Goal: Task Accomplishment & Management: Use online tool/utility

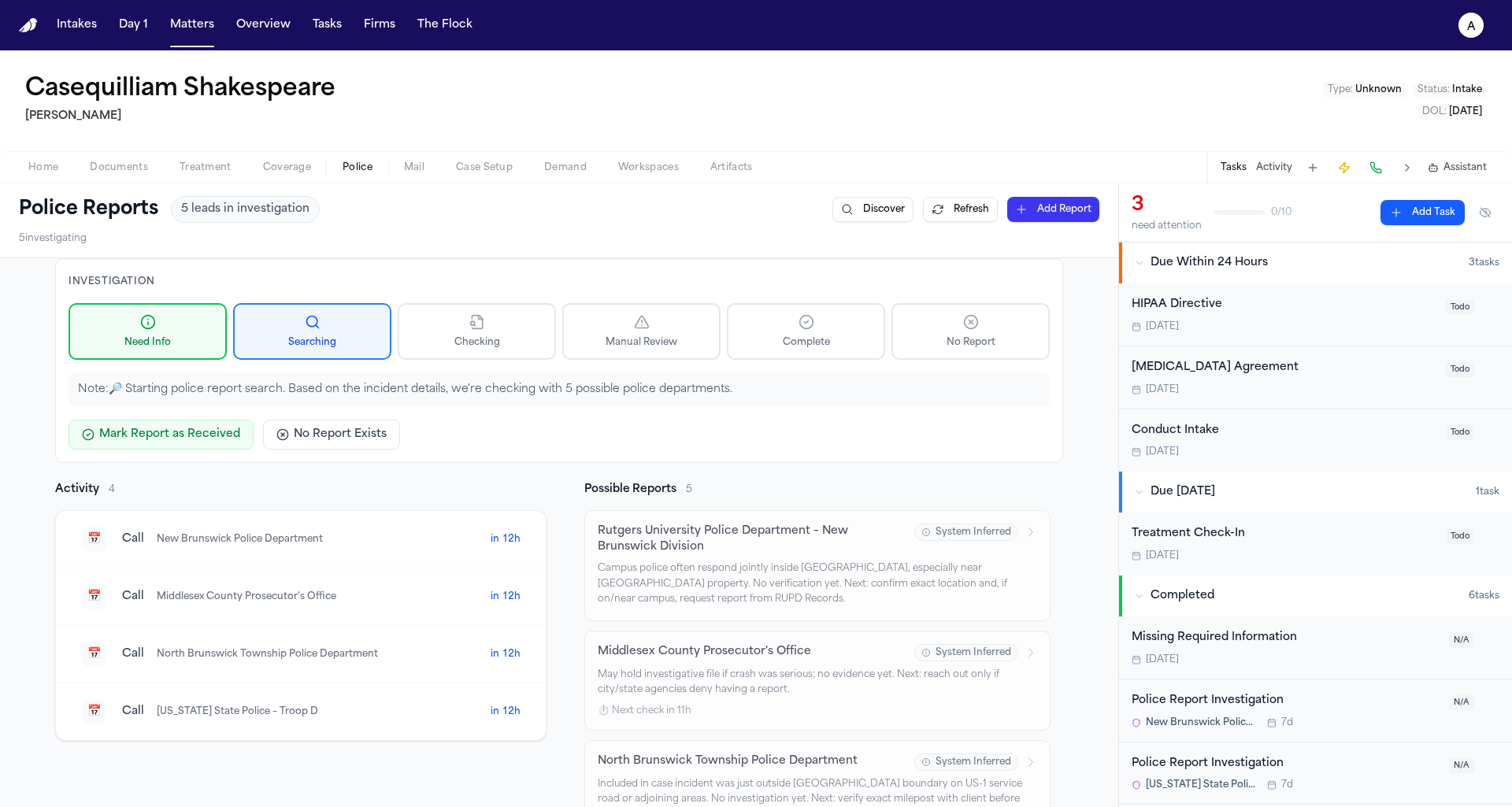
click at [243, 600] on div "📅 Call [GEOGRAPHIC_DATA] Prosecutor's Office" at bounding box center [285, 596] width 409 height 25
click at [248, 593] on span "Middlesex County Prosecutor's Office" at bounding box center [246, 597] width 180 height 12
click at [249, 642] on div "📅 Call [GEOGRAPHIC_DATA] Police Department" at bounding box center [285, 654] width 409 height 25
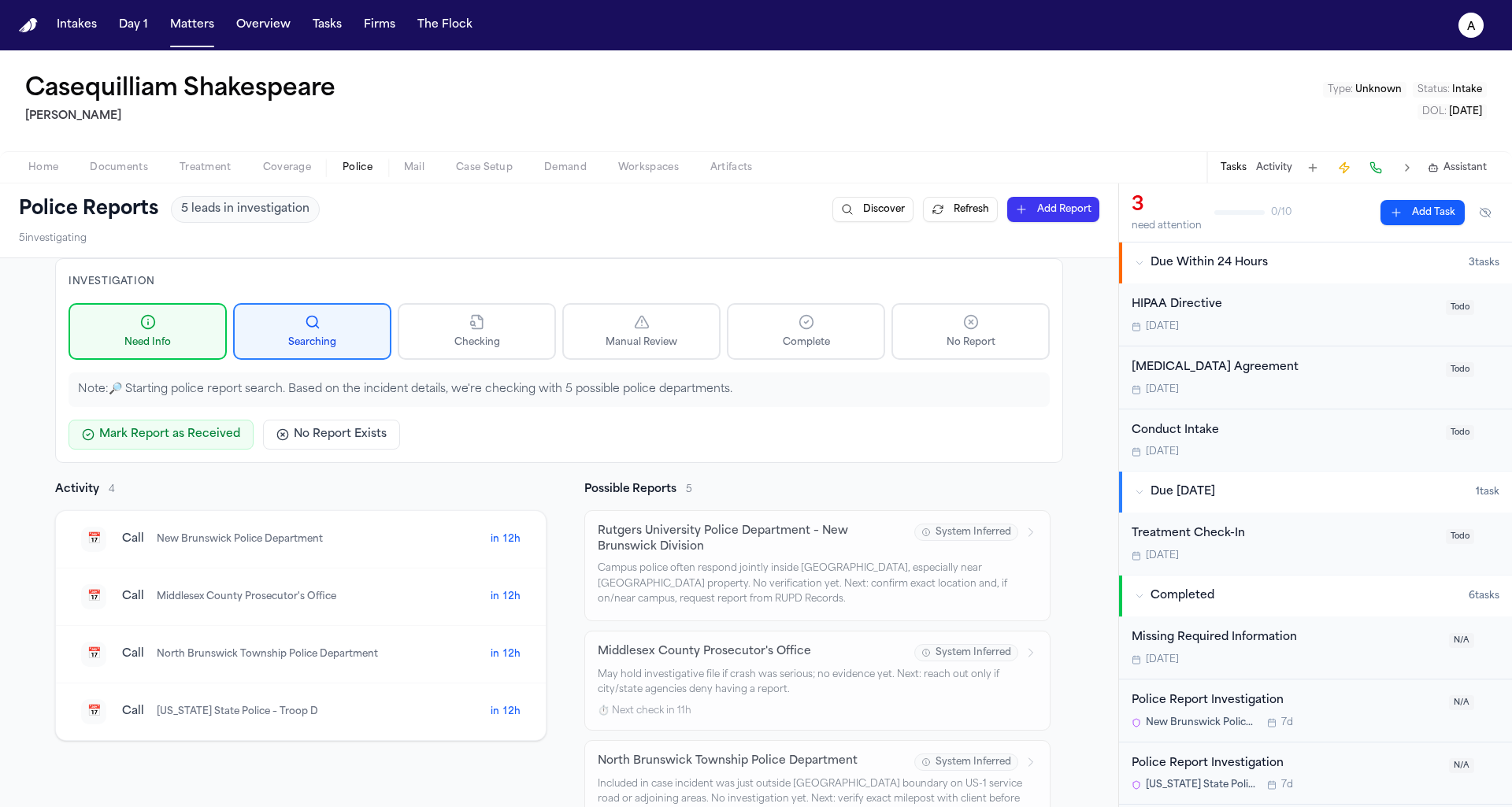
click at [249, 642] on div "📅 Call [GEOGRAPHIC_DATA] Police Department" at bounding box center [285, 654] width 409 height 25
click at [255, 706] on span "[US_STATE] State Police – Troop D" at bounding box center [237, 712] width 162 height 12
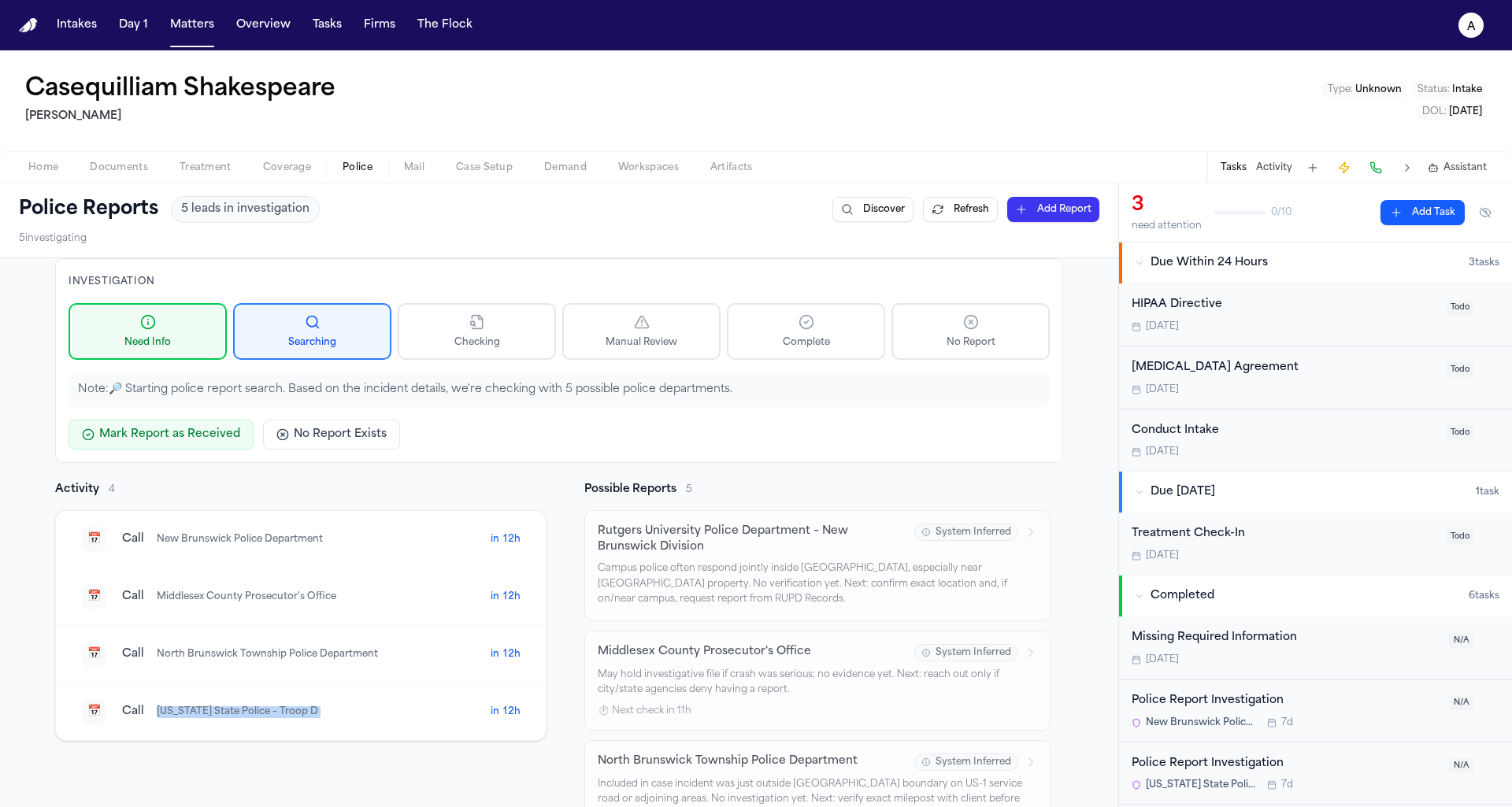
click at [276, 614] on div "📅 Call [GEOGRAPHIC_DATA] Prosecutor's Office in 12h" at bounding box center [301, 596] width 490 height 58
click at [276, 592] on span "Middlesex County Prosecutor's Office" at bounding box center [246, 597] width 180 height 12
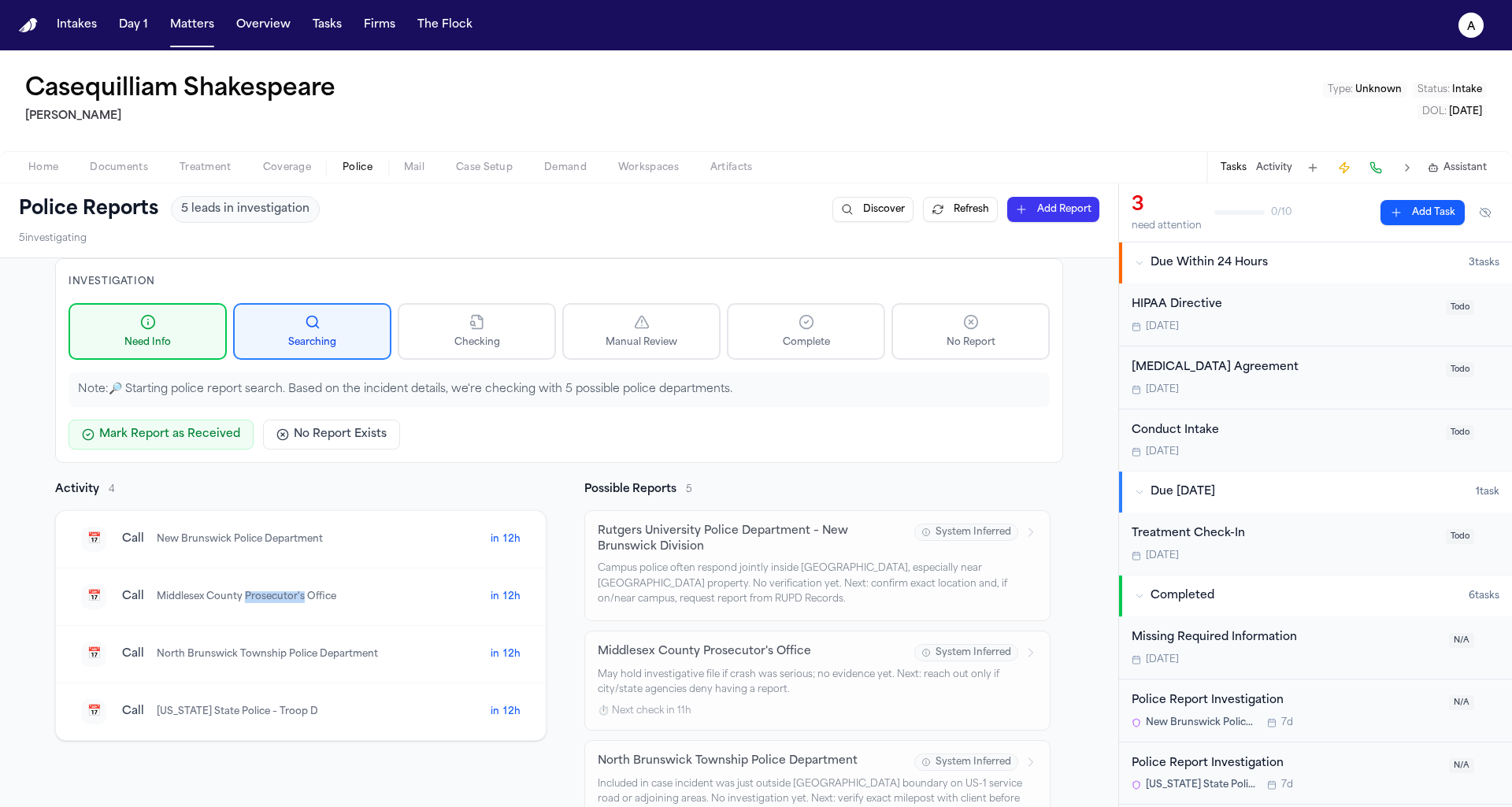
click at [276, 592] on span "Middlesex County Prosecutor's Office" at bounding box center [246, 597] width 180 height 12
click at [260, 534] on span "New Brunswick Police Department" at bounding box center [239, 540] width 166 height 12
click at [223, 541] on span "New Brunswick Police Department" at bounding box center [239, 540] width 166 height 12
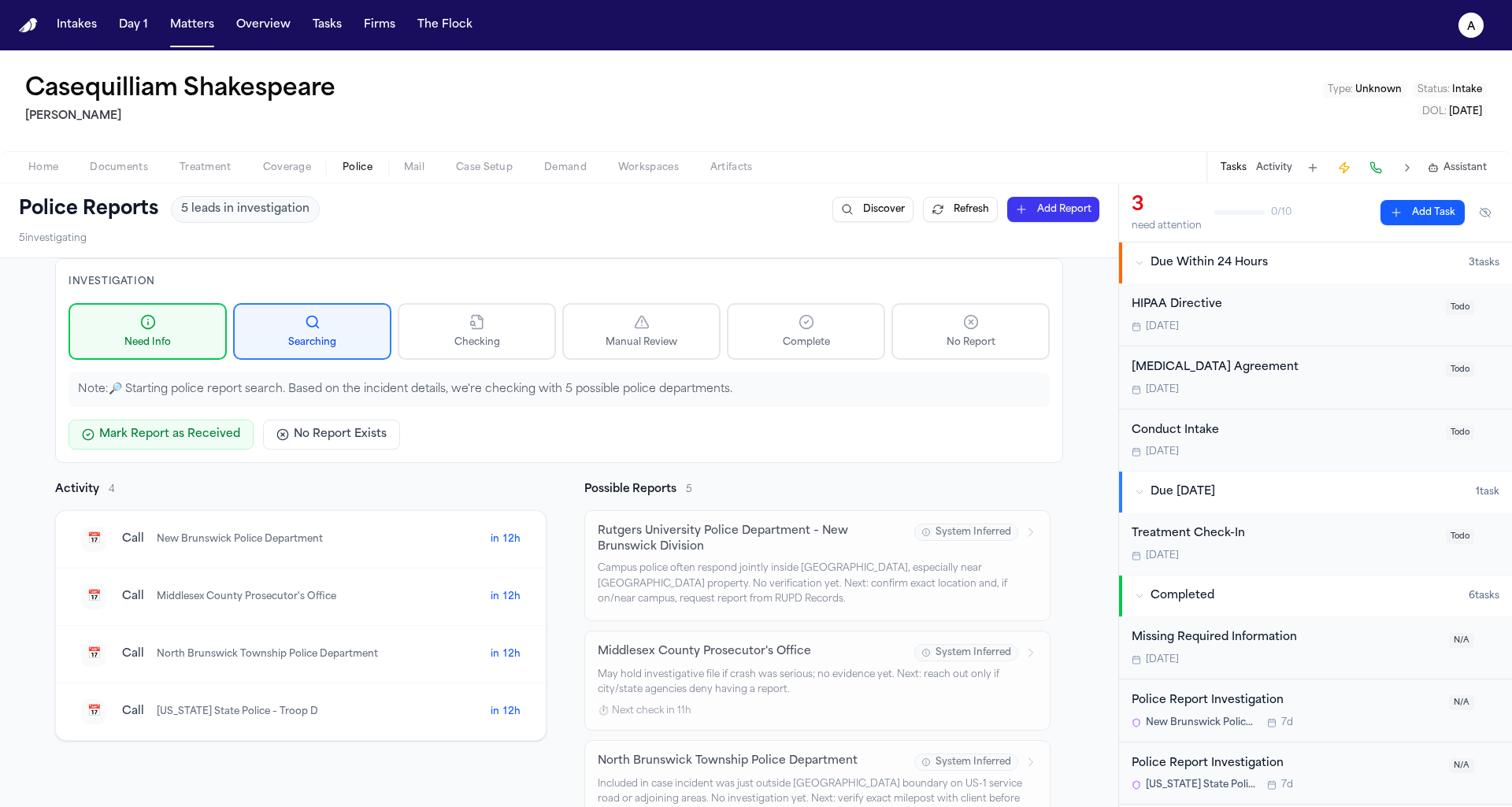
click at [223, 541] on span "New Brunswick Police Department" at bounding box center [239, 540] width 166 height 12
click at [229, 498] on div "Activity 4 📅 Call New Brunswick Police Department in 12h 📅 Call [GEOGRAPHIC_DAT…" at bounding box center [301, 611] width 492 height 259
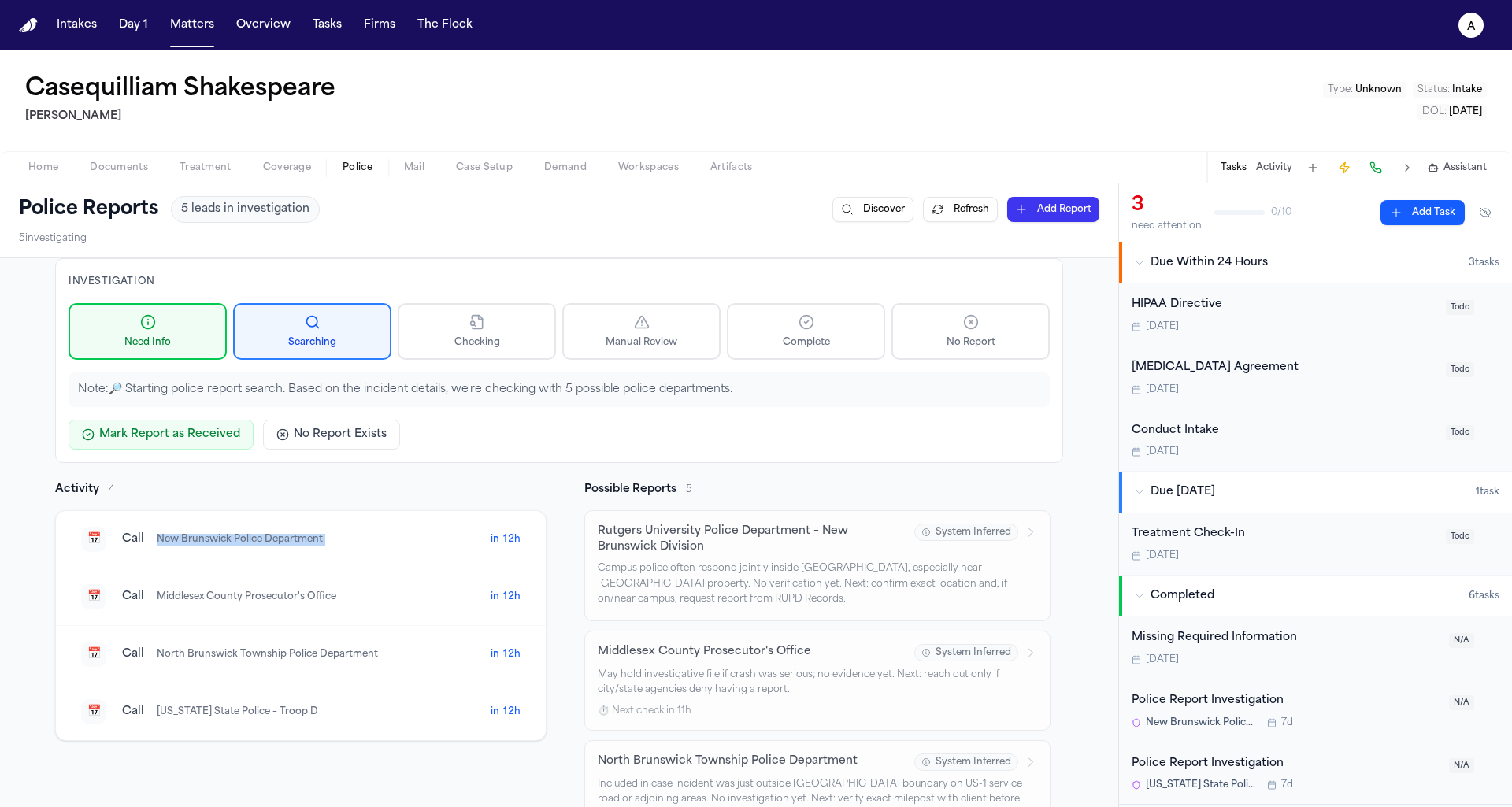
click at [229, 498] on div "Activity 4 📅 Call New Brunswick Police Department in 12h 📅 Call [GEOGRAPHIC_DAT…" at bounding box center [301, 611] width 492 height 259
click at [239, 534] on span "New Brunswick Police Department" at bounding box center [239, 540] width 166 height 12
click at [253, 547] on div "📅 Call New Brunswick Police Department" at bounding box center [285, 539] width 409 height 25
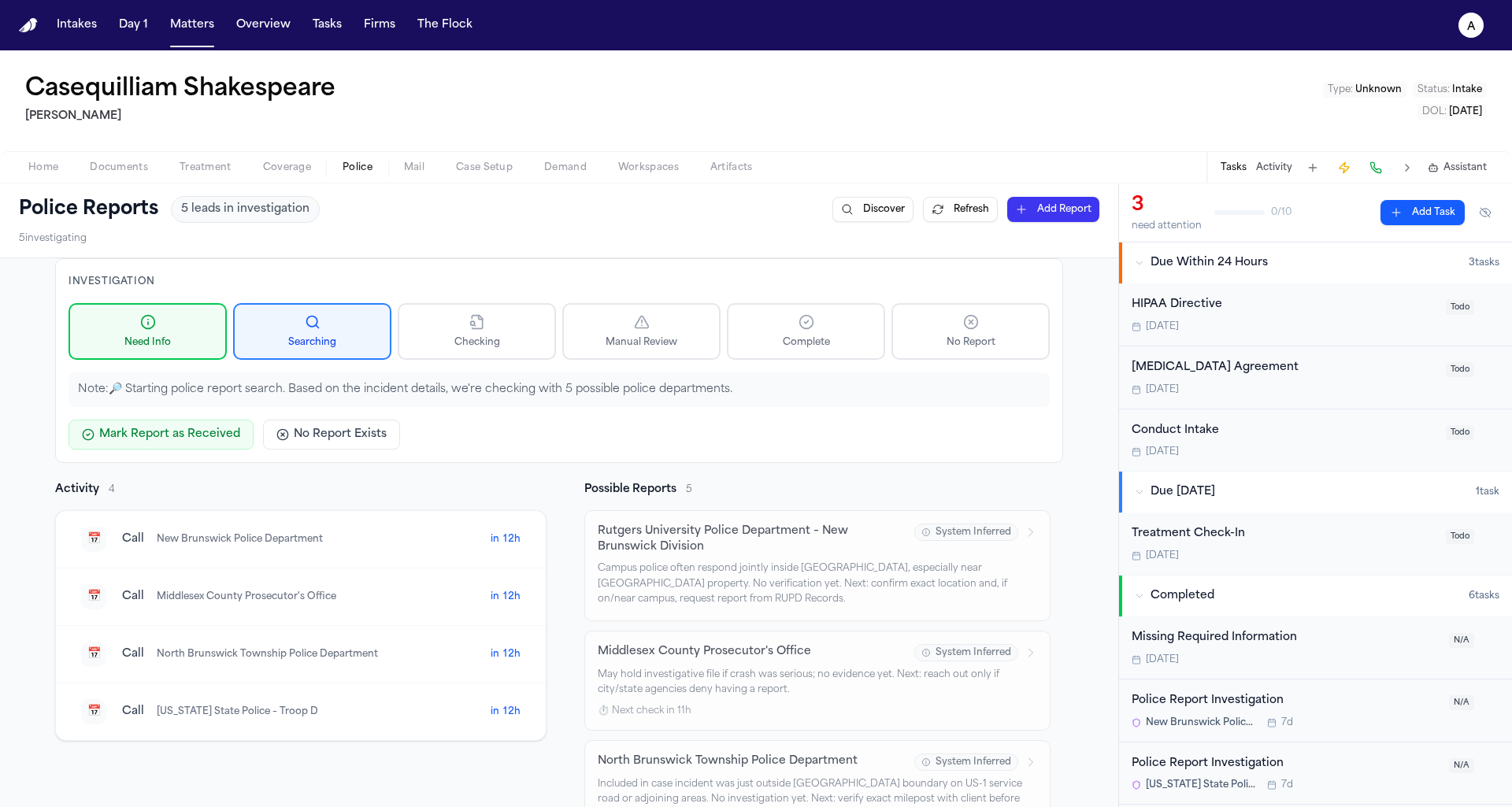
click at [253, 547] on div "📅 Call New Brunswick Police Department" at bounding box center [285, 539] width 409 height 25
click at [258, 541] on span "New Brunswick Police Department" at bounding box center [239, 540] width 166 height 12
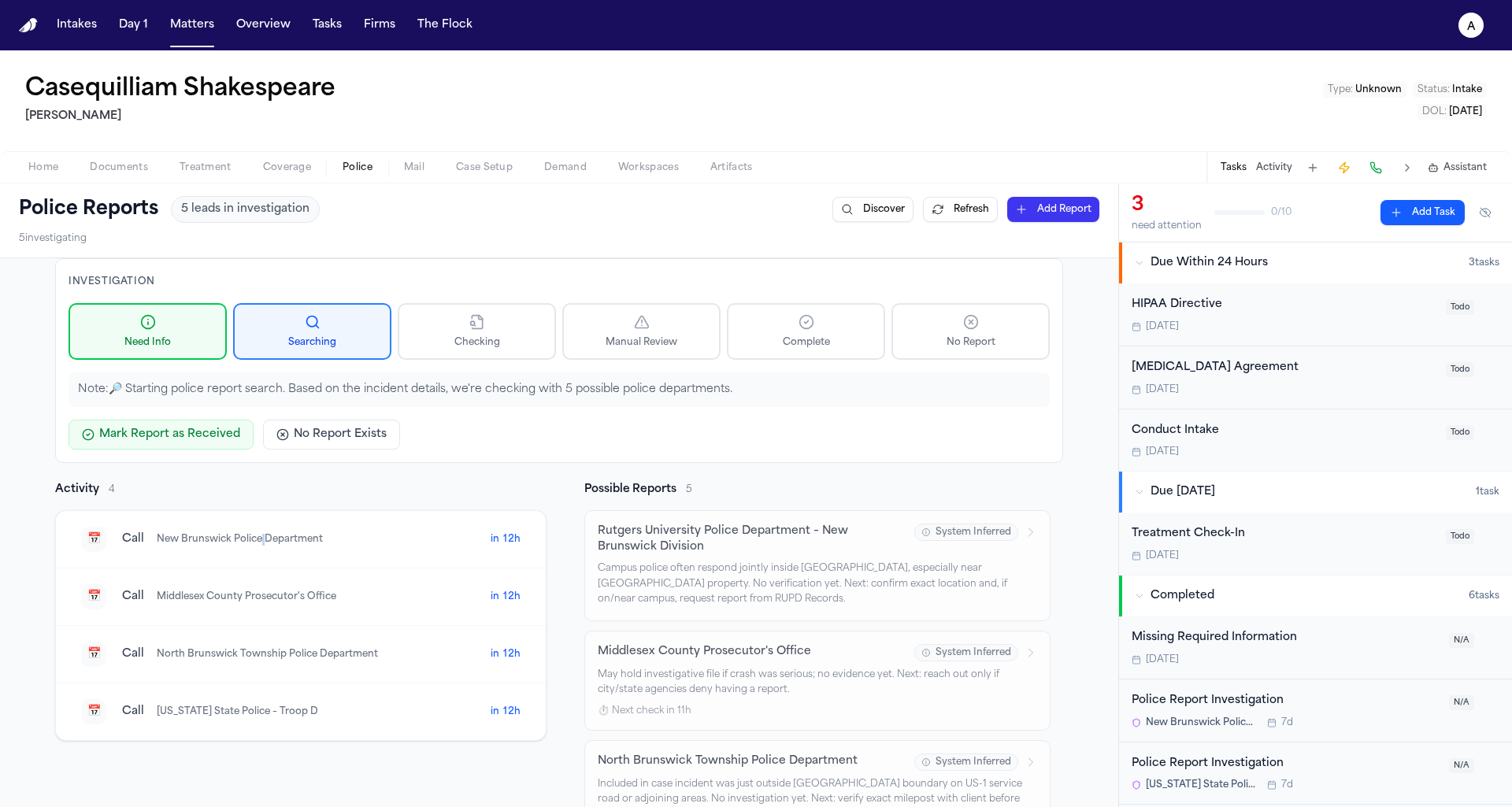
click at [258, 541] on span "New Brunswick Police Department" at bounding box center [239, 540] width 166 height 12
click at [354, 635] on div "📅 Call [GEOGRAPHIC_DATA] Police Department in 12h" at bounding box center [301, 654] width 490 height 58
click at [321, 517] on div "📅 Call New Brunswick Police Department in 12h" at bounding box center [301, 540] width 490 height 58
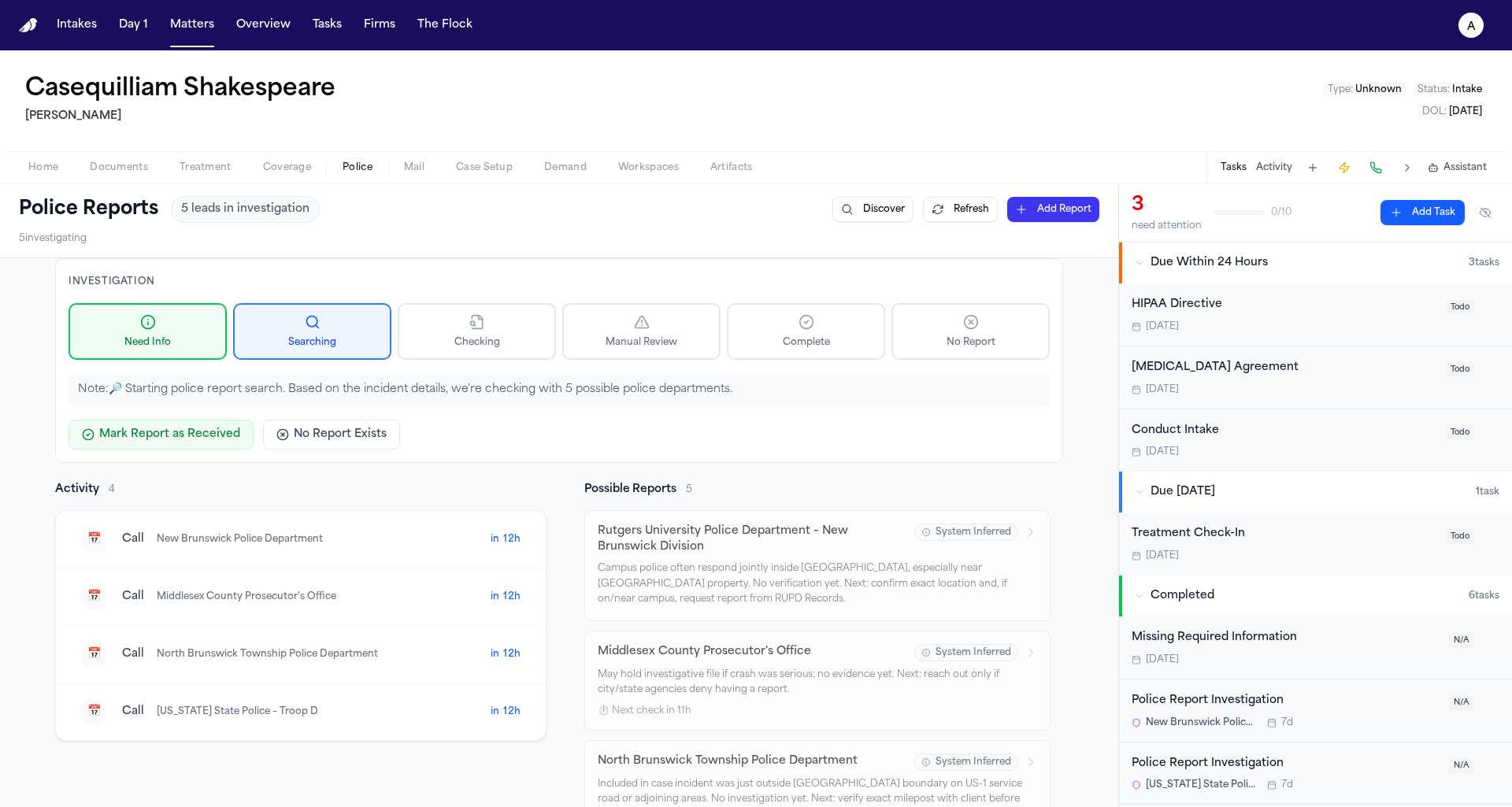
click at [321, 517] on div "📅 Call New Brunswick Police Department in 12h" at bounding box center [301, 540] width 490 height 58
click at [286, 548] on div "📅 Call New Brunswick Police Department" at bounding box center [285, 539] width 409 height 25
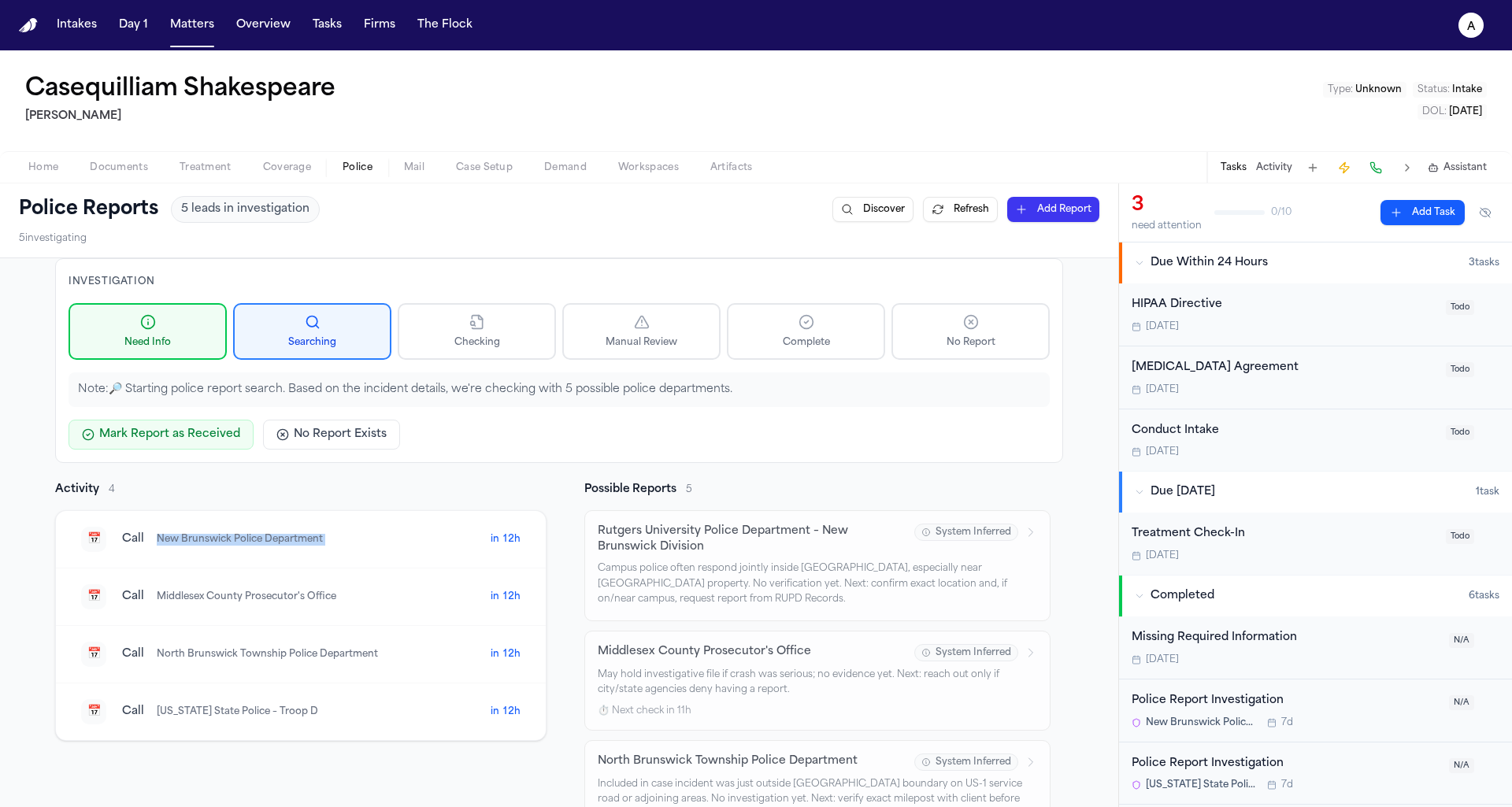
click at [326, 547] on div "📅 Call New Brunswick Police Department" at bounding box center [285, 539] width 409 height 25
click at [214, 618] on div "📅 Call [GEOGRAPHIC_DATA] Prosecutor's Office in 12h" at bounding box center [301, 596] width 490 height 58
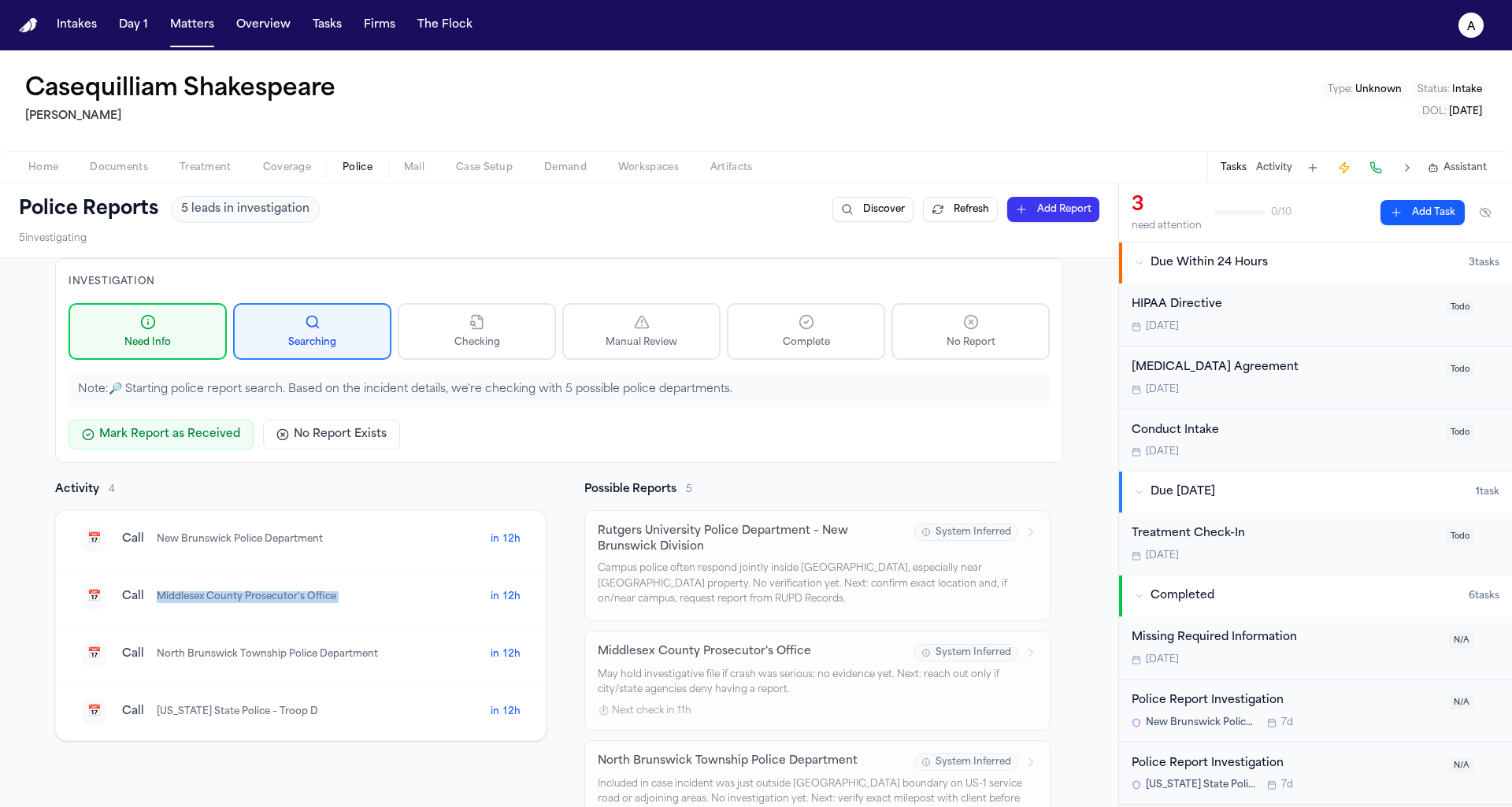
click at [333, 677] on div "📅 Call [GEOGRAPHIC_DATA] Police Department in 12h" at bounding box center [301, 654] width 490 height 58
click at [328, 733] on div "📅 Call [US_STATE] State Police – Troop D in 12h" at bounding box center [301, 712] width 490 height 57
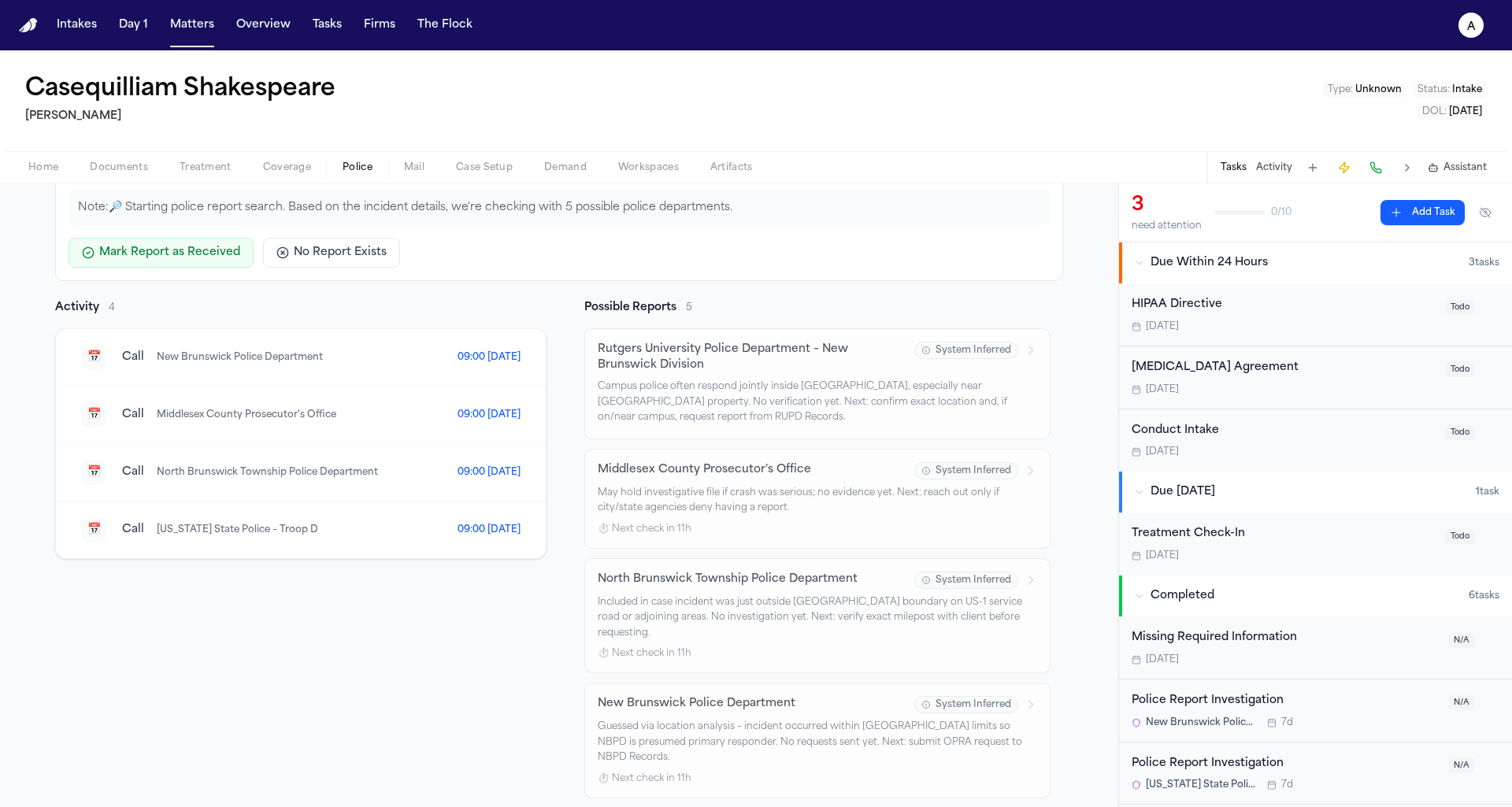
scroll to position [186, 0]
click at [493, 519] on span "09:00 [DATE]" at bounding box center [488, 525] width 63 height 13
click at [493, 387] on div "📅 Call [GEOGRAPHIC_DATA] Prosecutor's Office 09:00 [DATE]" at bounding box center [301, 410] width 490 height 58
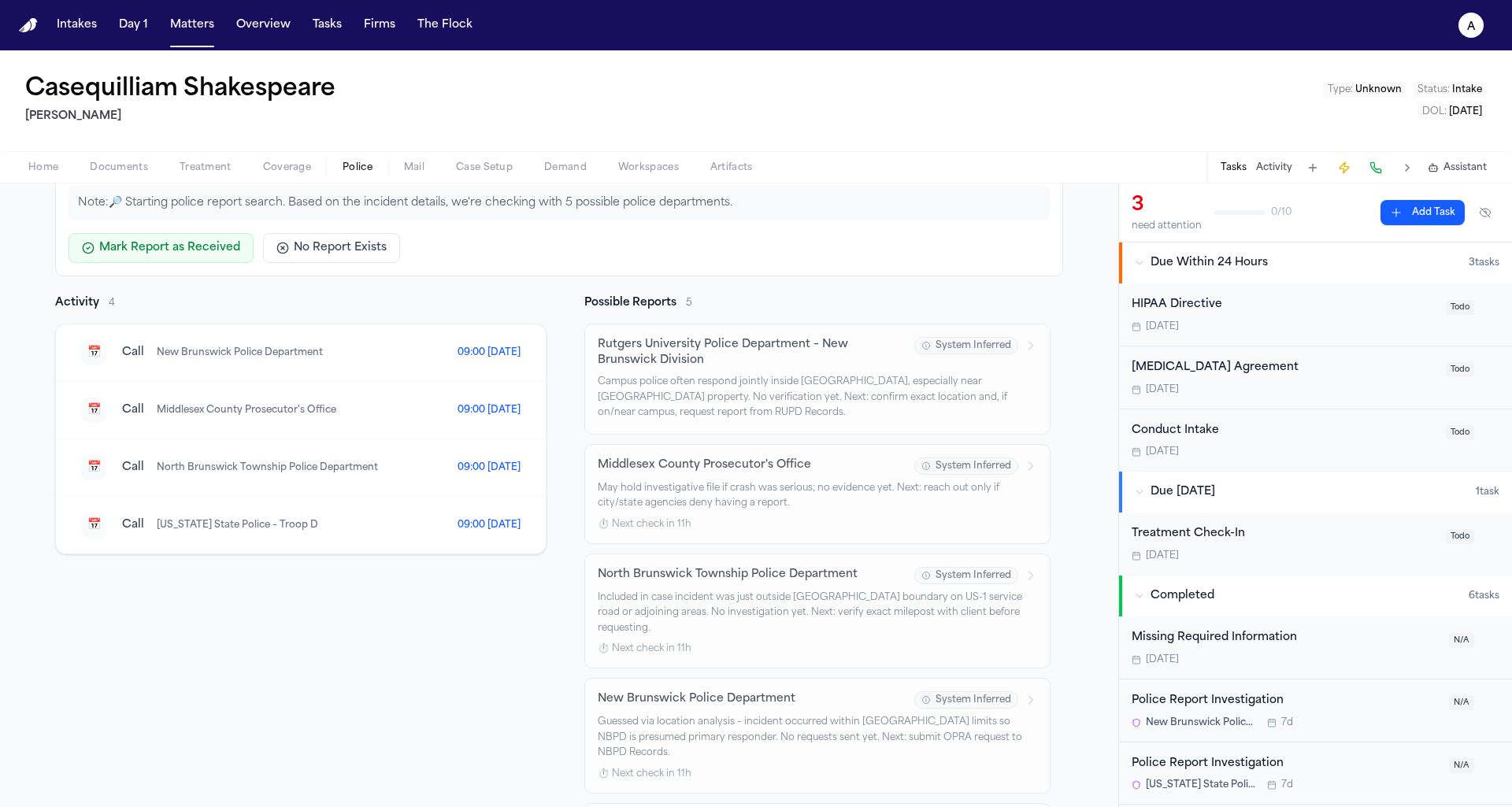
click at [493, 387] on div "📅 Call [GEOGRAPHIC_DATA] Prosecutor's Office 09:00 [DATE]" at bounding box center [301, 410] width 490 height 58
click at [490, 347] on span "09:00 [DATE]" at bounding box center [488, 352] width 63 height 13
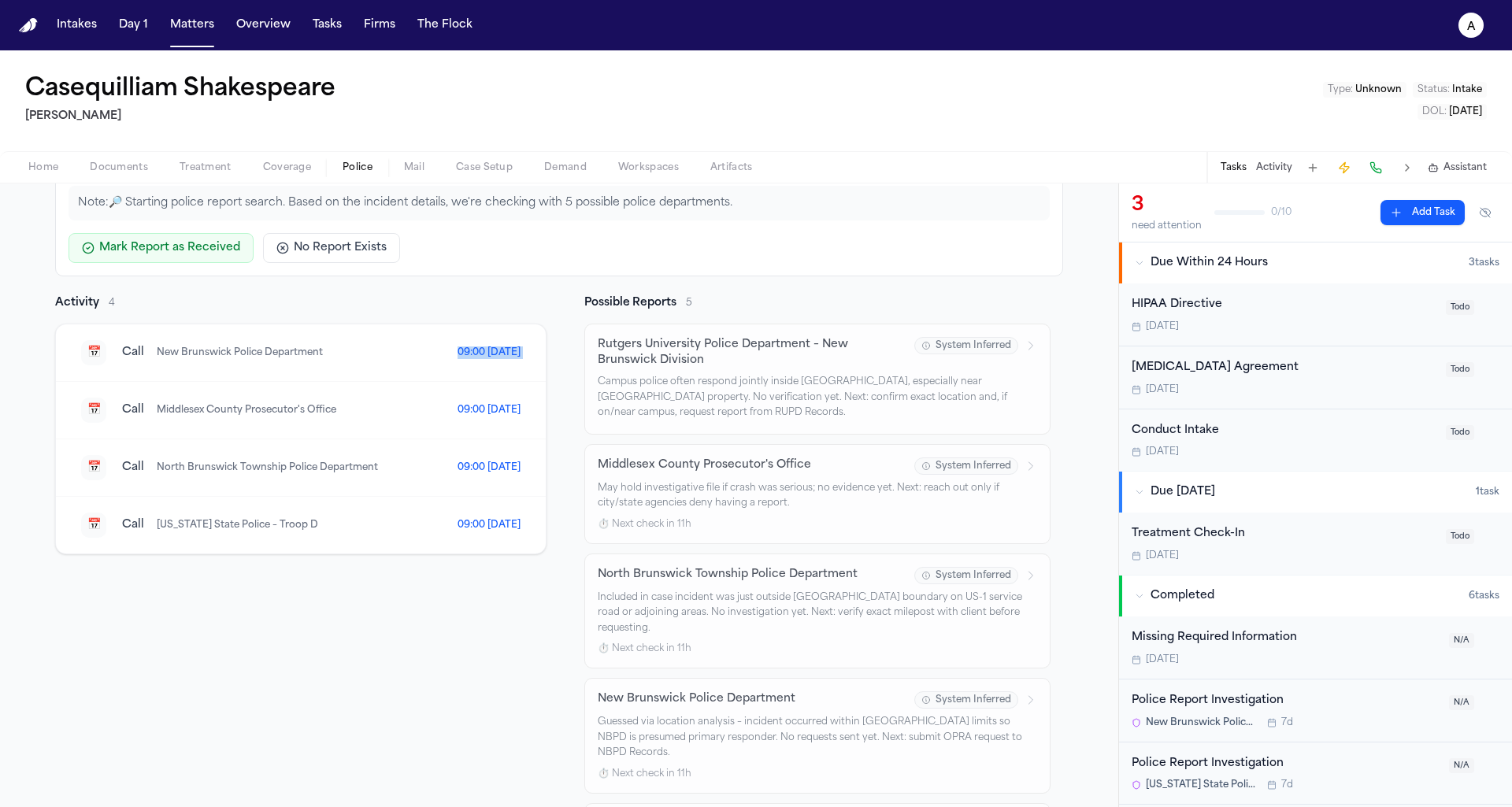
click at [468, 411] on span "09:00 [DATE]" at bounding box center [488, 410] width 63 height 13
click at [335, 534] on div "📅 Call [US_STATE] State Police – Troop D 09:00 [DATE]" at bounding box center [301, 525] width 490 height 57
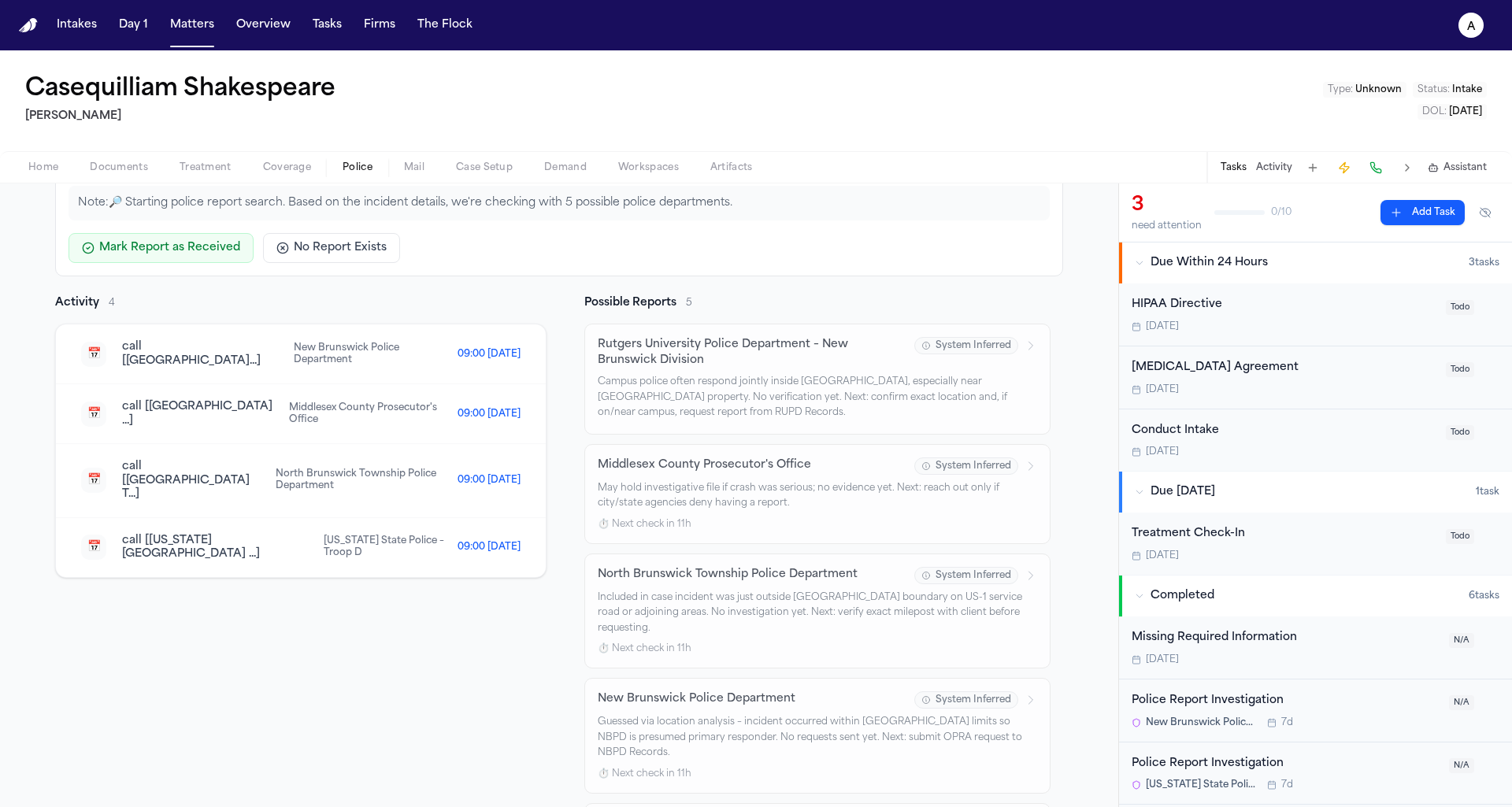
click at [176, 534] on span "call [[US_STATE][GEOGRAPHIC_DATA] ...]" at bounding box center [217, 547] width 189 height 28
click at [194, 483] on div "📅 call [[GEOGRAPHIC_DATA]...] North Brunswick Township Police Department 09:00 …" at bounding box center [301, 481] width 490 height 74
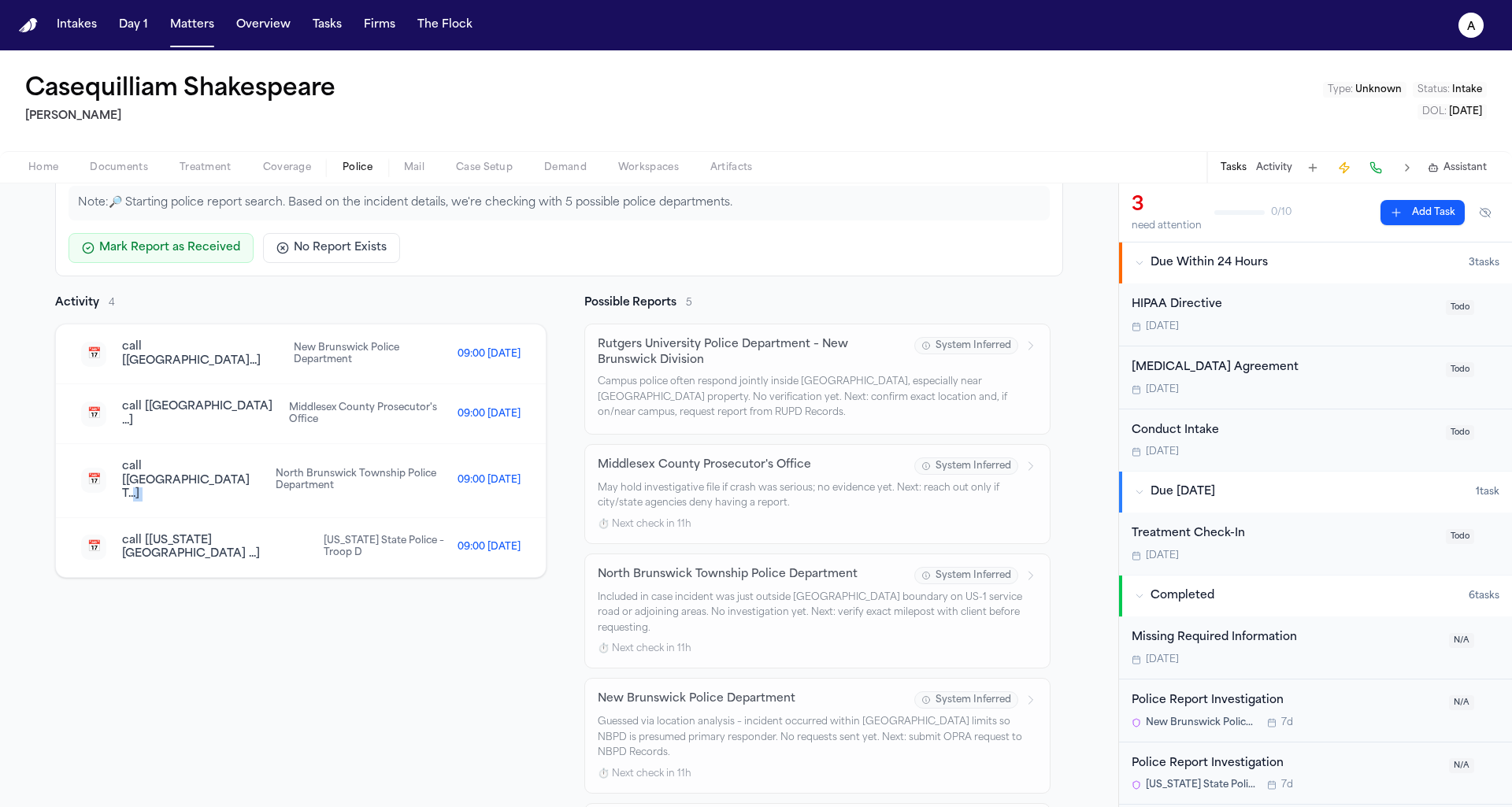
click at [194, 483] on div "📅 call [[GEOGRAPHIC_DATA]...] North Brunswick Township Police Department 09:00 …" at bounding box center [301, 481] width 490 height 74
click at [361, 432] on div "📅 call [[GEOGRAPHIC_DATA] ...] Middlesex County Prosecutor's Office 09:00 [DATE]" at bounding box center [301, 414] width 490 height 60
click at [354, 468] on span "North Brunswick Township Police Department" at bounding box center [367, 480] width 182 height 23
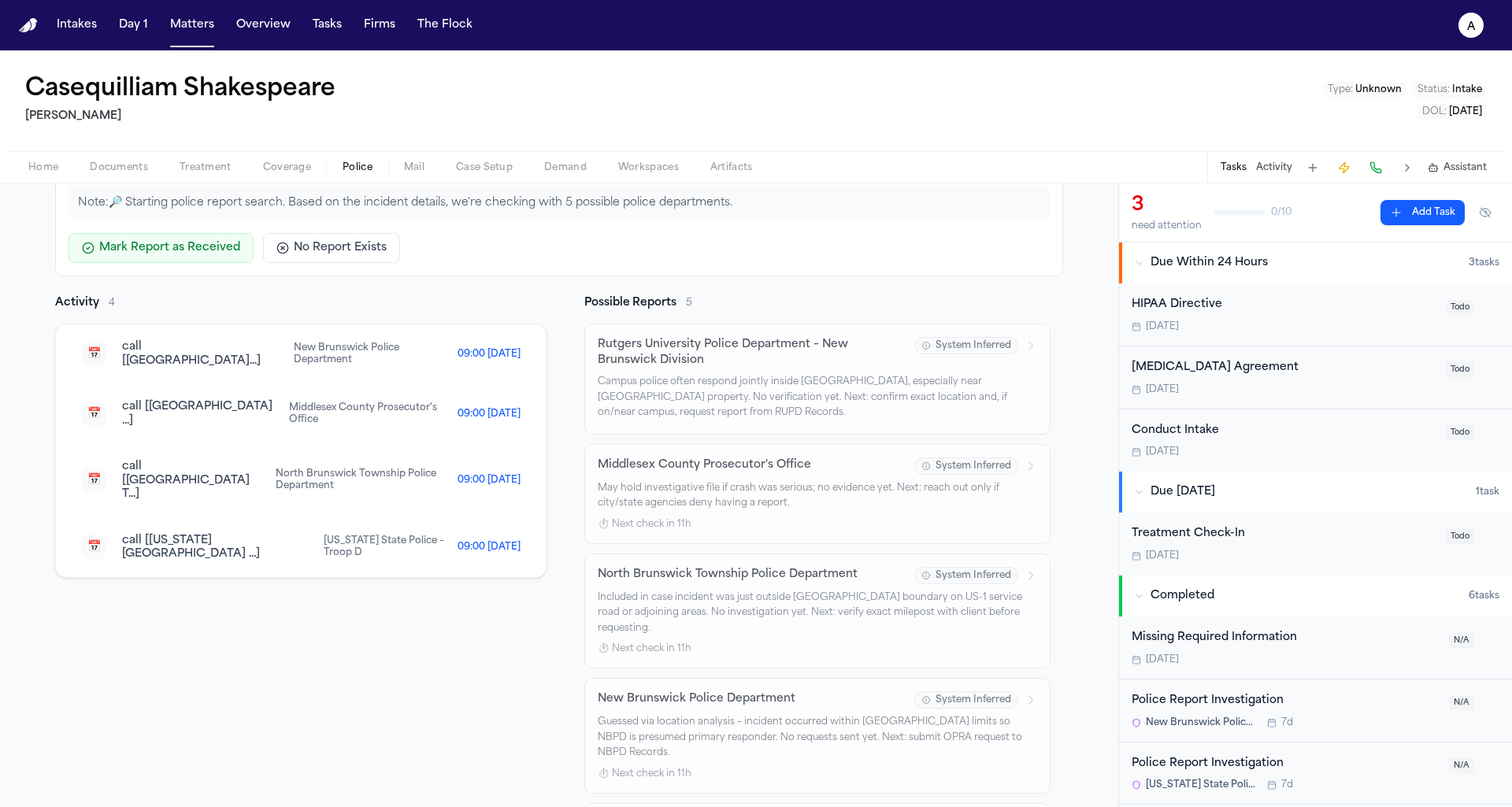
click at [354, 468] on span "North Brunswick Township Police Department" at bounding box center [367, 480] width 182 height 23
click at [407, 535] on span "[US_STATE] State Police – Troop D" at bounding box center [391, 547] width 134 height 23
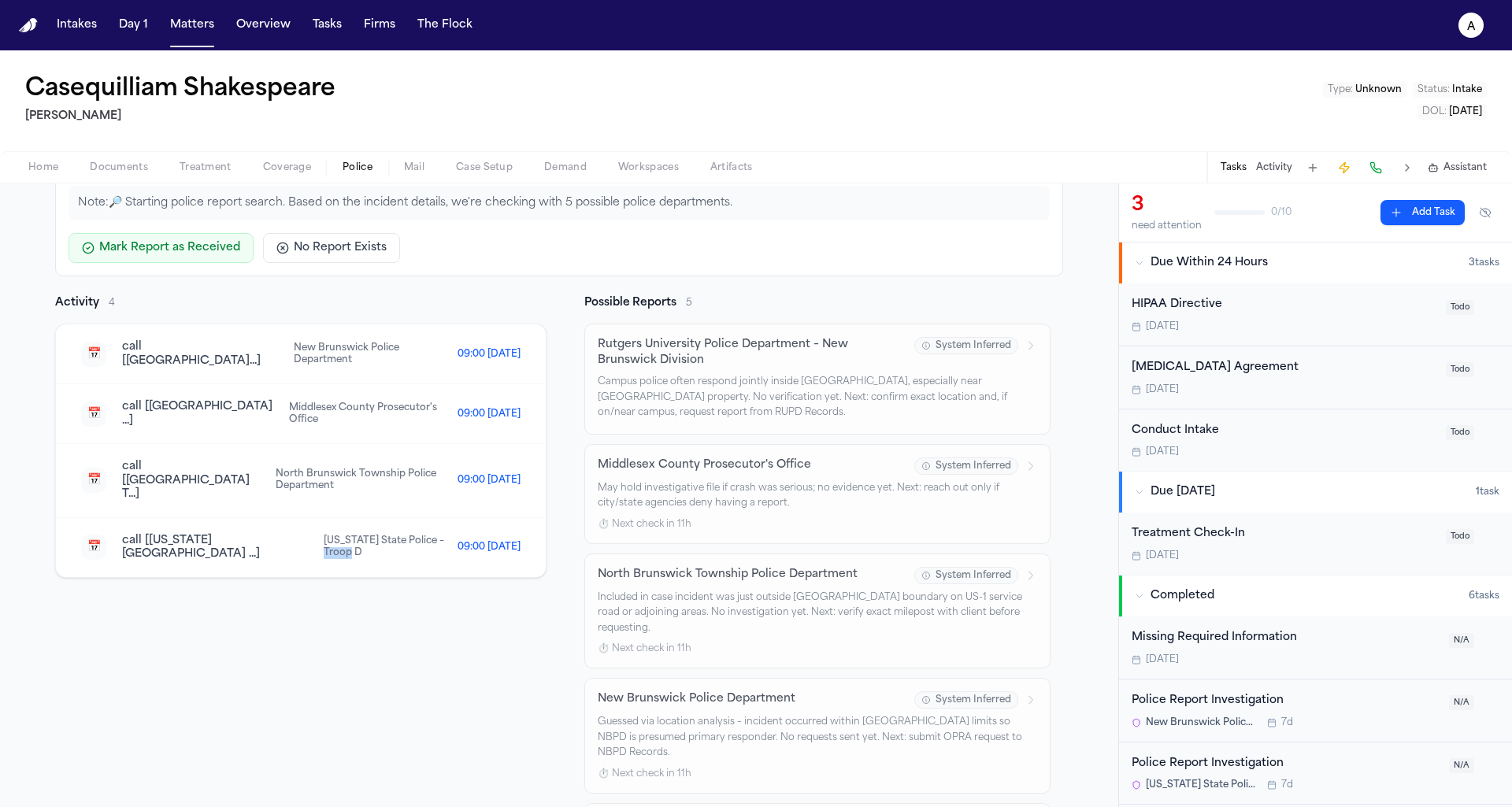
click at [407, 535] on span "[US_STATE] State Police – Troop D" at bounding box center [391, 547] width 134 height 23
click at [469, 530] on div "📅 call [[US_STATE][GEOGRAPHIC_DATA] ...] [US_STATE] State Police – Troop D 09:0…" at bounding box center [301, 547] width 490 height 59
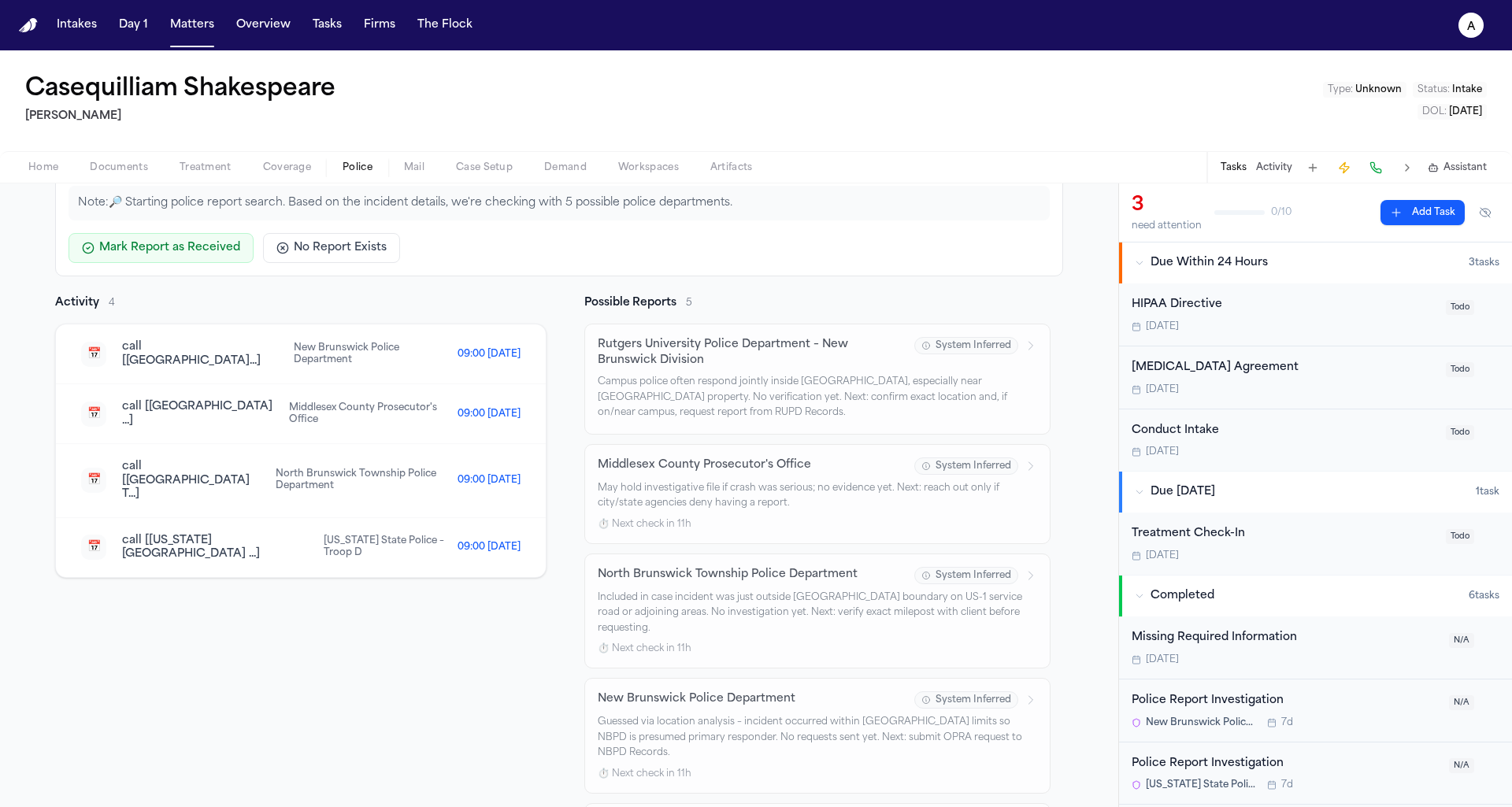
click at [469, 530] on div "📅 call [[US_STATE][GEOGRAPHIC_DATA] ...] [US_STATE] State Police – Troop D 09:0…" at bounding box center [301, 547] width 490 height 59
click at [427, 535] on span "[US_STATE] State Police – Troop D" at bounding box center [391, 547] width 134 height 23
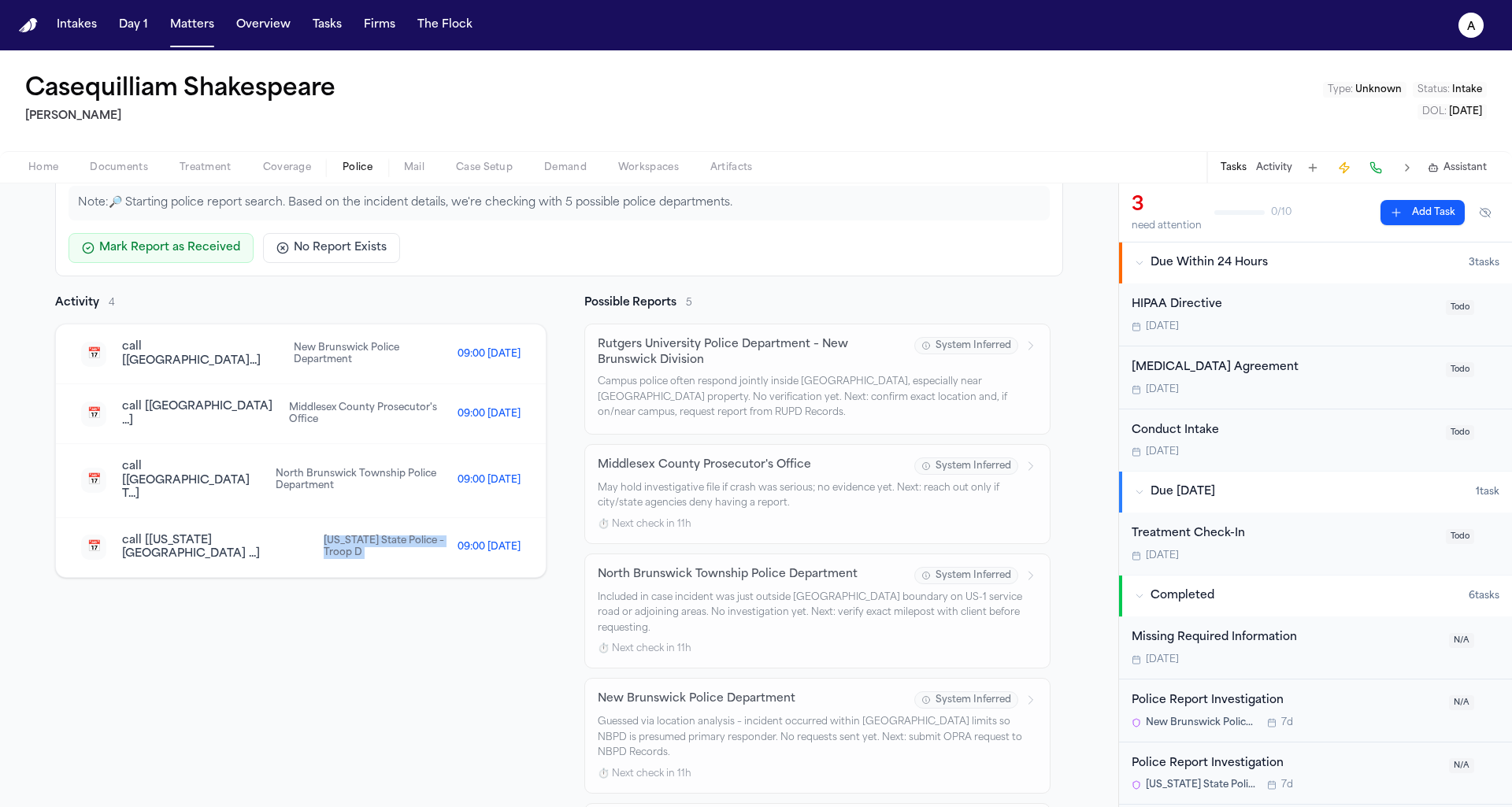
click at [427, 535] on span "[US_STATE] State Police – Troop D" at bounding box center [391, 547] width 134 height 23
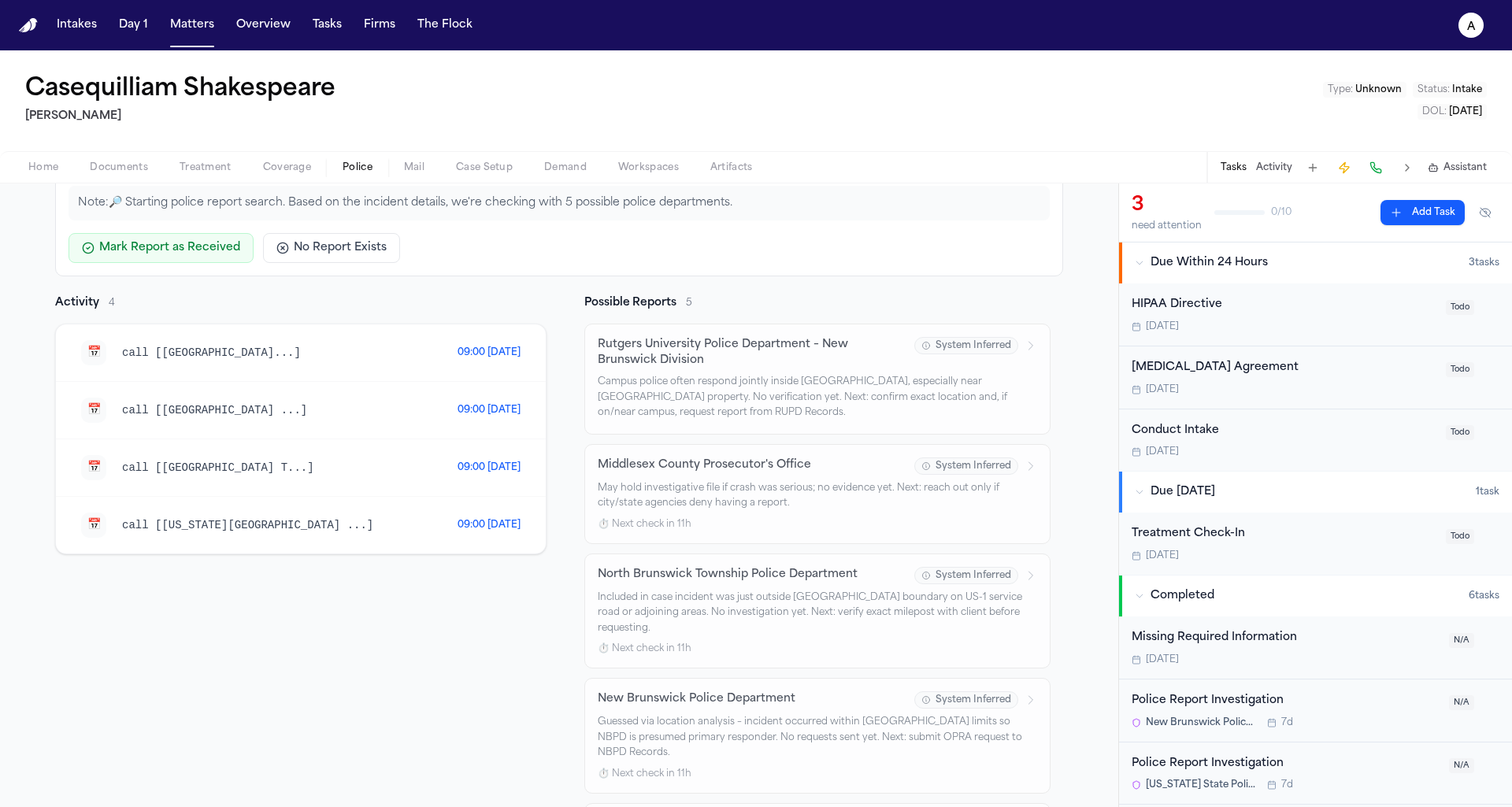
click at [533, 512] on div "📅 call [[US_STATE][GEOGRAPHIC_DATA] ...] 09:00 [DATE]" at bounding box center [301, 525] width 490 height 57
click at [272, 521] on span "call [[US_STATE][GEOGRAPHIC_DATA] ...]" at bounding box center [248, 525] width 251 height 13
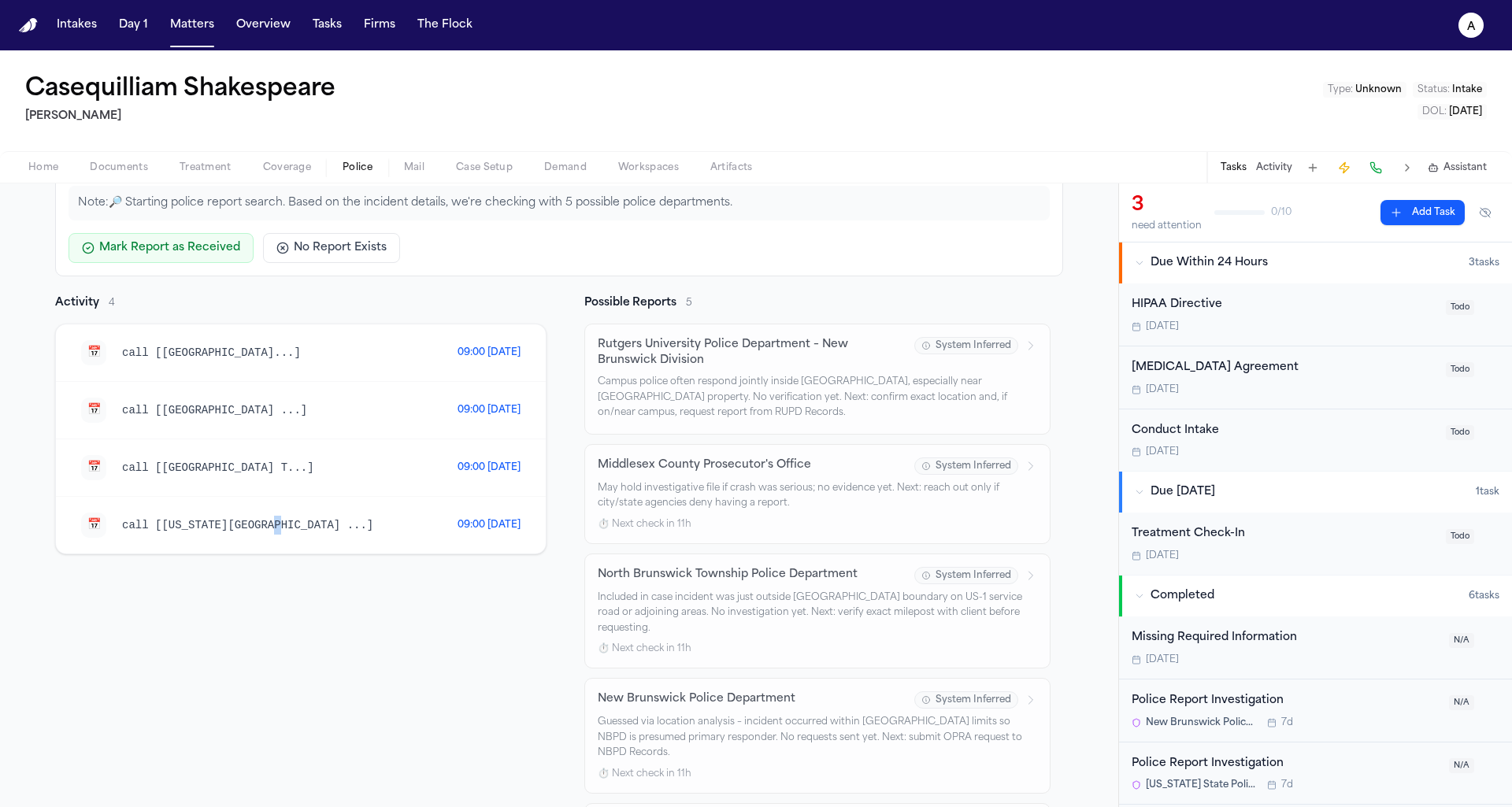
click at [272, 521] on span "call [[US_STATE][GEOGRAPHIC_DATA] ...]" at bounding box center [248, 525] width 251 height 13
click at [239, 535] on div "📅 call [[US_STATE][GEOGRAPHIC_DATA] ...] 09:00 [DATE]" at bounding box center [301, 525] width 490 height 57
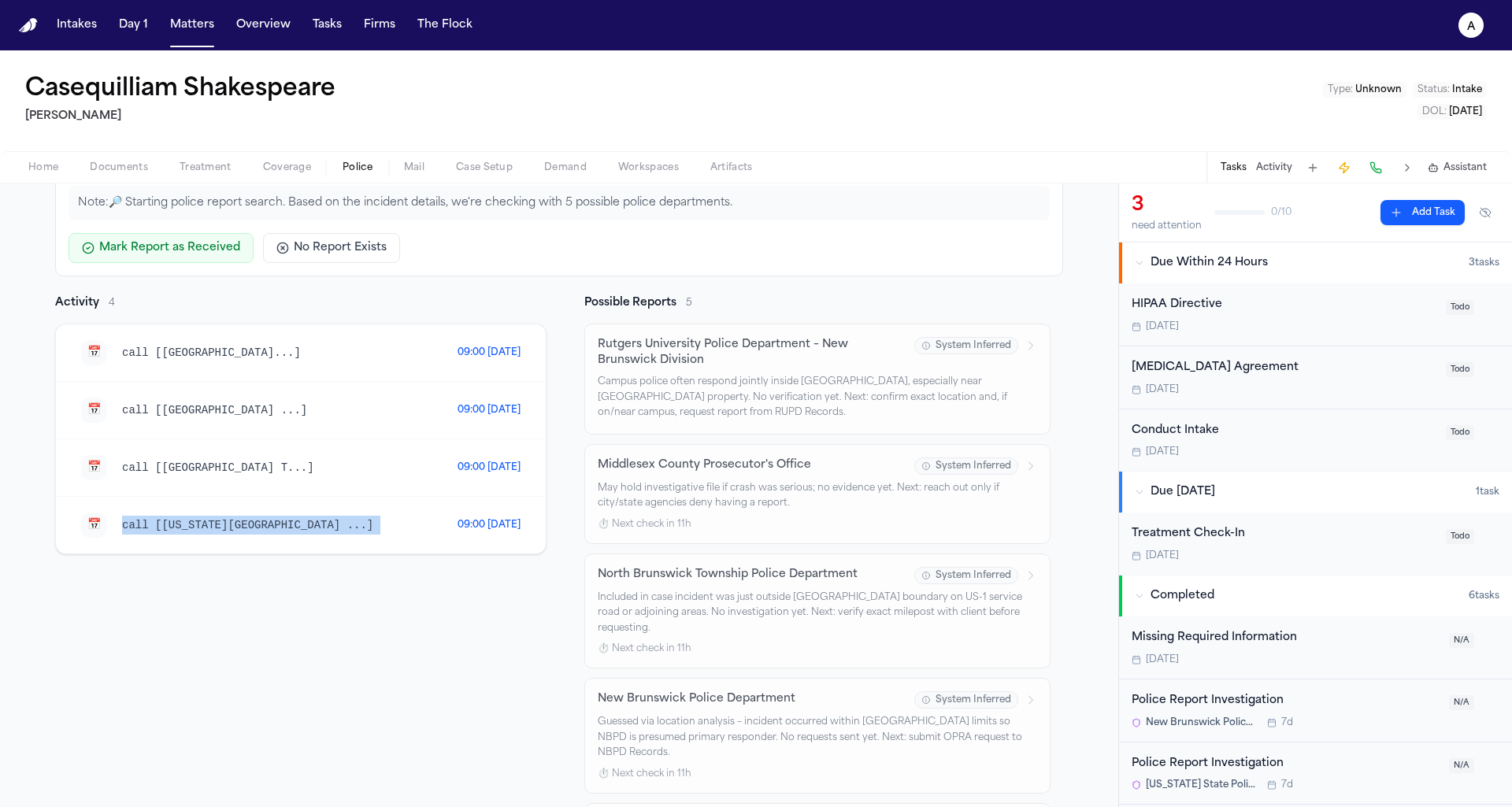
click at [274, 548] on div "Activity 4 📅 call [[GEOGRAPHIC_DATA]...] 09:00 [DATE] 📅 call [[GEOGRAPHIC_DATA]…" at bounding box center [301, 607] width 492 height 623
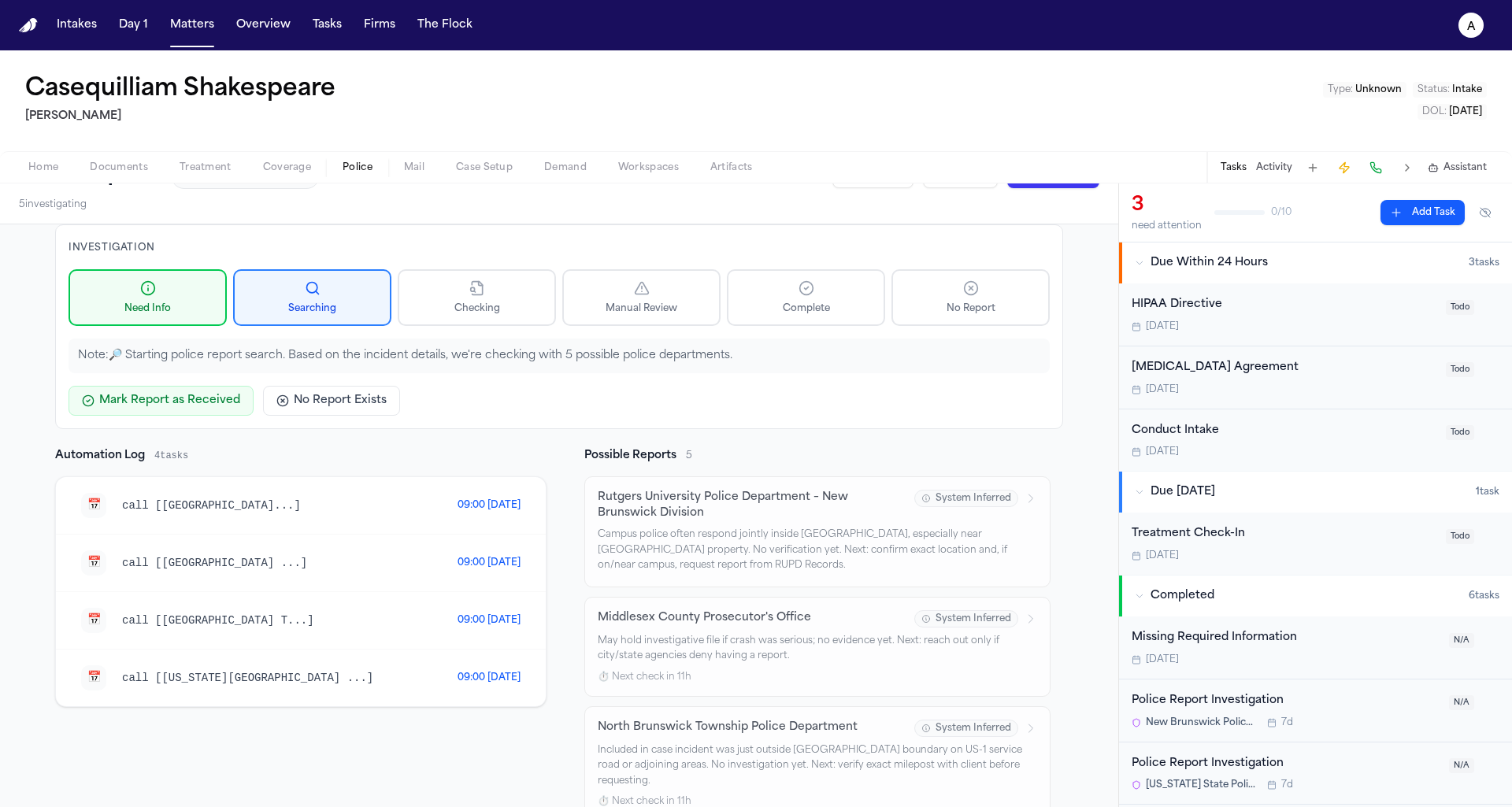
scroll to position [84, 0]
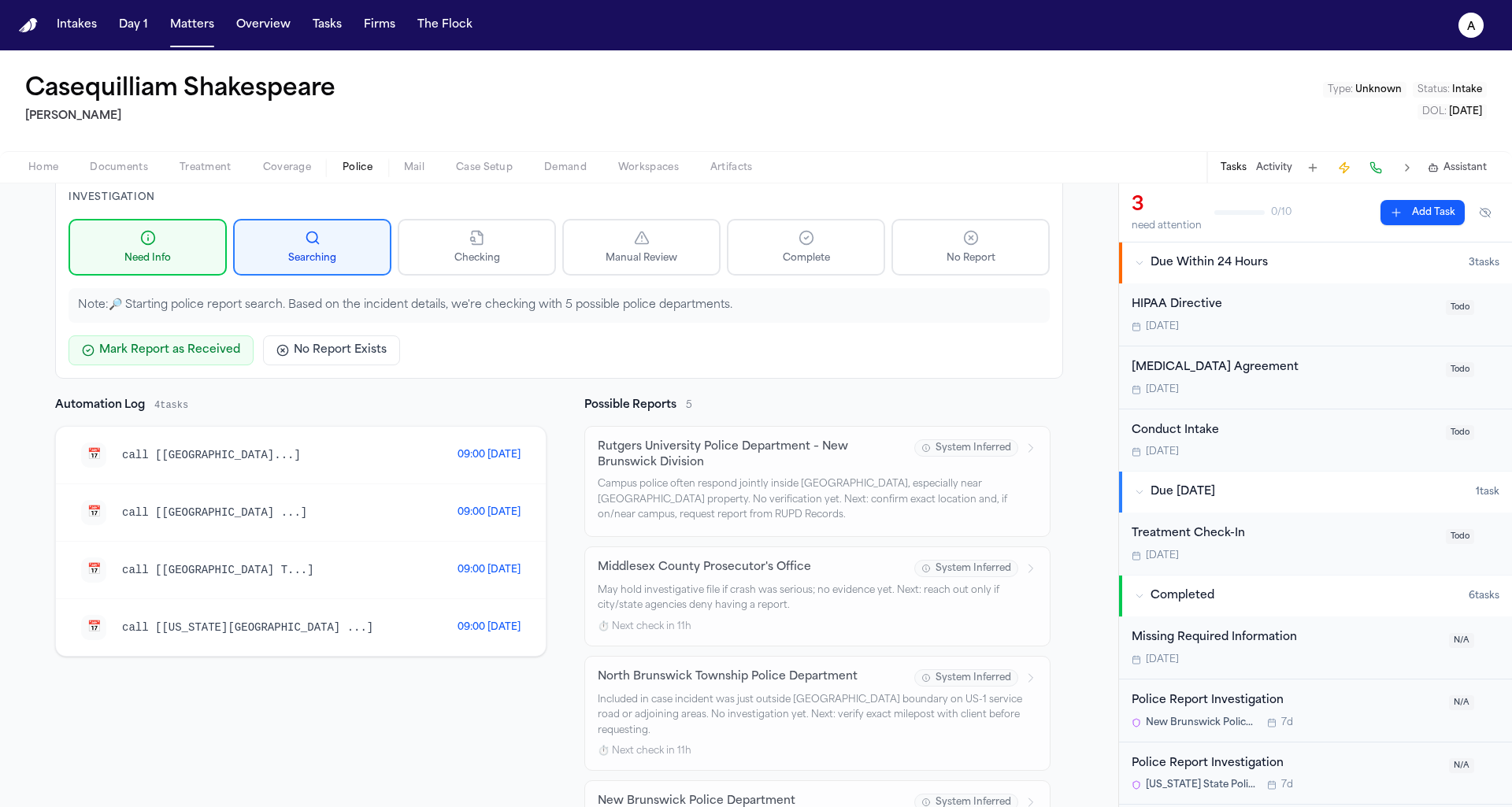
click at [295, 586] on div "📅 call [[GEOGRAPHIC_DATA] T...] 09:00 [DATE]" at bounding box center [301, 570] width 490 height 58
click at [286, 570] on span "call [[GEOGRAPHIC_DATA] T...]" at bounding box center [218, 570] width 193 height 13
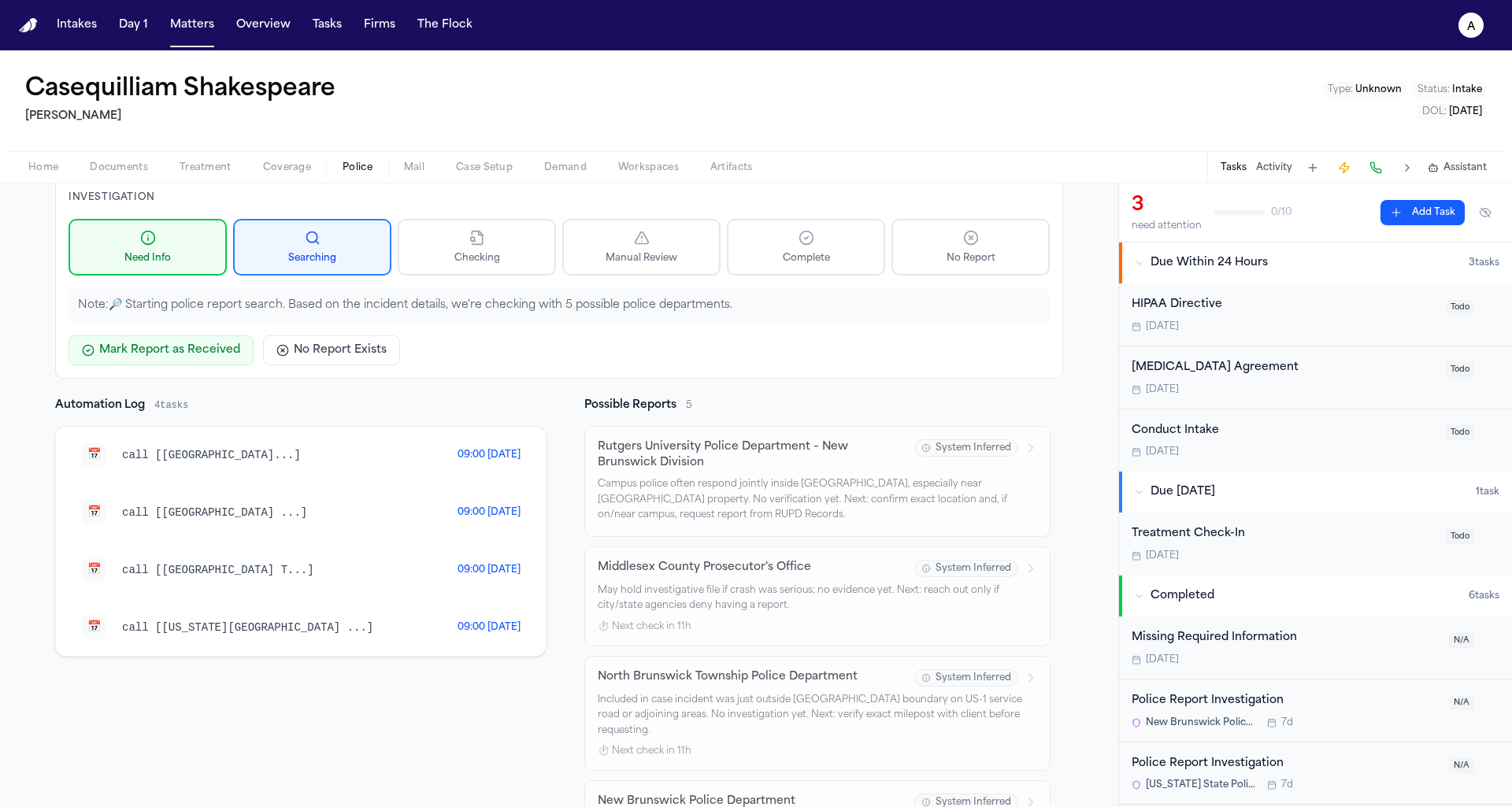
click at [286, 570] on span "call [[GEOGRAPHIC_DATA] T...]" at bounding box center [218, 570] width 193 height 13
click at [270, 624] on span "call [[US_STATE][GEOGRAPHIC_DATA] ...]" at bounding box center [248, 627] width 251 height 13
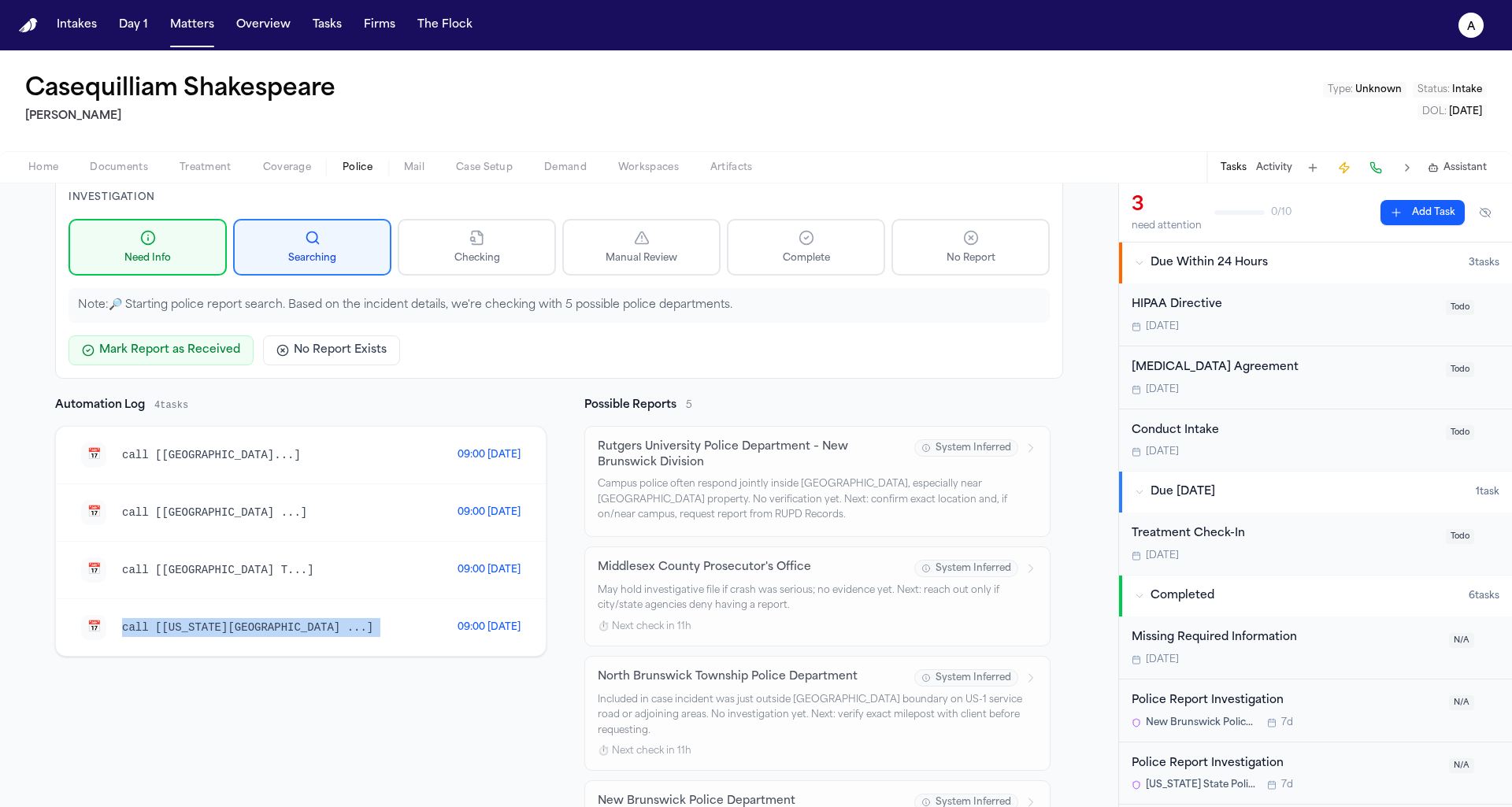
click at [164, 465] on div "📅 call [[GEOGRAPHIC_DATA]...] 09:00 [DATE]" at bounding box center [301, 455] width 490 height 58
click at [85, 437] on div "📅 call [[GEOGRAPHIC_DATA]...] 09:00 [DATE]" at bounding box center [301, 455] width 490 height 58
click at [98, 449] on span "📅" at bounding box center [95, 455] width 14 height 11
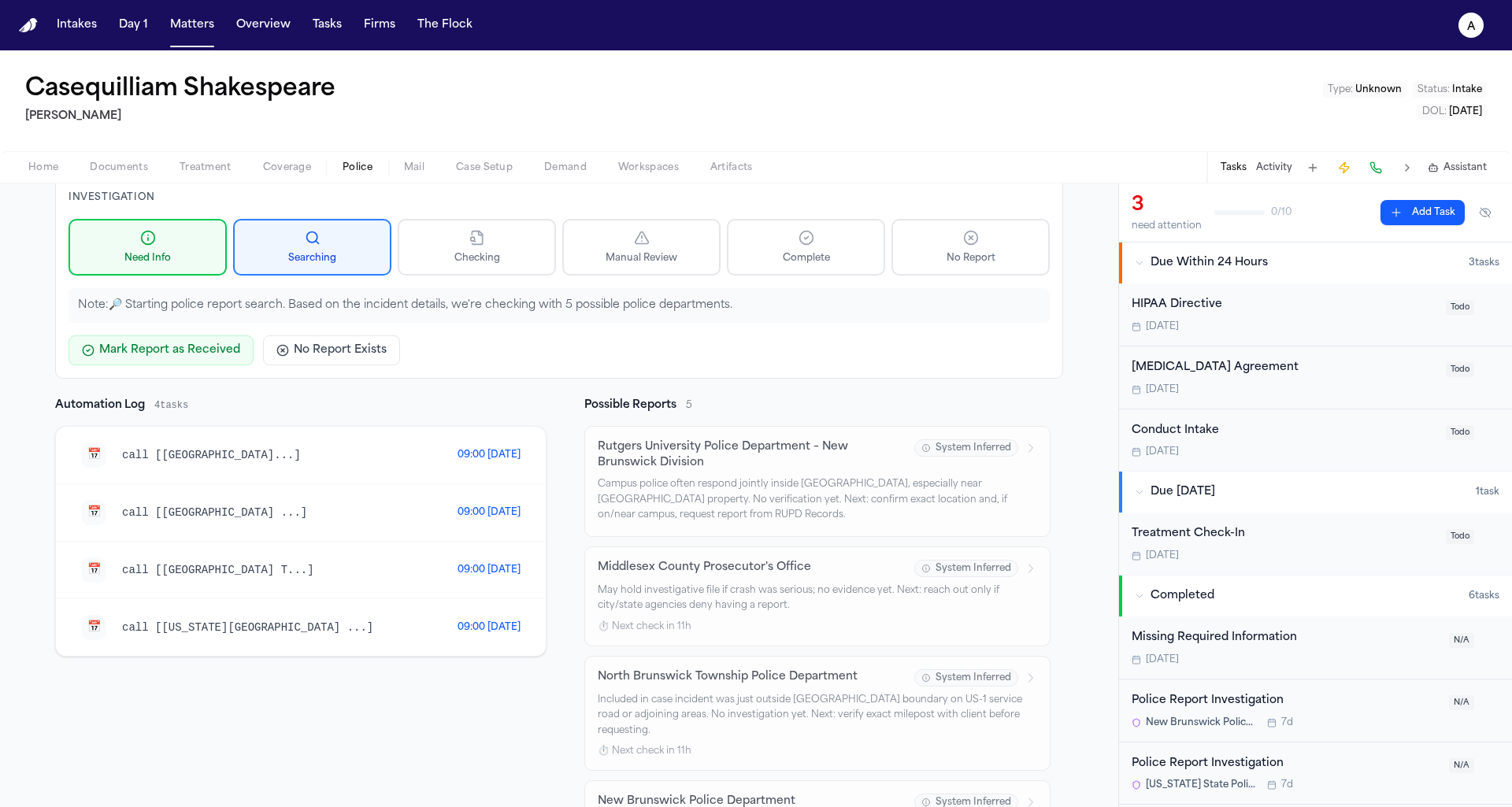
click at [98, 449] on span "📅" at bounding box center [95, 455] width 14 height 11
click at [234, 461] on div "📅 call [[GEOGRAPHIC_DATA]...]" at bounding box center [269, 455] width 376 height 25
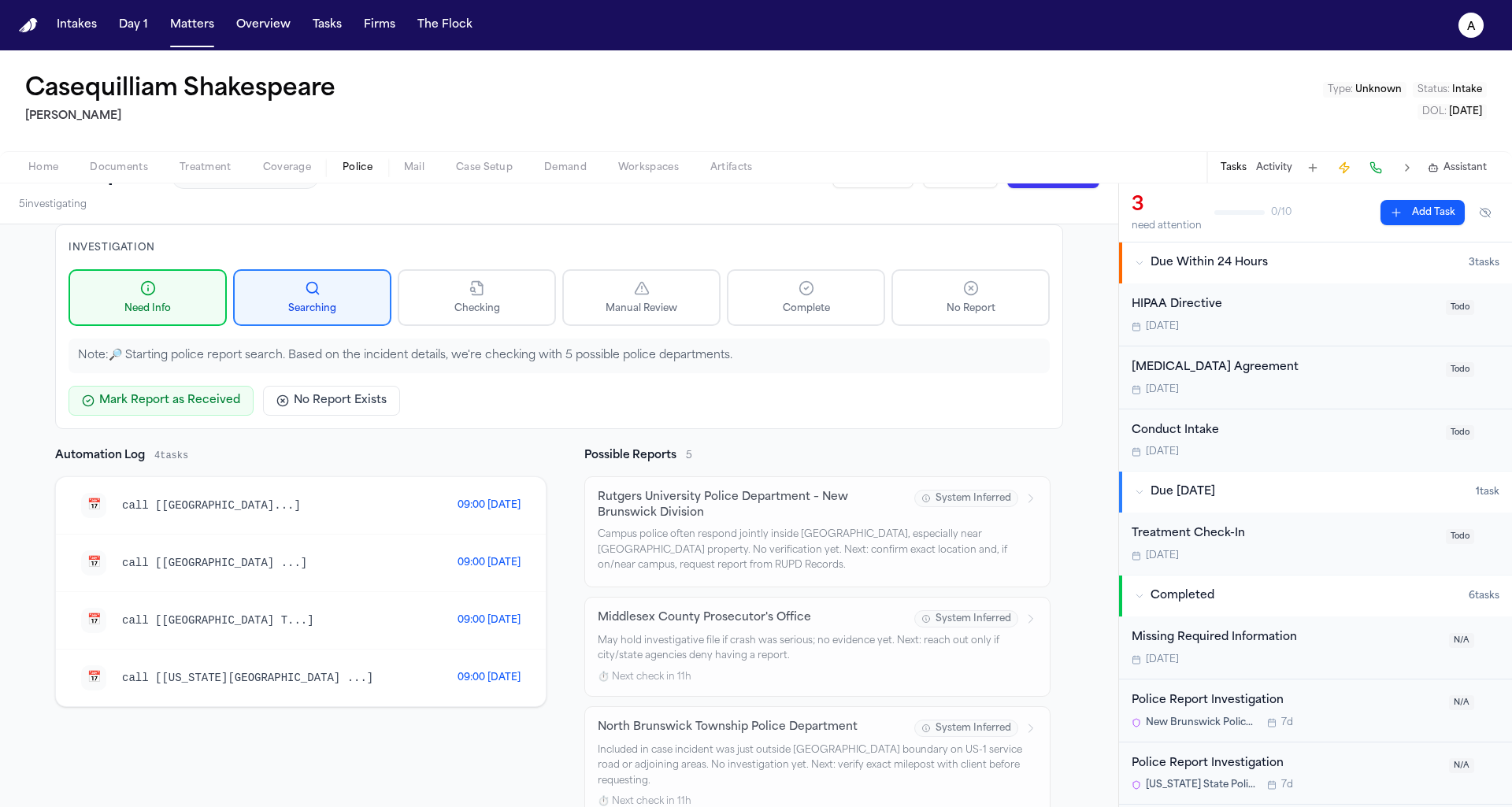
scroll to position [0, 0]
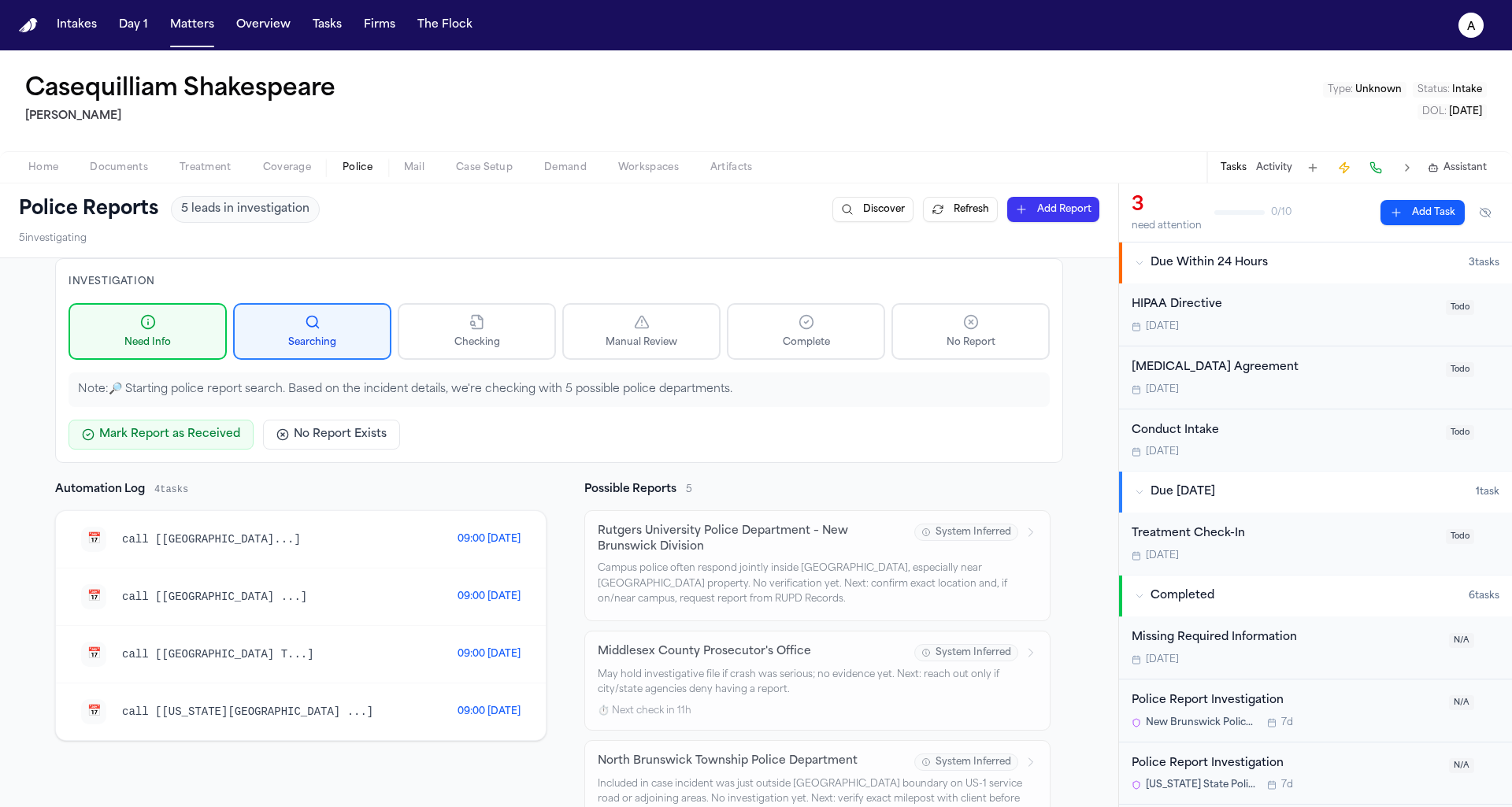
click at [183, 484] on span "4 tasks" at bounding box center [171, 489] width 34 height 13
click at [168, 518] on div "📅 call [[GEOGRAPHIC_DATA]...] 09:00 [DATE]" at bounding box center [301, 540] width 490 height 58
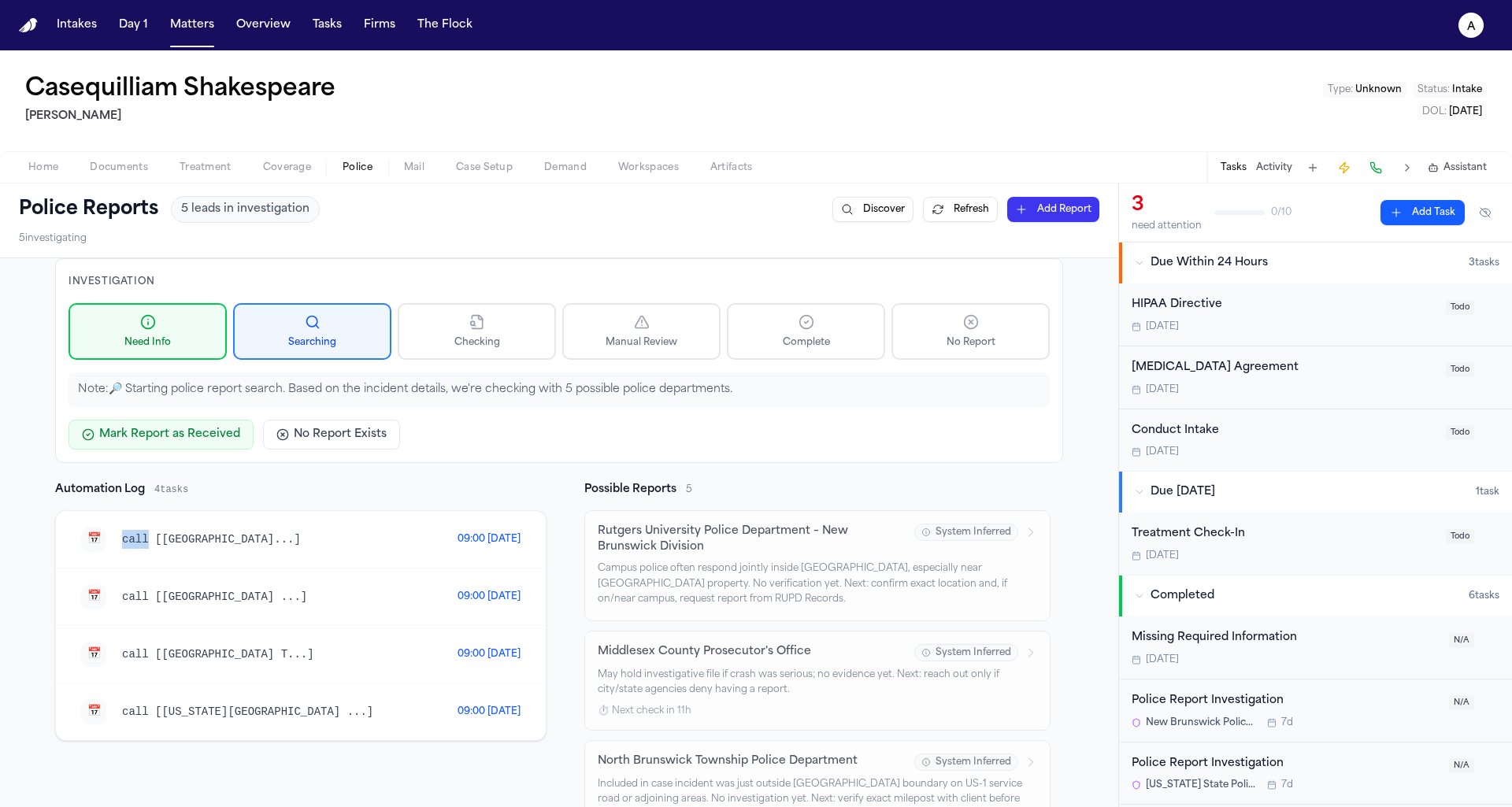
click at [168, 518] on div "📅 call [[GEOGRAPHIC_DATA]...] 09:00 [DATE]" at bounding box center [301, 540] width 490 height 58
click at [174, 601] on span "call [[GEOGRAPHIC_DATA] ...]" at bounding box center [214, 596] width 185 height 13
click at [174, 670] on div "call [[GEOGRAPHIC_DATA] T...] 09:00 [DATE]" at bounding box center [301, 654] width 490 height 58
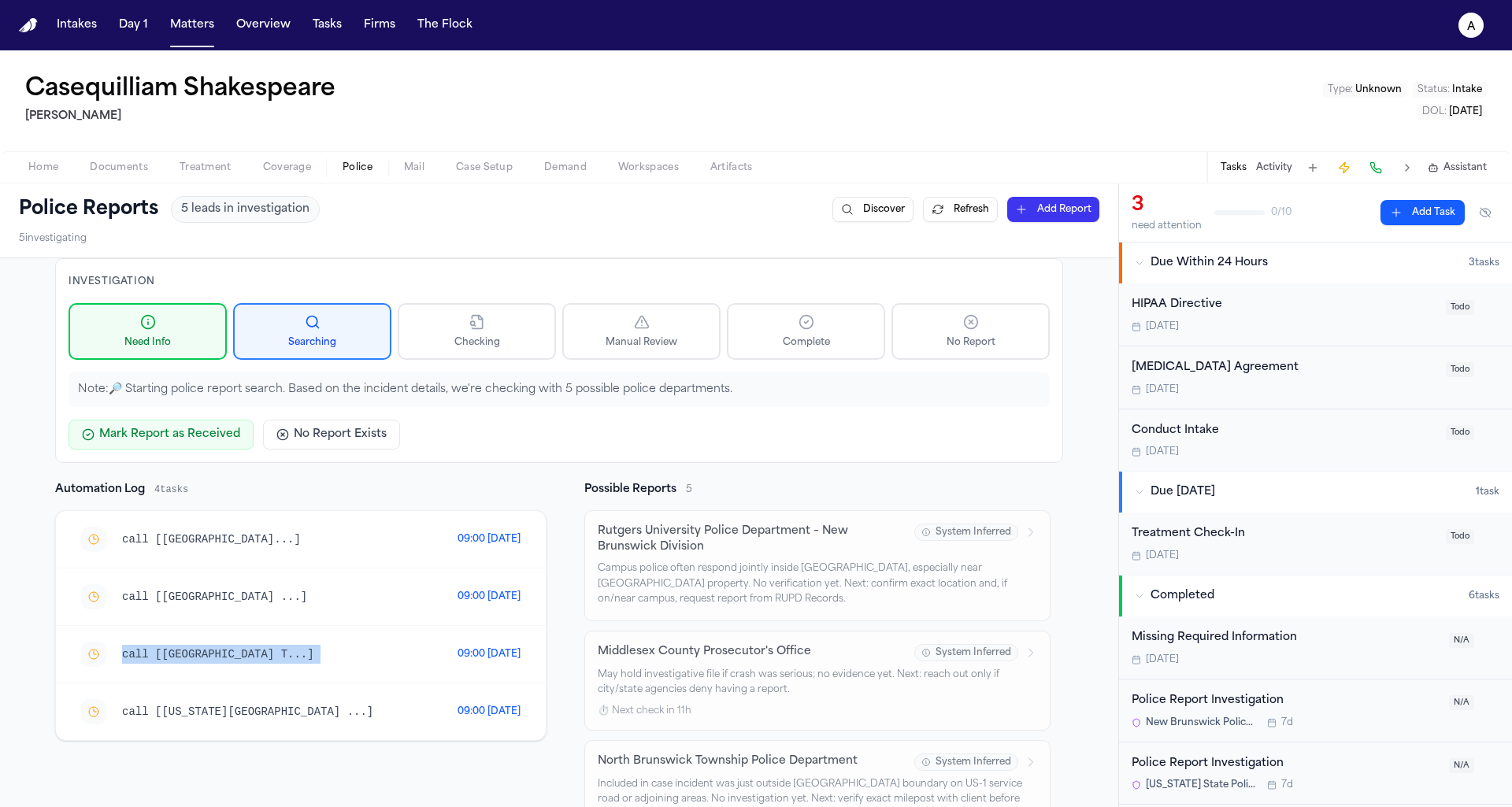
click at [220, 737] on div "Automation Log 4 tasks call [[GEOGRAPHIC_DATA]...] 09:00 [DATE] call [[GEOGRAPH…" at bounding box center [301, 793] width 492 height 623
click at [225, 716] on div "call [[US_STATE][GEOGRAPHIC_DATA] ...]" at bounding box center [269, 711] width 376 height 25
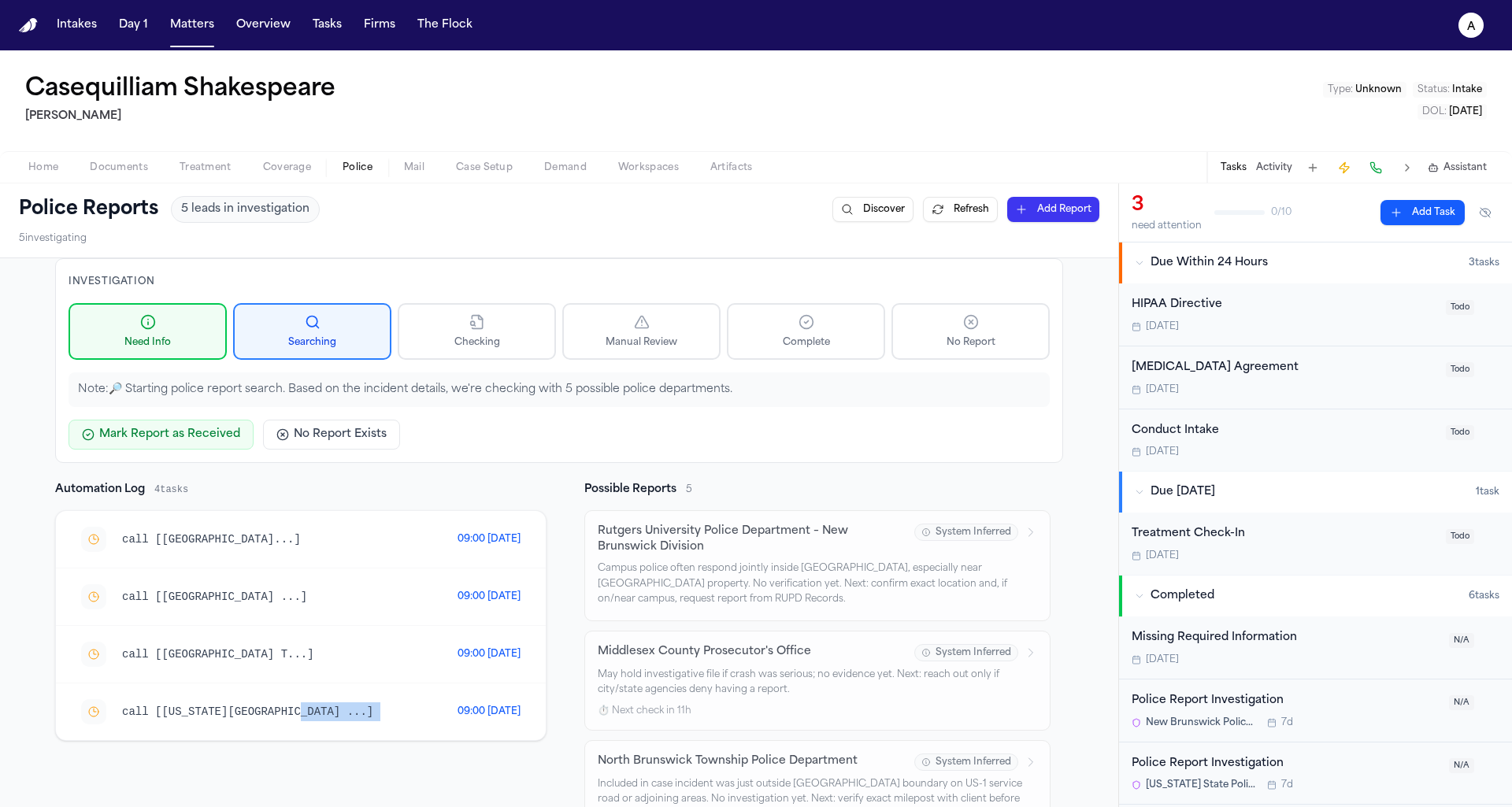
click at [225, 716] on div "call [[US_STATE][GEOGRAPHIC_DATA] ...]" at bounding box center [269, 711] width 376 height 25
click at [187, 618] on div "call [[GEOGRAPHIC_DATA] ...] 09:00 [DATE]" at bounding box center [301, 596] width 490 height 58
click at [178, 571] on div "call [[GEOGRAPHIC_DATA] ...] 09:00 [DATE]" at bounding box center [301, 596] width 490 height 58
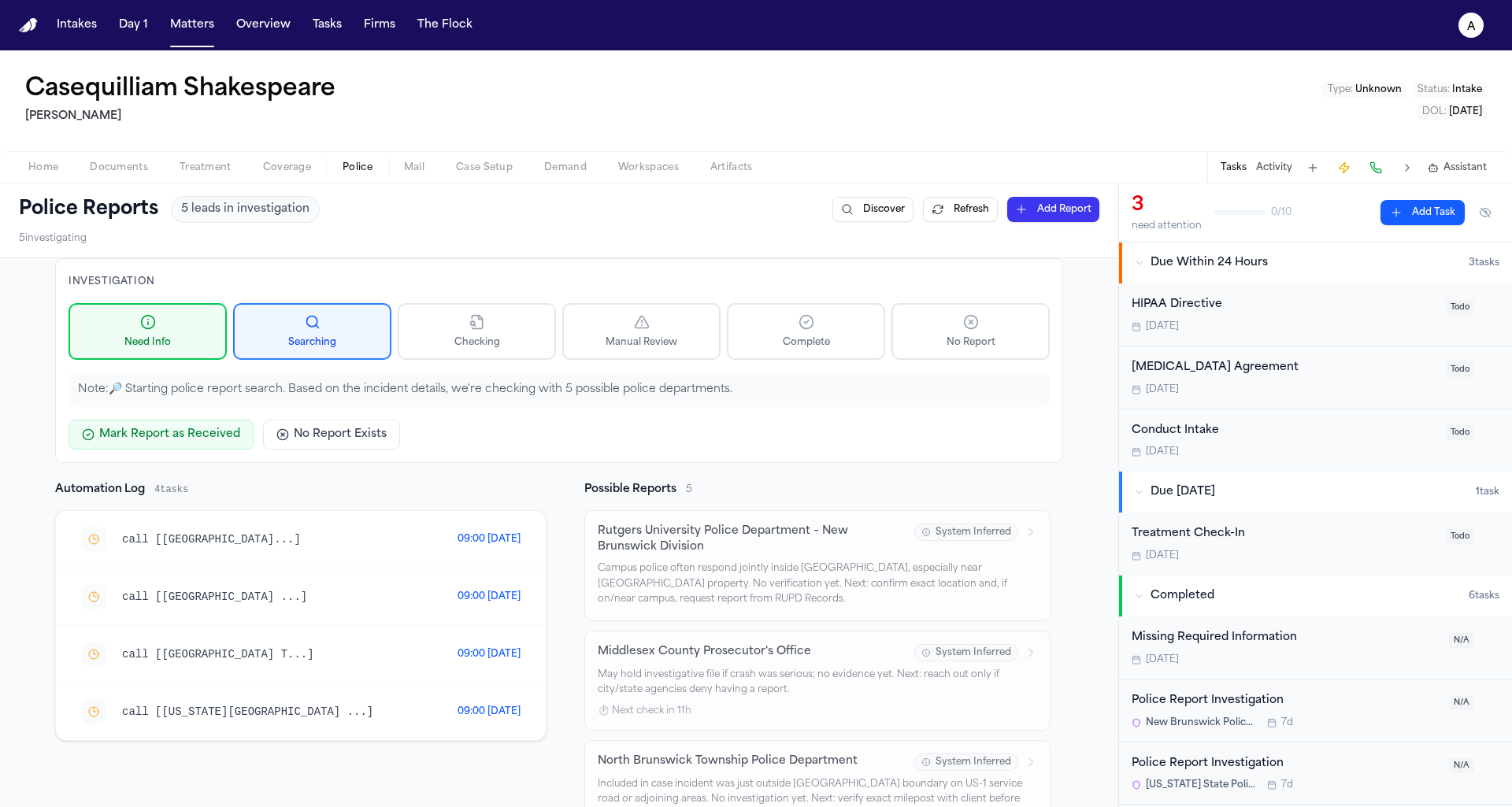
click at [178, 571] on div "call [[GEOGRAPHIC_DATA] ...] 09:00 [DATE]" at bounding box center [301, 596] width 490 height 58
click at [189, 534] on span "call [[GEOGRAPHIC_DATA]...]" at bounding box center [211, 539] width 179 height 13
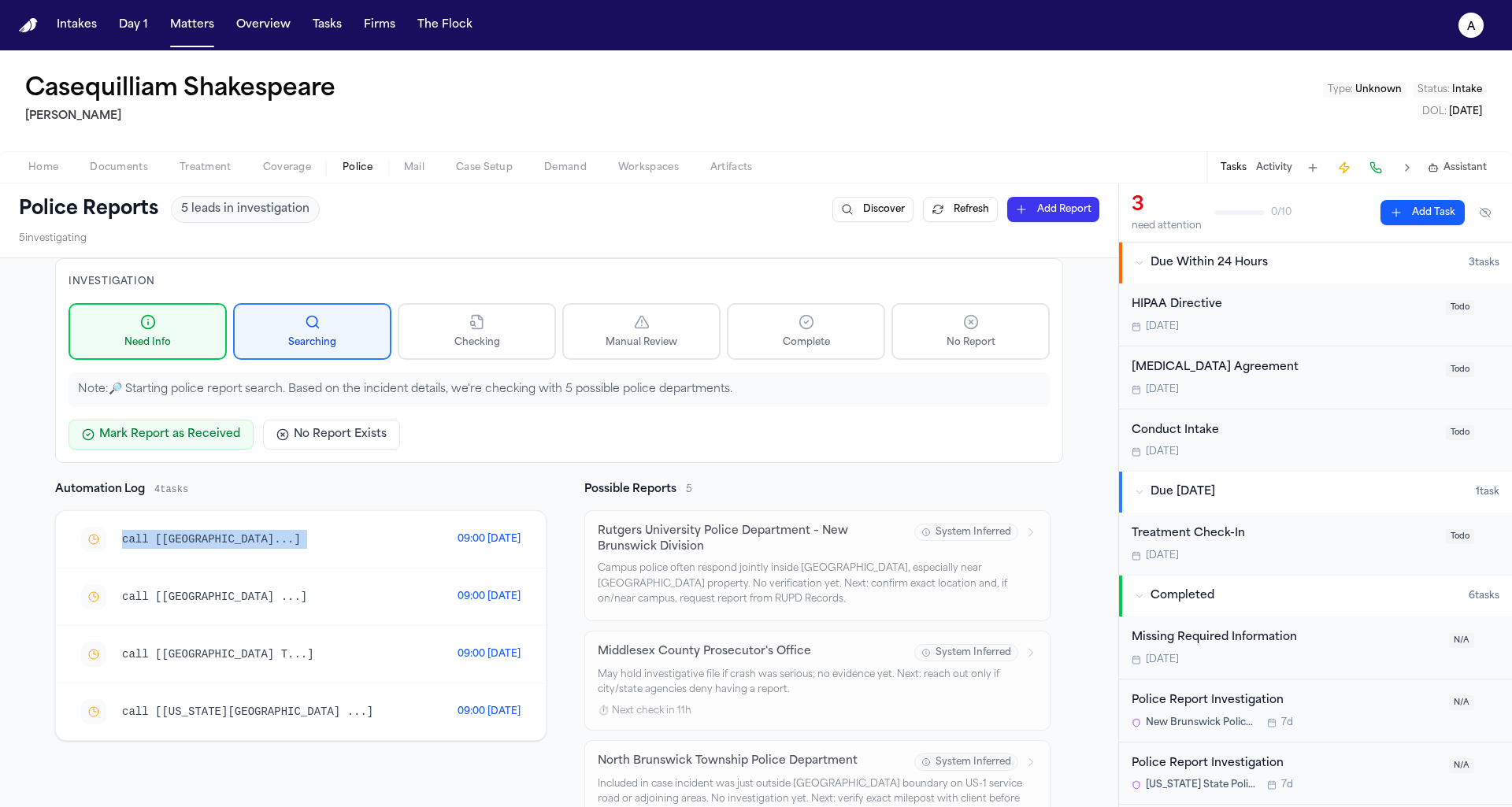
click at [401, 632] on div "call [[GEOGRAPHIC_DATA] T...] 09:00 [DATE]" at bounding box center [301, 654] width 490 height 58
click at [228, 544] on div "VOICE_AGENT > scheduled for [GEOGRAPHIC_DATA] P..." at bounding box center [290, 540] width 335 height 19
click at [294, 576] on div "VOICE_AGENT > scheduled for Middlesex Count... 09:00 [DATE]" at bounding box center [301, 596] width 490 height 58
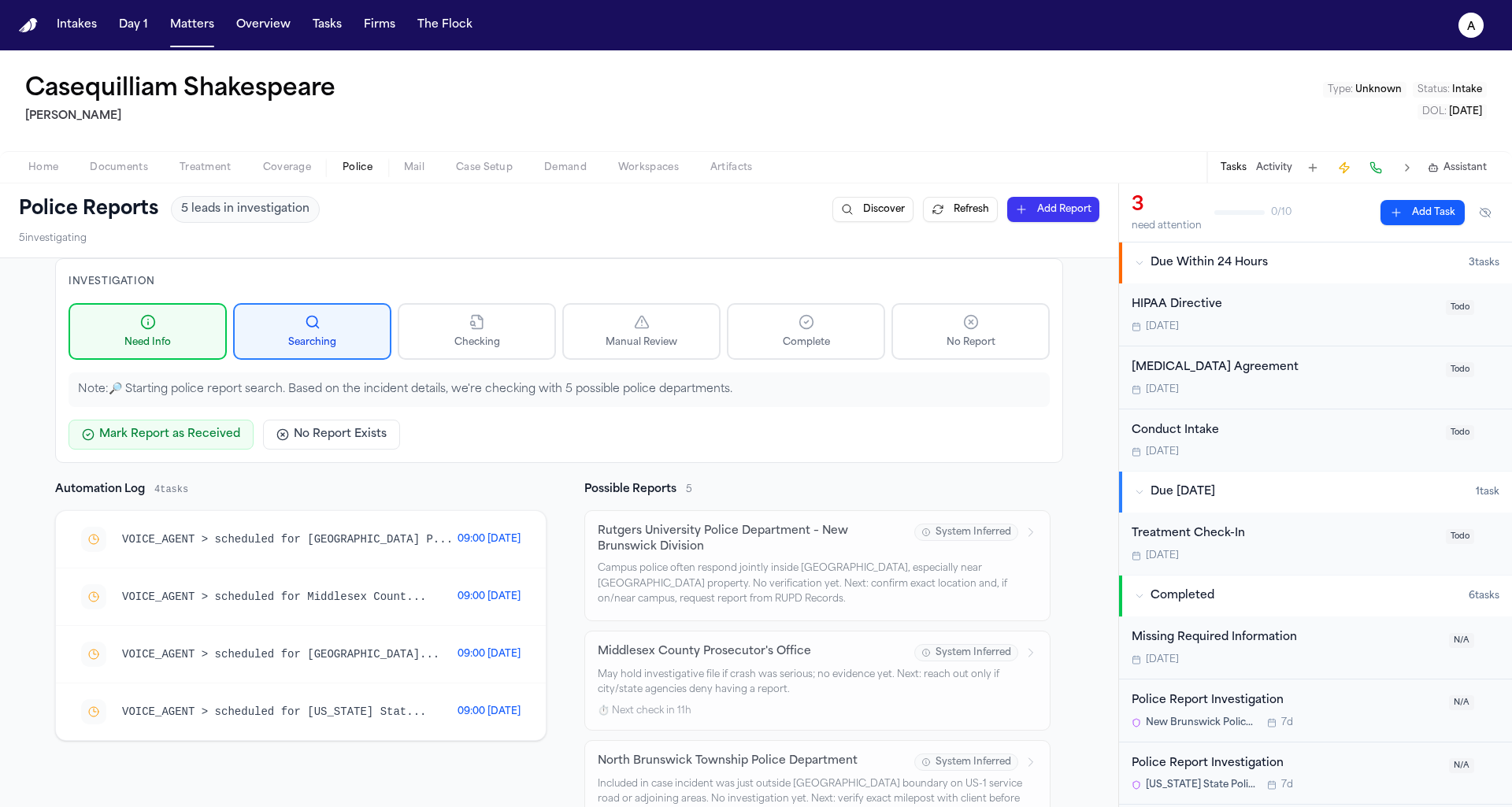
click at [257, 628] on div "VOICE_AGENT > scheduled for [GEOGRAPHIC_DATA]... 09:00 [DATE]" at bounding box center [301, 654] width 490 height 58
click at [214, 737] on div "Automation Log 4 tasks VOICE_AGENT > scheduled for [GEOGRAPHIC_DATA] P... 09:00…" at bounding box center [301, 793] width 492 height 623
click at [171, 706] on span "VOICE_AGENT > scheduled for [US_STATE] Stat..." at bounding box center [274, 712] width 304 height 13
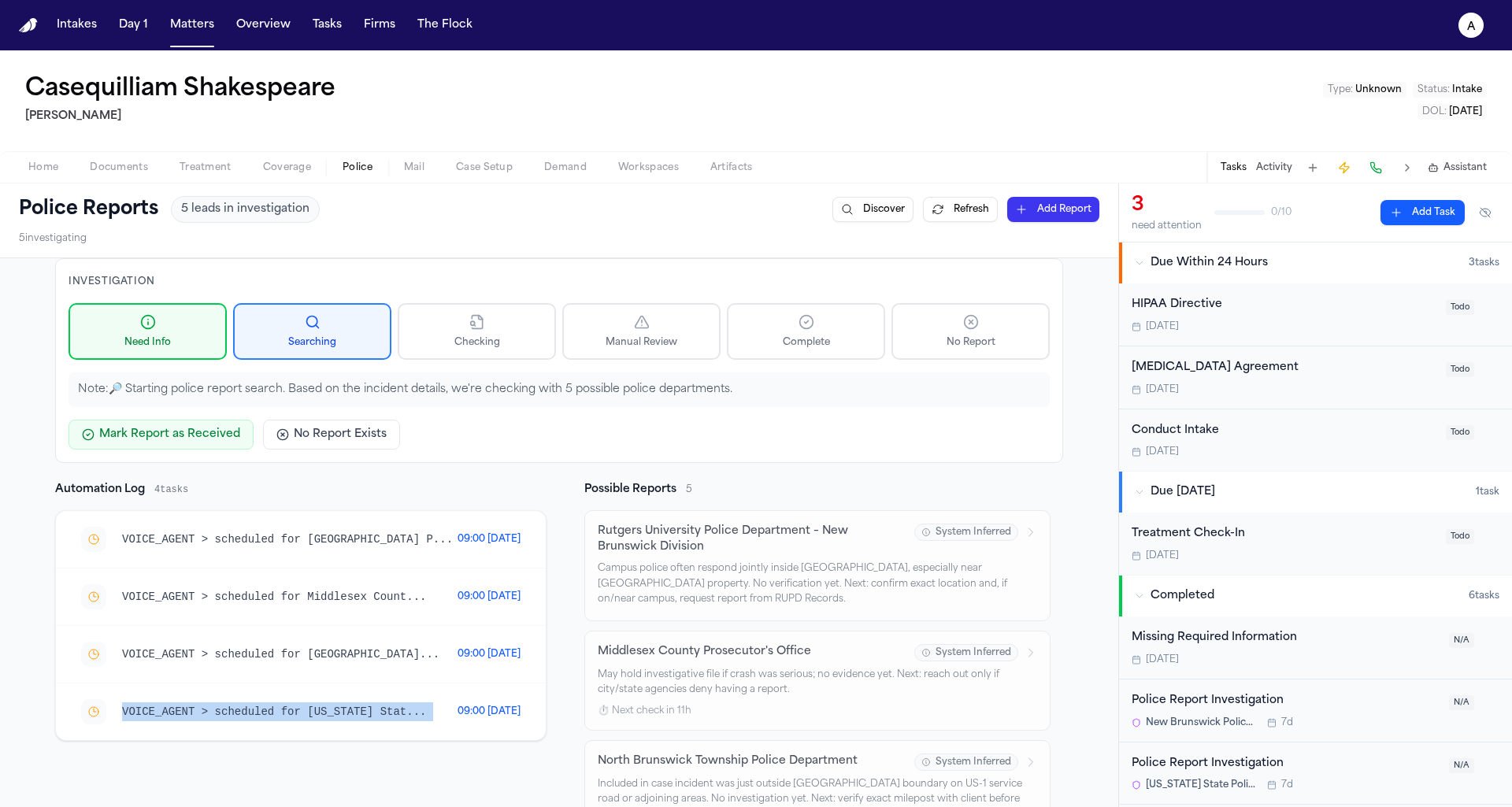
click at [288, 699] on div "VOICE_AGENT > scheduled for [US_STATE] Stat..." at bounding box center [269, 711] width 376 height 25
click at [511, 648] on span "09:00 [DATE]" at bounding box center [488, 654] width 63 height 13
click at [426, 670] on div "VOICE_AGENT > scheduled for [GEOGRAPHIC_DATA]... 09:00 [DATE]" at bounding box center [301, 654] width 490 height 58
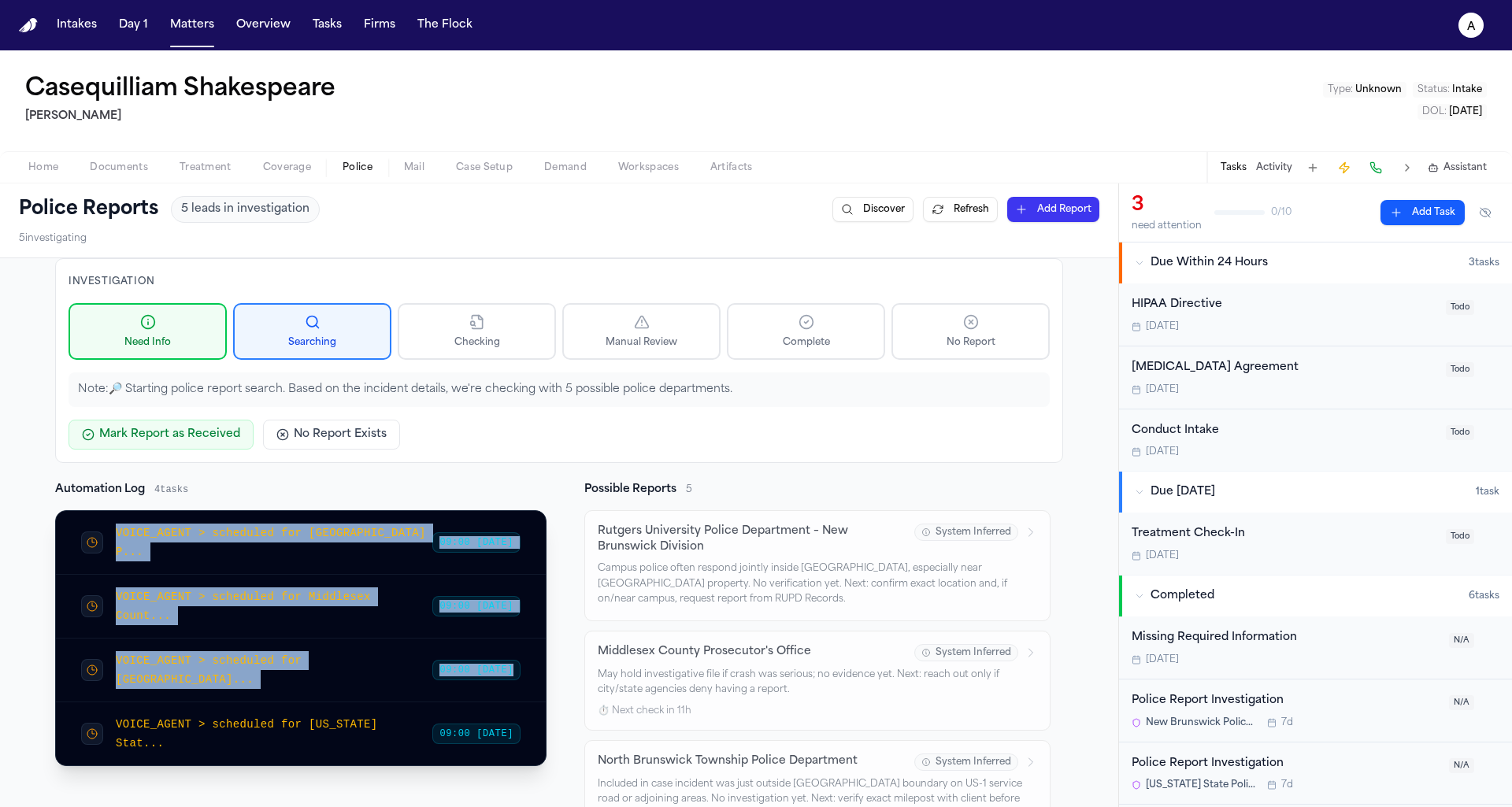
drag, startPoint x: 381, startPoint y: 661, endPoint x: 408, endPoint y: 509, distance: 154.4
click at [407, 511] on div "VOICE_AGENT > scheduled for [GEOGRAPHIC_DATA] P... 09:00 [DATE] VOICE_AGENT > s…" at bounding box center [301, 639] width 490 height 254
click at [381, 702] on div "VOICE_AGENT > scheduled for [US_STATE] Stat... 09:00 [DATE]" at bounding box center [301, 733] width 490 height 63
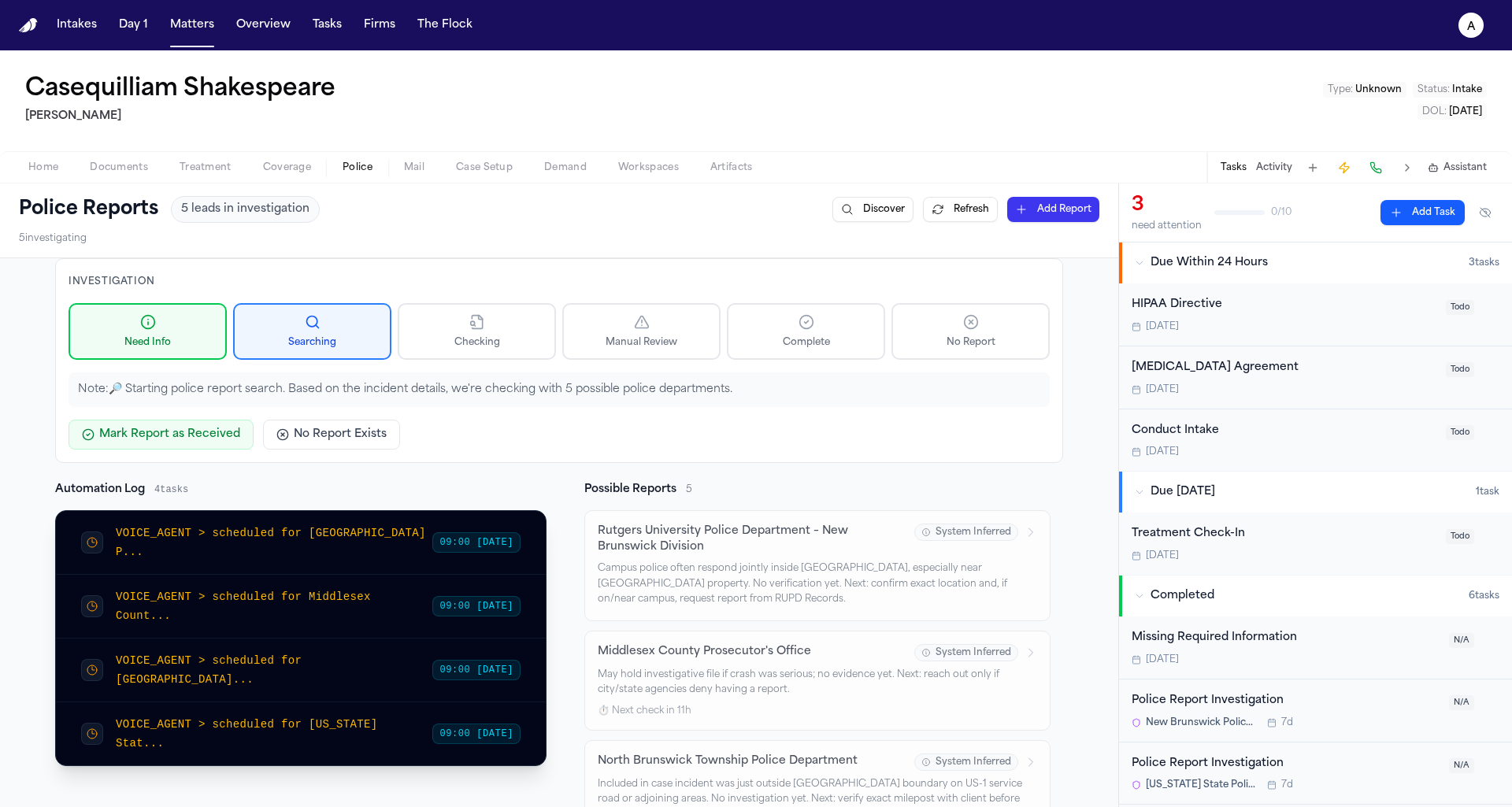
click at [381, 702] on div "VOICE_AGENT > scheduled for [US_STATE] Stat... 09:00 [DATE]" at bounding box center [301, 733] width 490 height 63
click at [454, 702] on div "VOICE_AGENT > scheduled for [US_STATE] Stat... 09:00 [DATE]" at bounding box center [301, 733] width 490 height 63
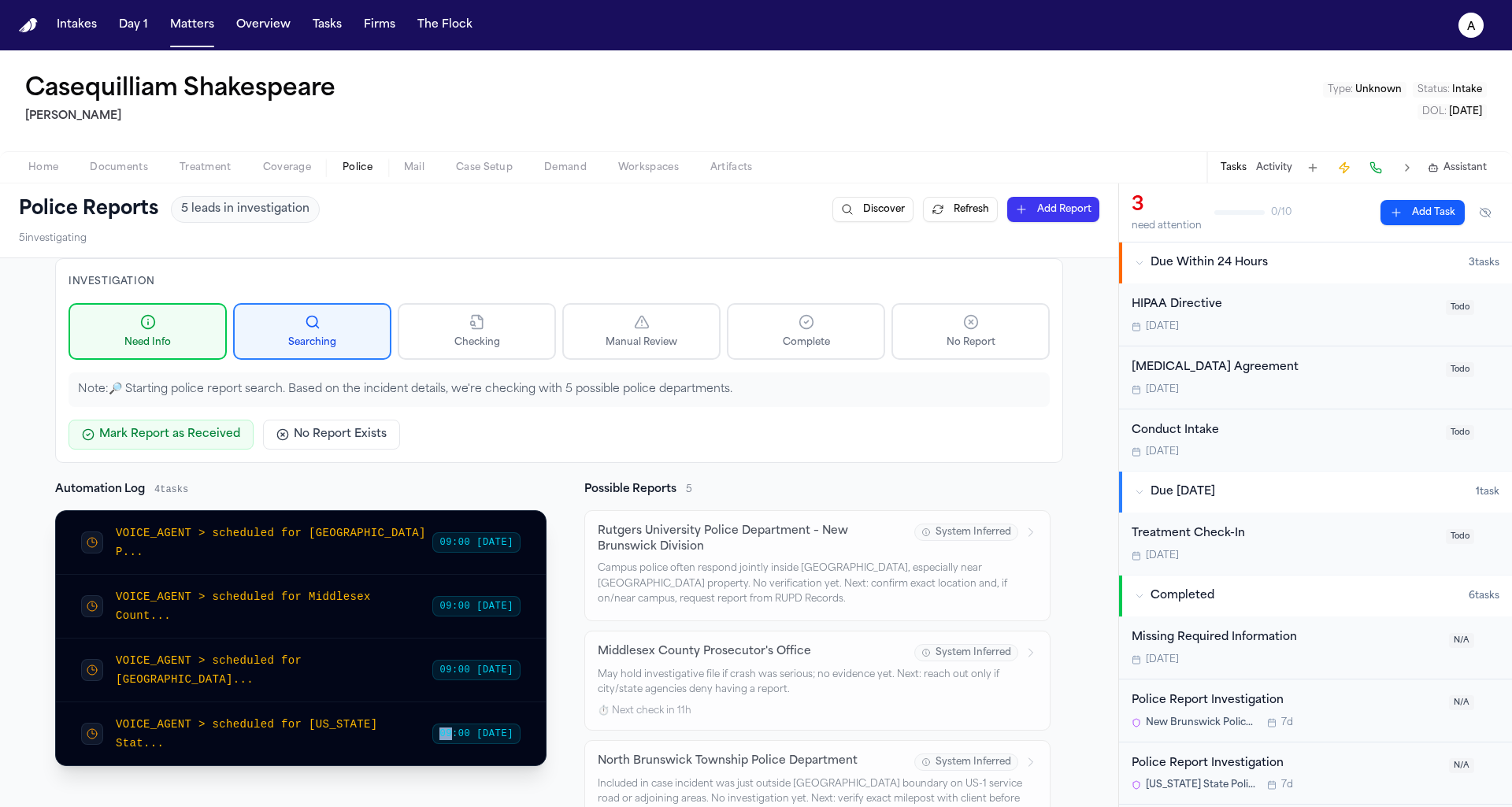
click at [454, 702] on div "VOICE_AGENT > scheduled for [US_STATE] Stat... 09:00 [DATE]" at bounding box center [301, 733] width 490 height 63
click at [358, 715] on div "VOICE_AGENT > scheduled for [US_STATE] Stat..." at bounding box center [256, 734] width 352 height 38
click at [346, 639] on div "VOICE_AGENT > scheduled for [GEOGRAPHIC_DATA]... 09:00 [DATE]" at bounding box center [301, 670] width 490 height 64
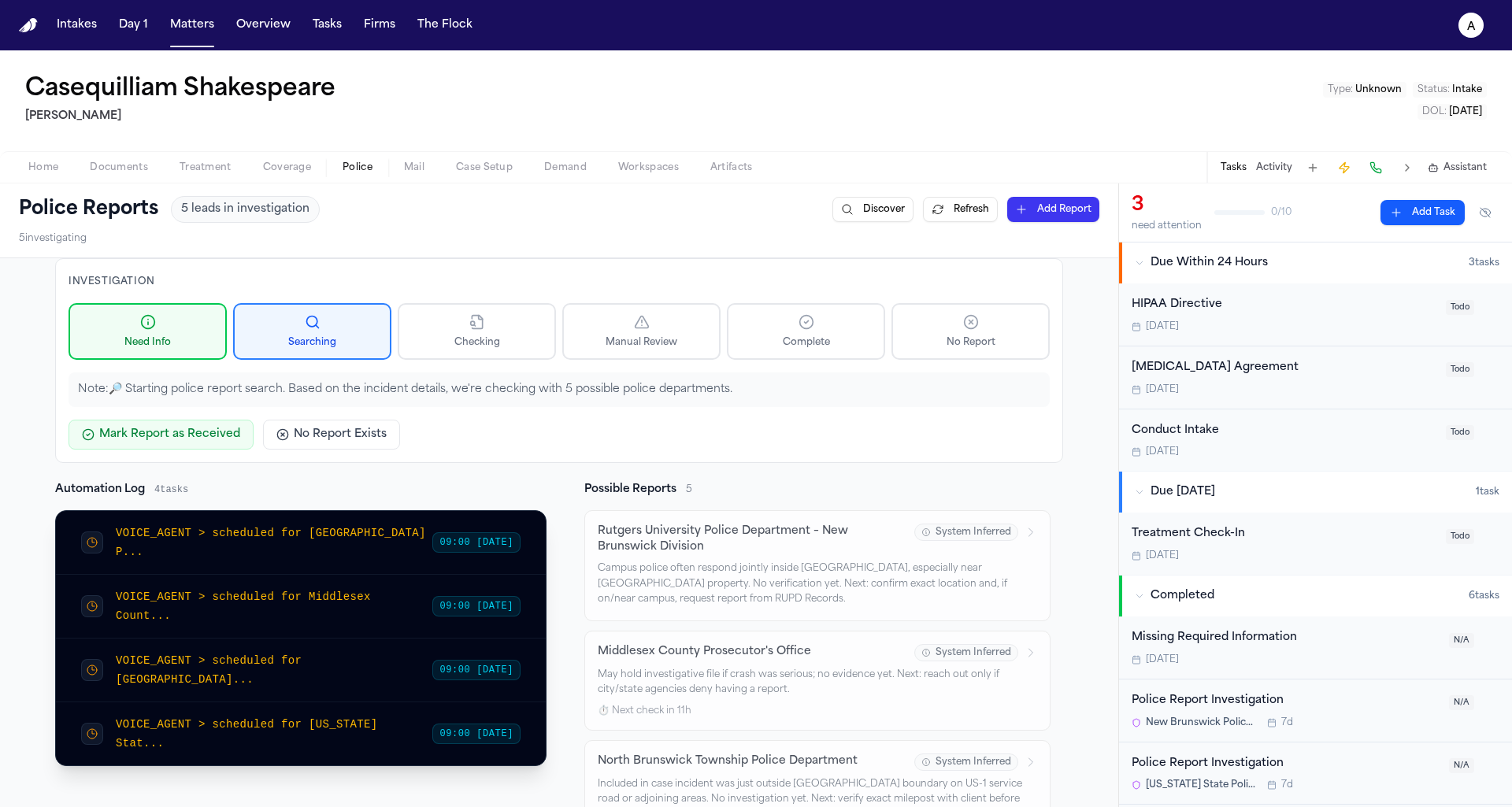
click at [346, 639] on div "VOICE_AGENT > scheduled for [GEOGRAPHIC_DATA]... 09:00 [DATE]" at bounding box center [301, 670] width 490 height 64
click at [309, 651] on div "VOICE_AGENT > scheduled for [GEOGRAPHIC_DATA]..." at bounding box center [256, 670] width 352 height 38
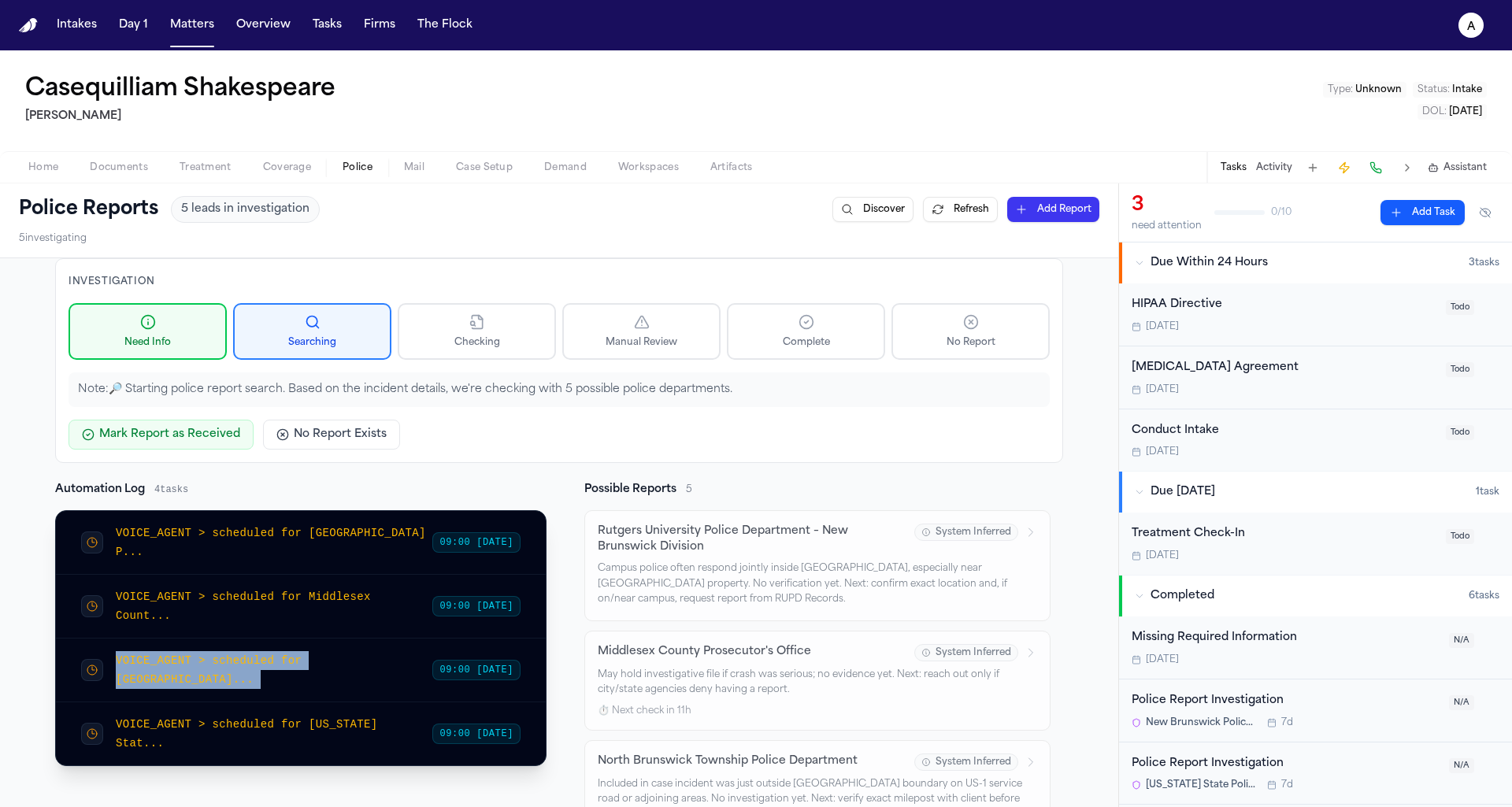
click at [271, 702] on div "VOICE_AGENT > scheduled for [US_STATE] Stat... 09:00 [DATE]" at bounding box center [301, 733] width 490 height 63
click at [248, 654] on span "VOICE_AGENT > scheduled for [GEOGRAPHIC_DATA]..." at bounding box center [209, 669] width 186 height 32
click at [141, 654] on span "VOICE_AGENT > scheduled for [GEOGRAPHIC_DATA]..." at bounding box center [209, 669] width 186 height 32
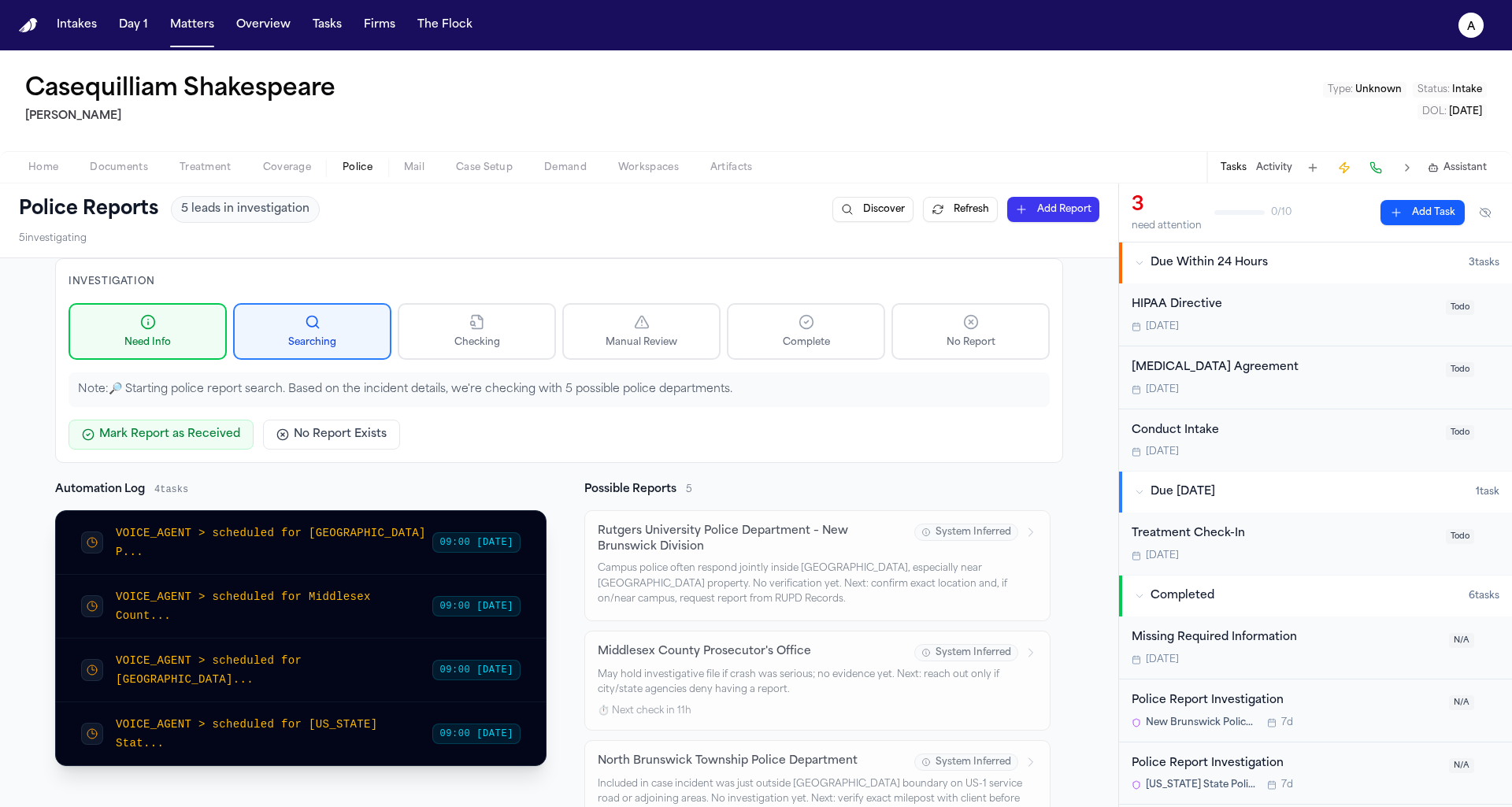
click at [141, 654] on span "VOICE_AGENT > scheduled for [GEOGRAPHIC_DATA]..." at bounding box center [209, 669] width 186 height 32
click at [156, 545] on div "VOICE_AGENT > scheduled for [GEOGRAPHIC_DATA] P... 09:00 [DATE]" at bounding box center [301, 543] width 490 height 64
click at [158, 639] on div "VOICE_AGENT > scheduled for [GEOGRAPHIC_DATA]... 09:00 [DATE]" at bounding box center [301, 670] width 490 height 64
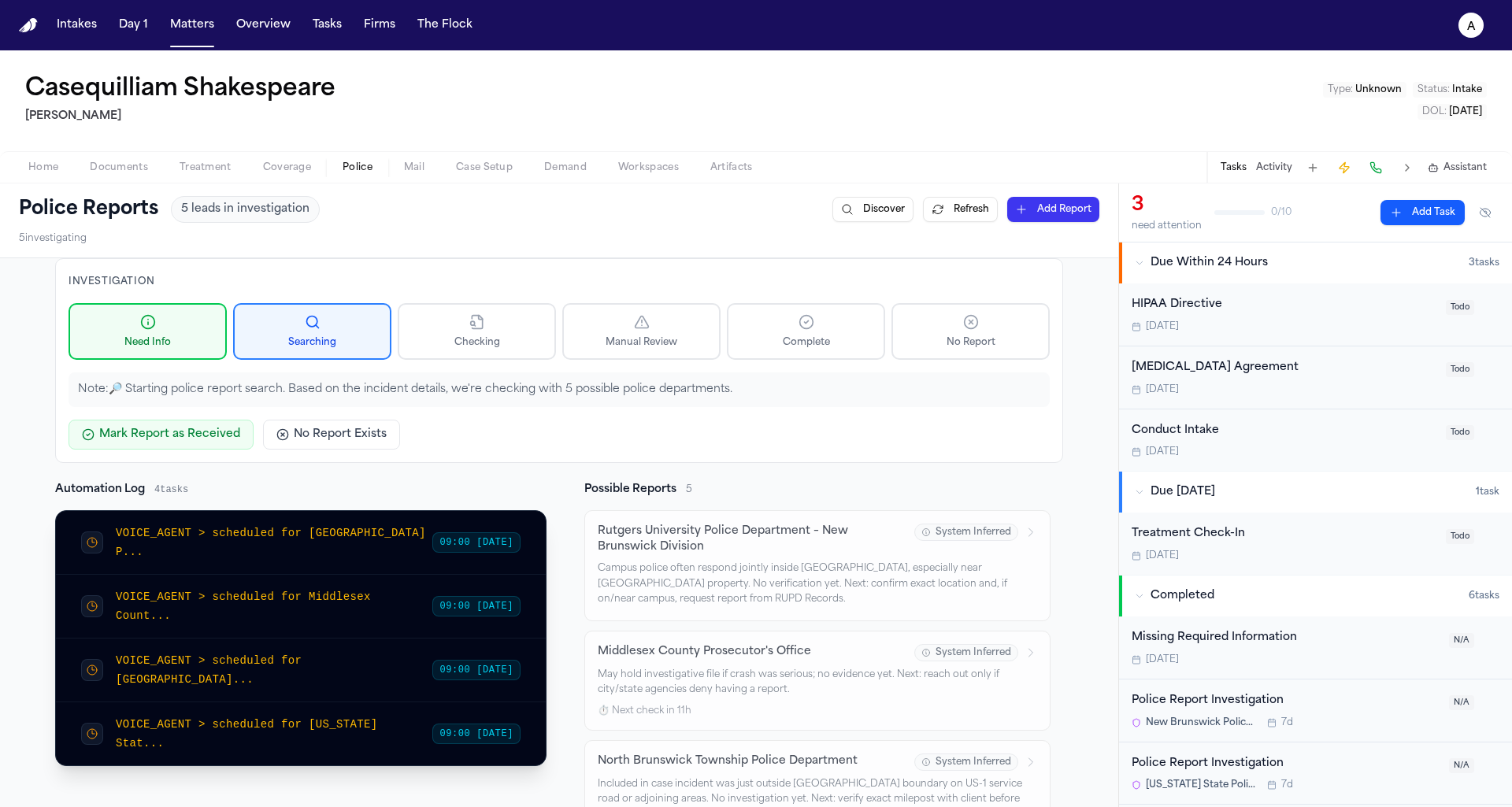
click at [158, 639] on div "VOICE_AGENT > scheduled for [GEOGRAPHIC_DATA]... 09:00 [DATE]" at bounding box center [301, 670] width 490 height 64
click at [248, 590] on span "VOICE_AGENT > scheduled for Middlesex Count..." at bounding box center [243, 606] width 255 height 32
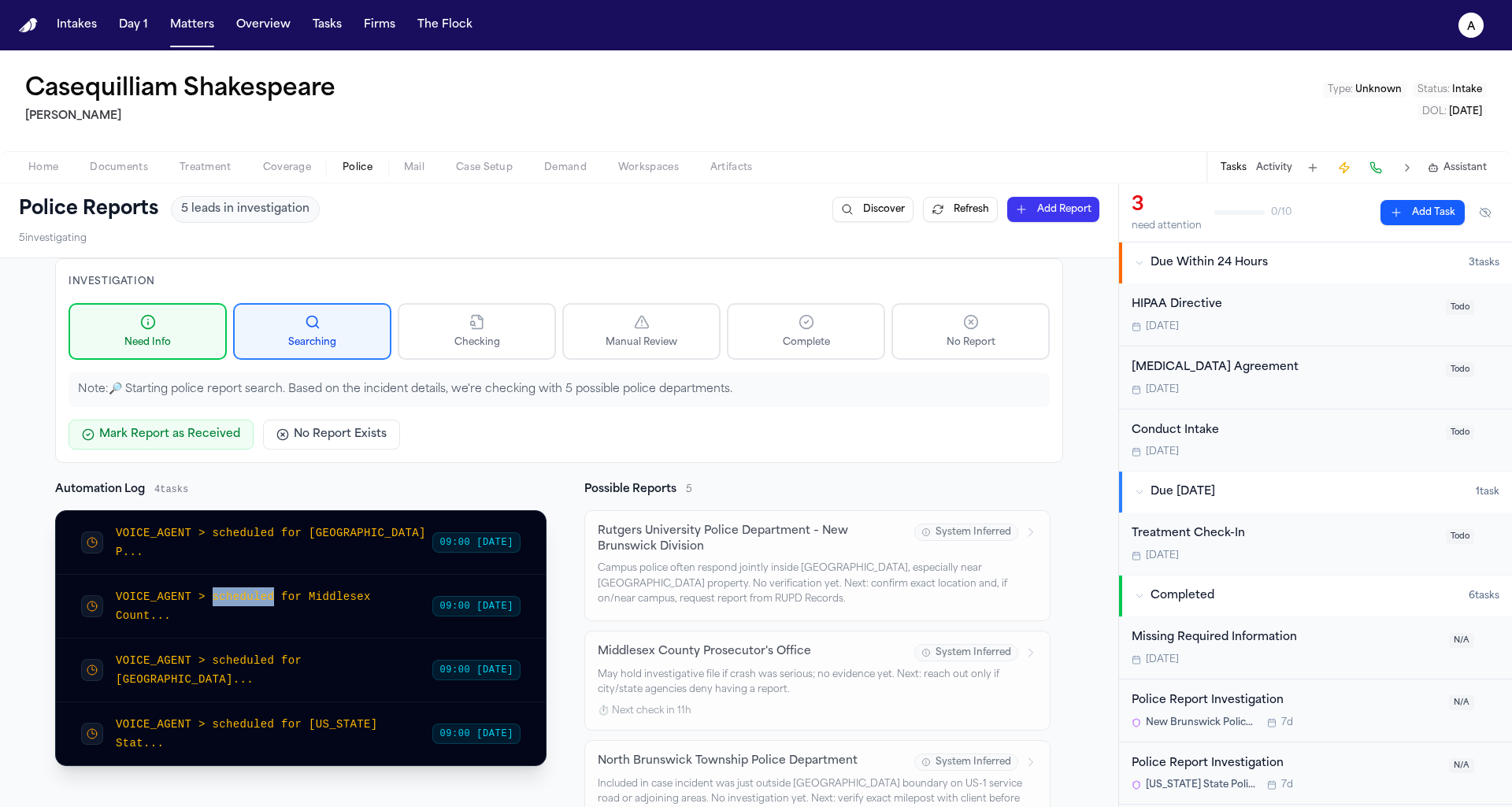
click at [248, 590] on span "VOICE_AGENT > scheduled for Middlesex Count..." at bounding box center [243, 606] width 255 height 32
click at [167, 575] on div "VOICE_AGENT > scheduled for Middlesex Count... 09:00 [DATE]" at bounding box center [301, 607] width 490 height 64
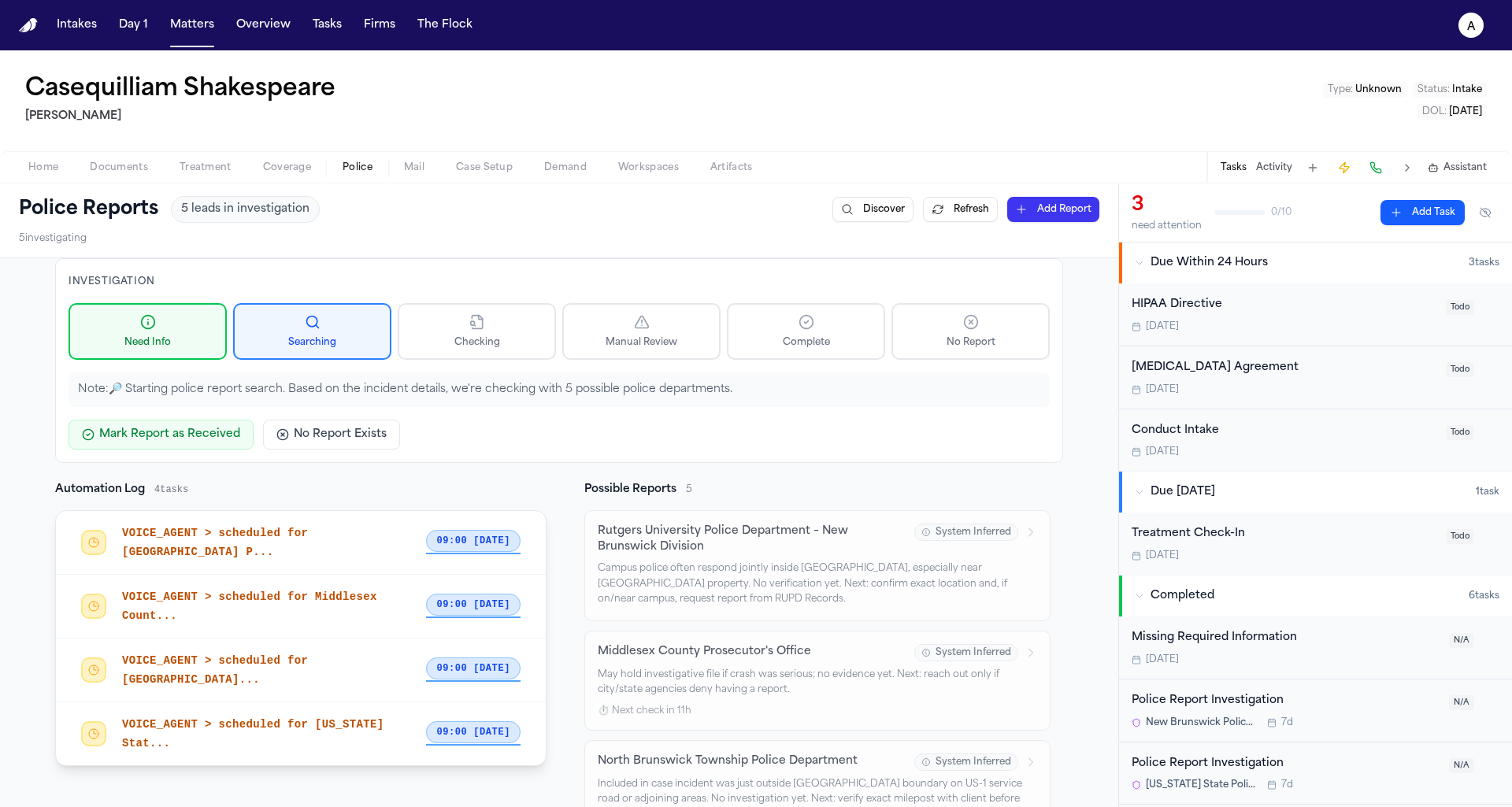
click at [340, 548] on div "VOICE_AGENT > scheduled for [GEOGRAPHIC_DATA] P..." at bounding box center [274, 542] width 304 height 38
click at [294, 671] on div "VOICE_AGENT > scheduled for [GEOGRAPHIC_DATA]..." at bounding box center [274, 670] width 304 height 38
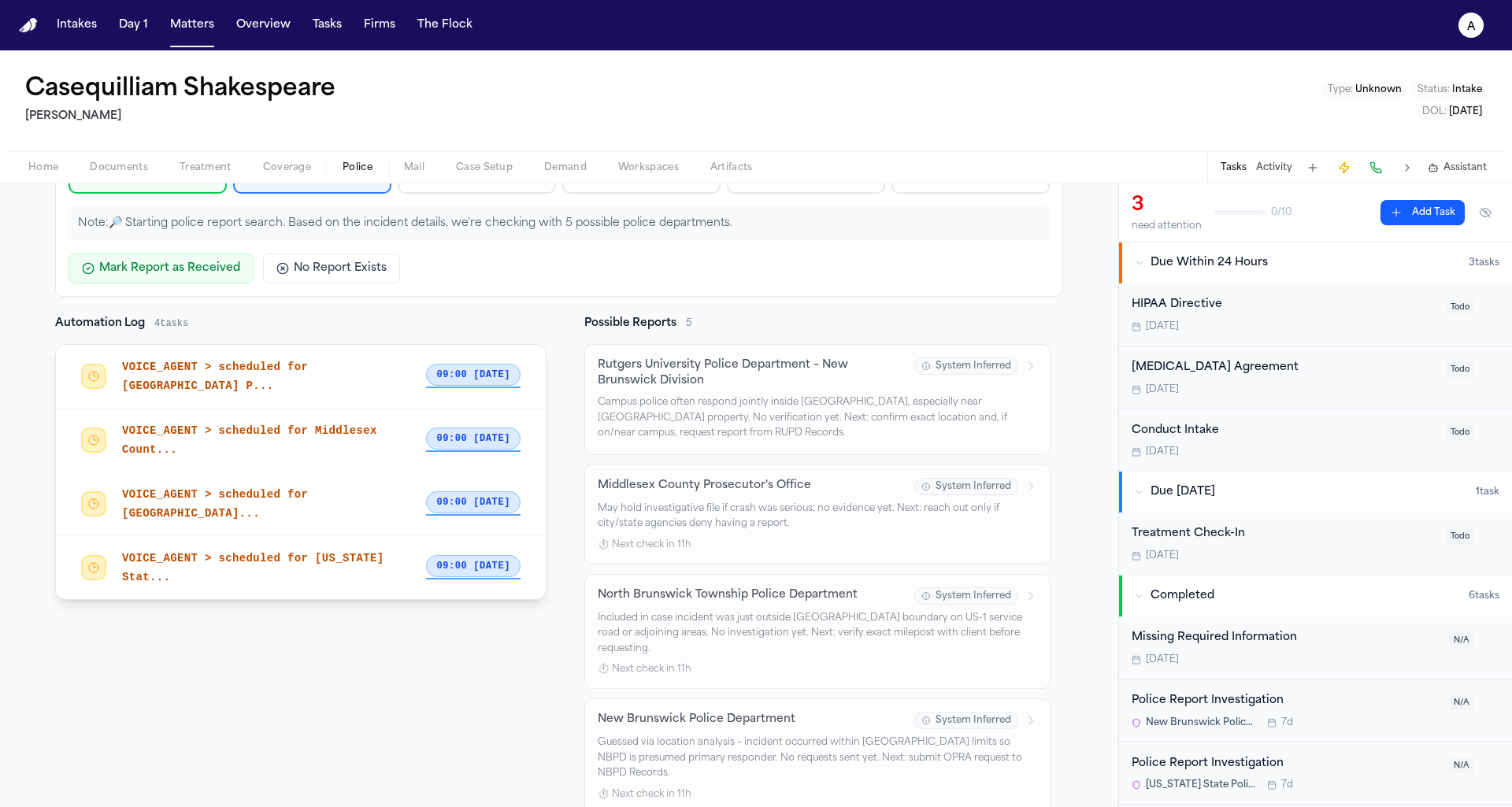
scroll to position [208, 0]
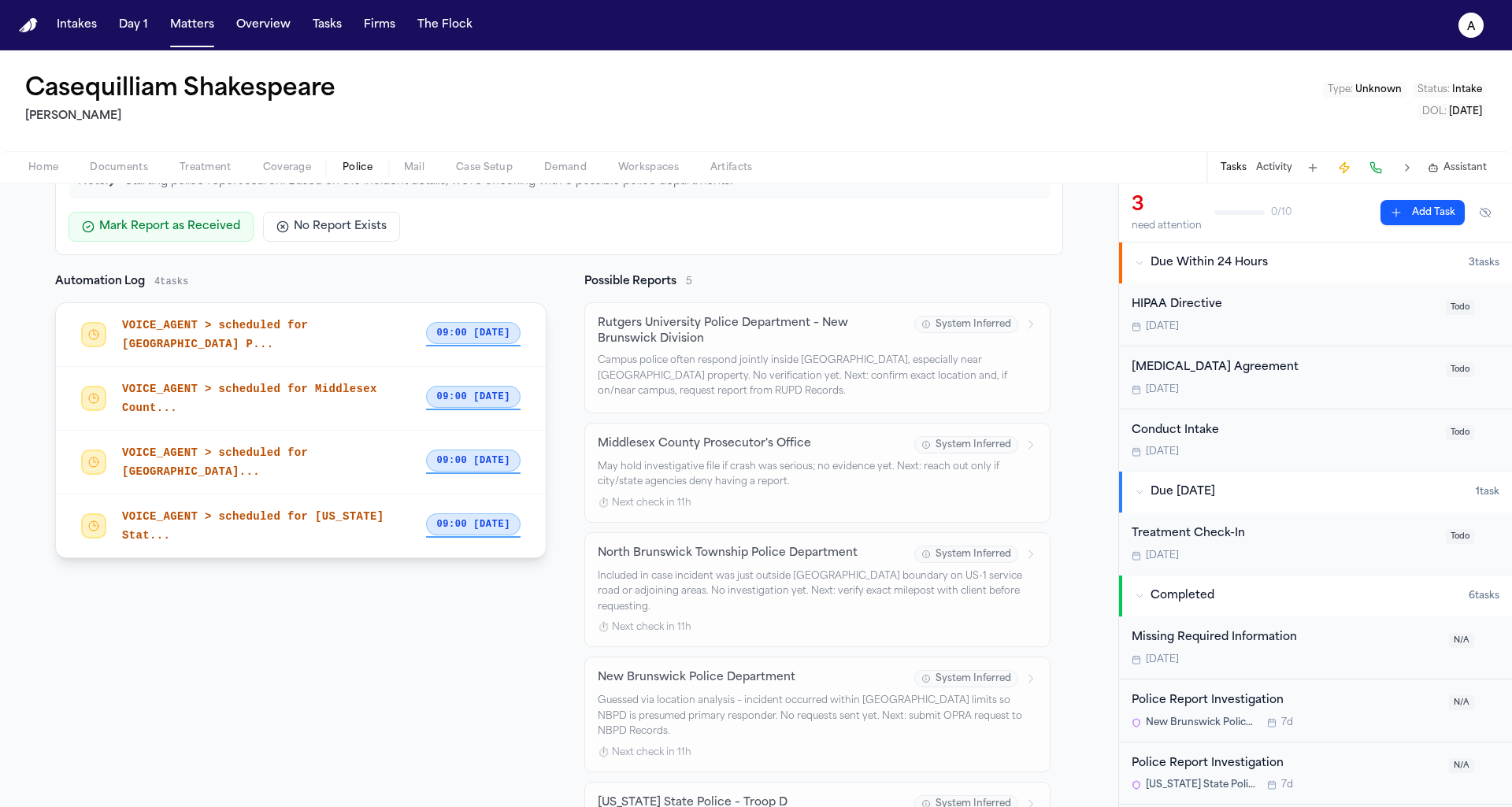
click at [323, 476] on div "VOICE_AGENT > scheduled for [GEOGRAPHIC_DATA]... 09:00 [DATE]" at bounding box center [301, 462] width 490 height 64
click at [254, 566] on div "Automation Log 4 tasks VOICE_AGENT > scheduled for [GEOGRAPHIC_DATA] P... 09:00…" at bounding box center [301, 585] width 492 height 623
click at [340, 400] on div "VOICE_AGENT > scheduled for Middlesex Count..." at bounding box center [274, 399] width 304 height 38
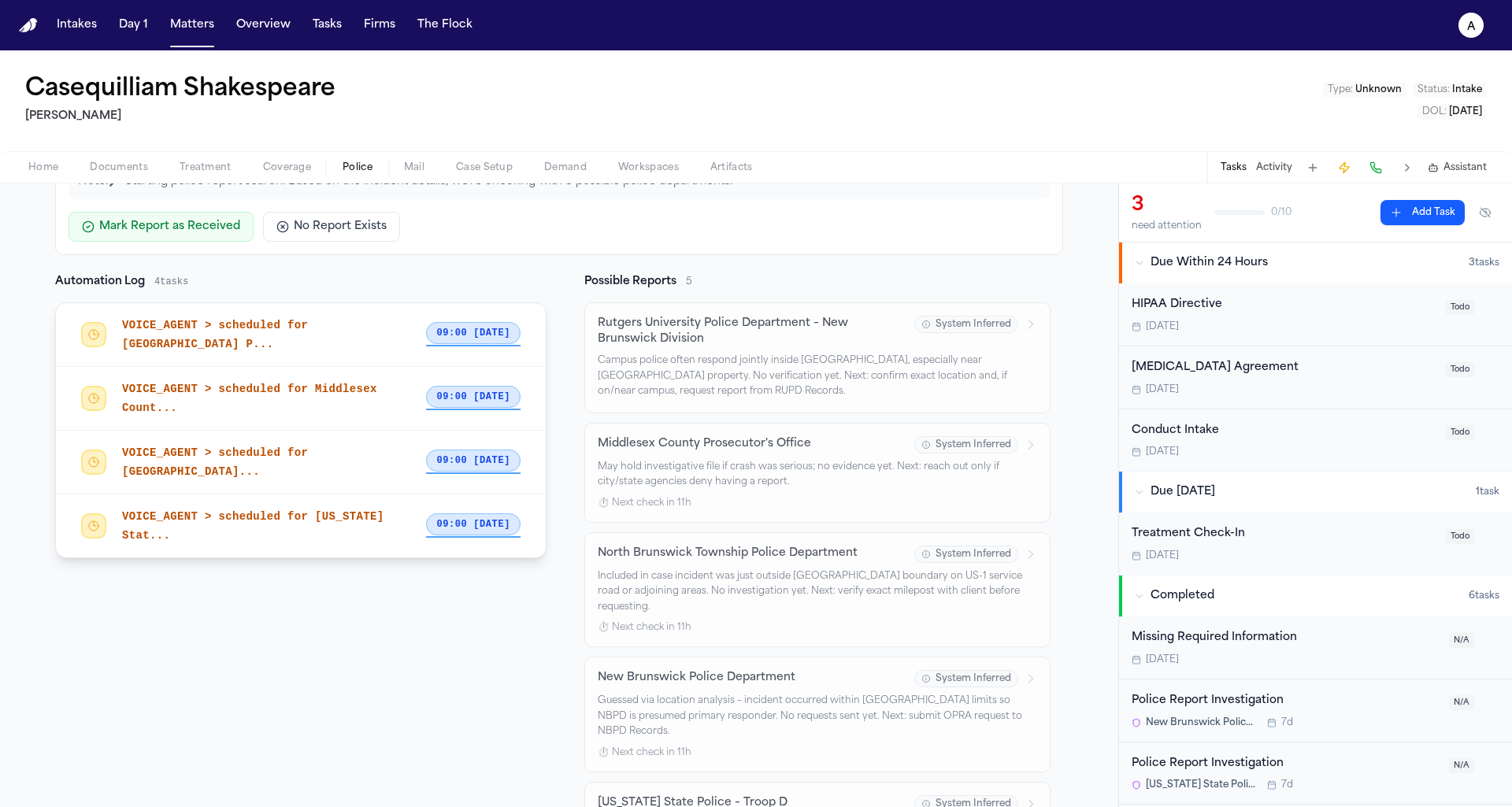
click at [340, 400] on div "VOICE_AGENT > scheduled for Middlesex Count..." at bounding box center [274, 399] width 304 height 38
click at [298, 446] on span "VOICE_AGENT > scheduled for [GEOGRAPHIC_DATA]..." at bounding box center [215, 462] width 186 height 32
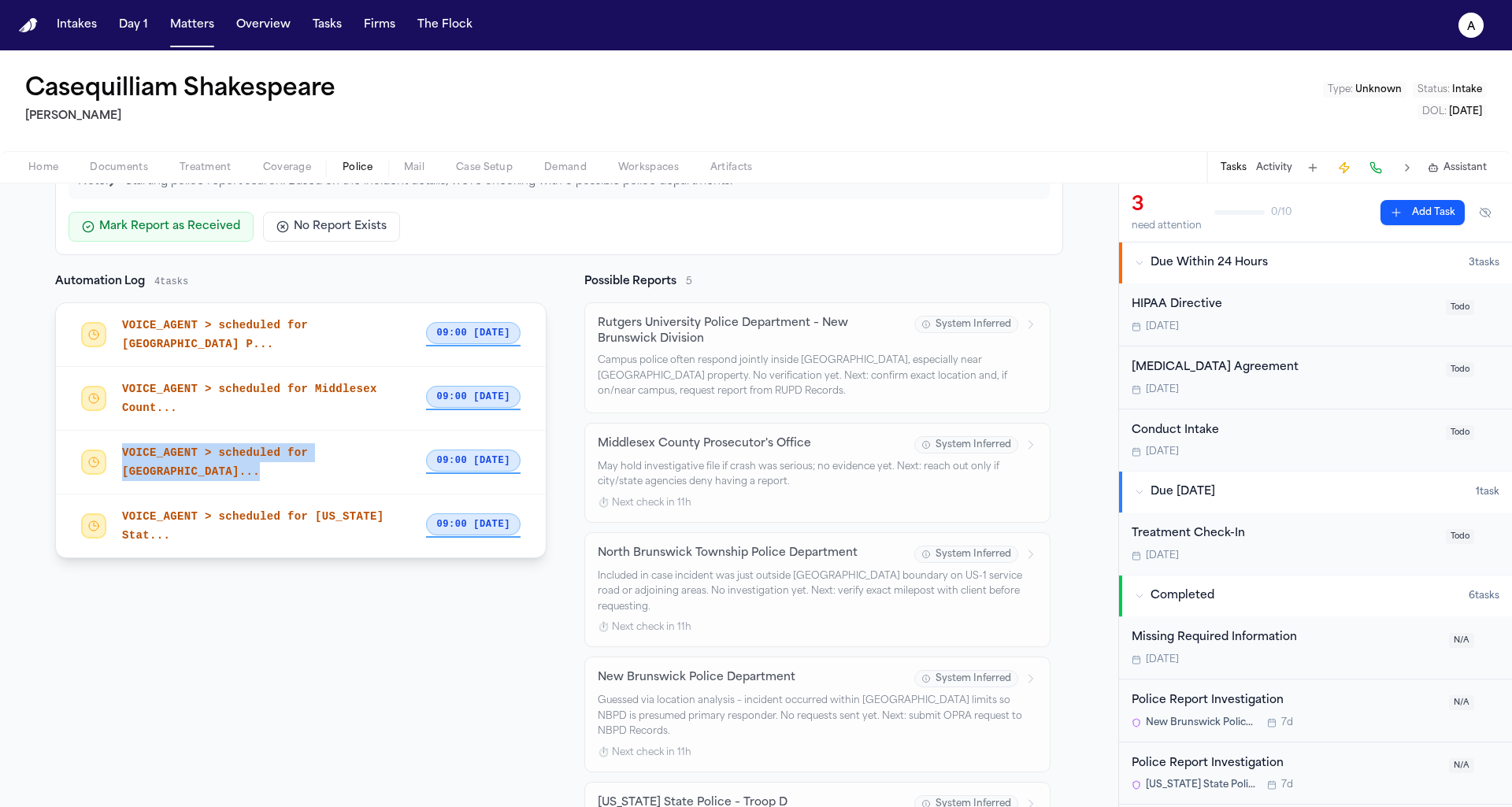
click at [270, 511] on span "VOICE_AGENT > scheduled for [US_STATE] Stat..." at bounding box center [253, 526] width 262 height 32
click at [485, 451] on span "09:00 [DATE]" at bounding box center [474, 461] width 95 height 22
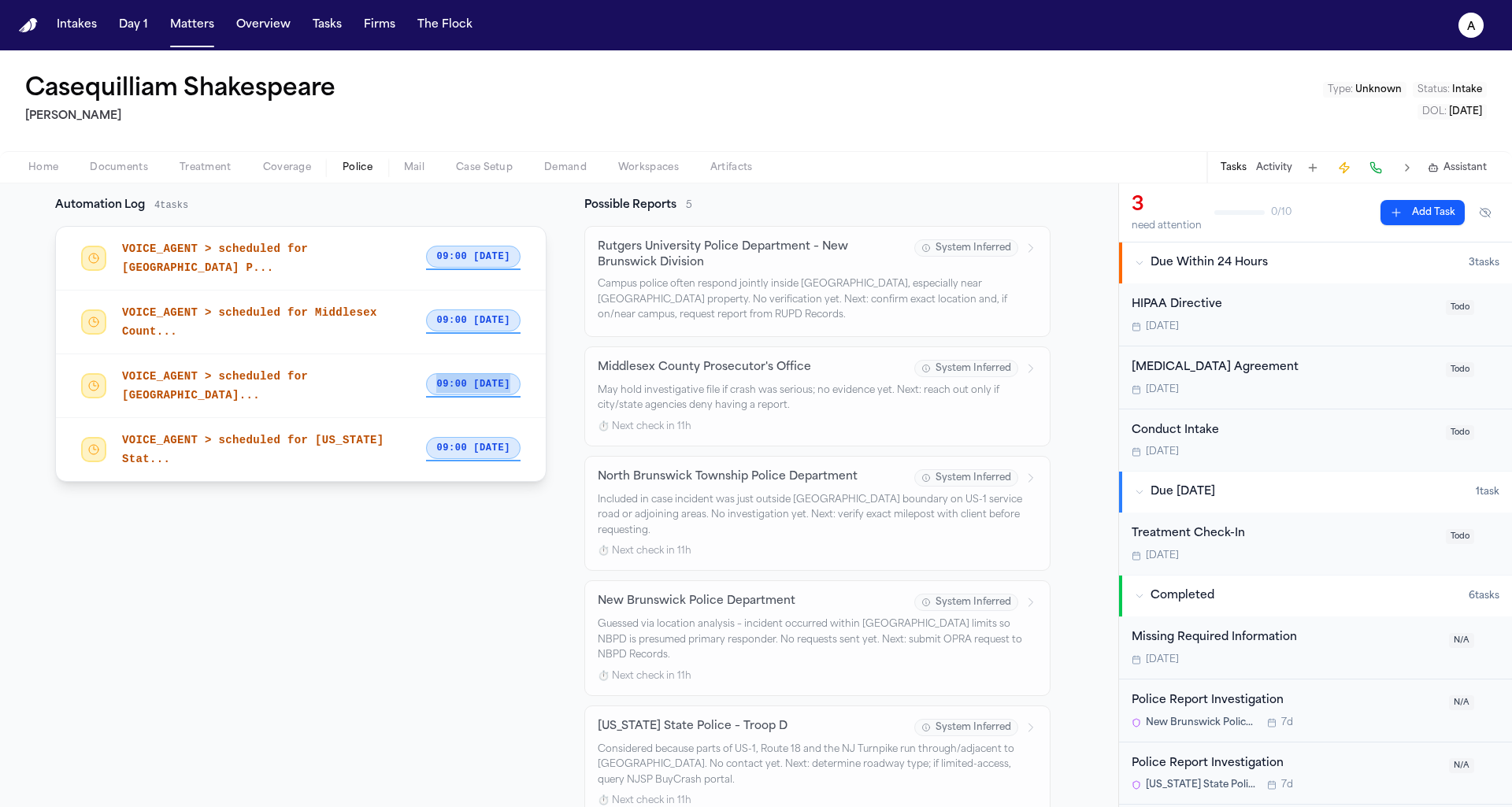
scroll to position [280, 0]
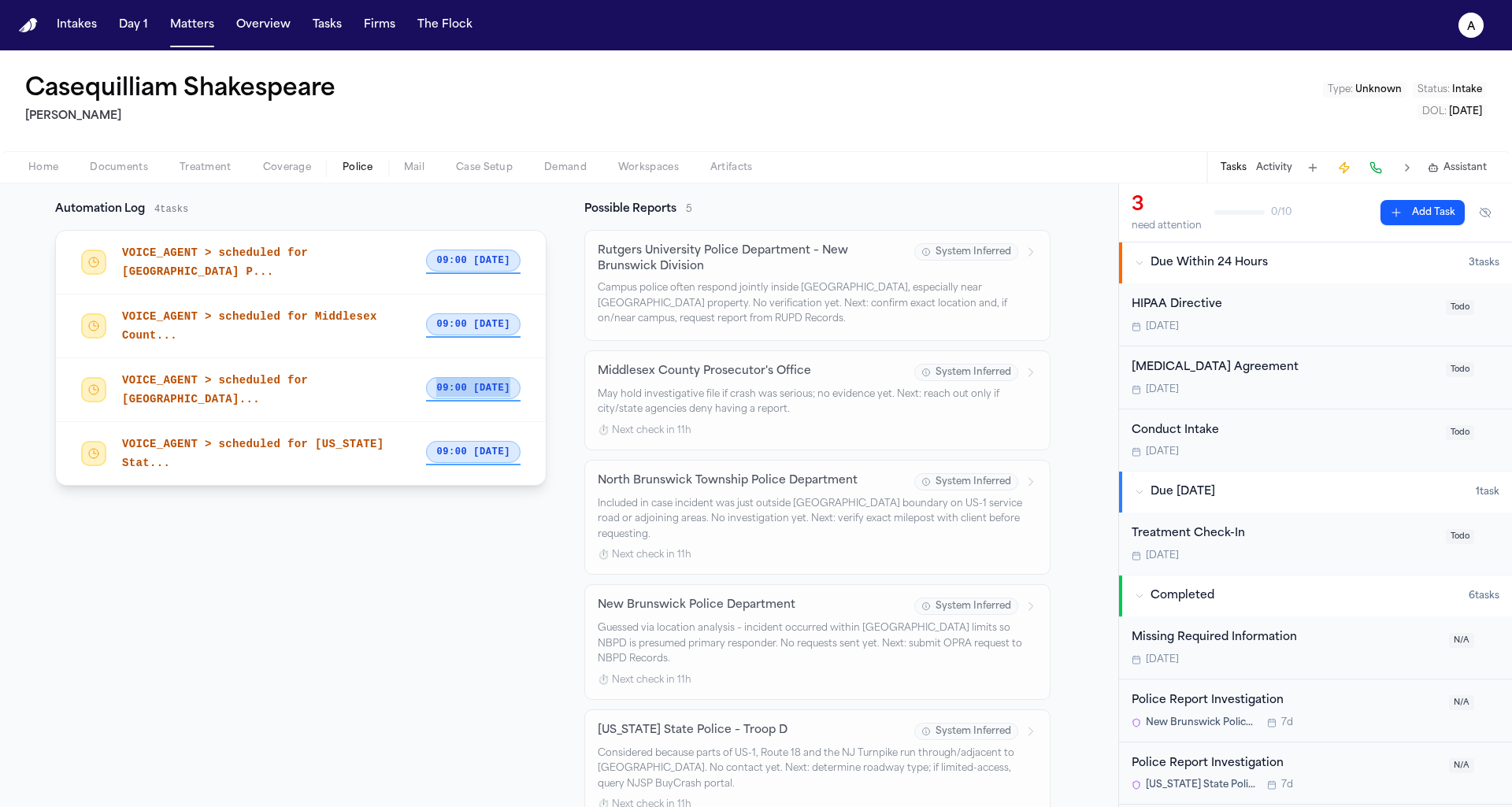
click at [485, 451] on span "09:00 [DATE]" at bounding box center [474, 452] width 95 height 22
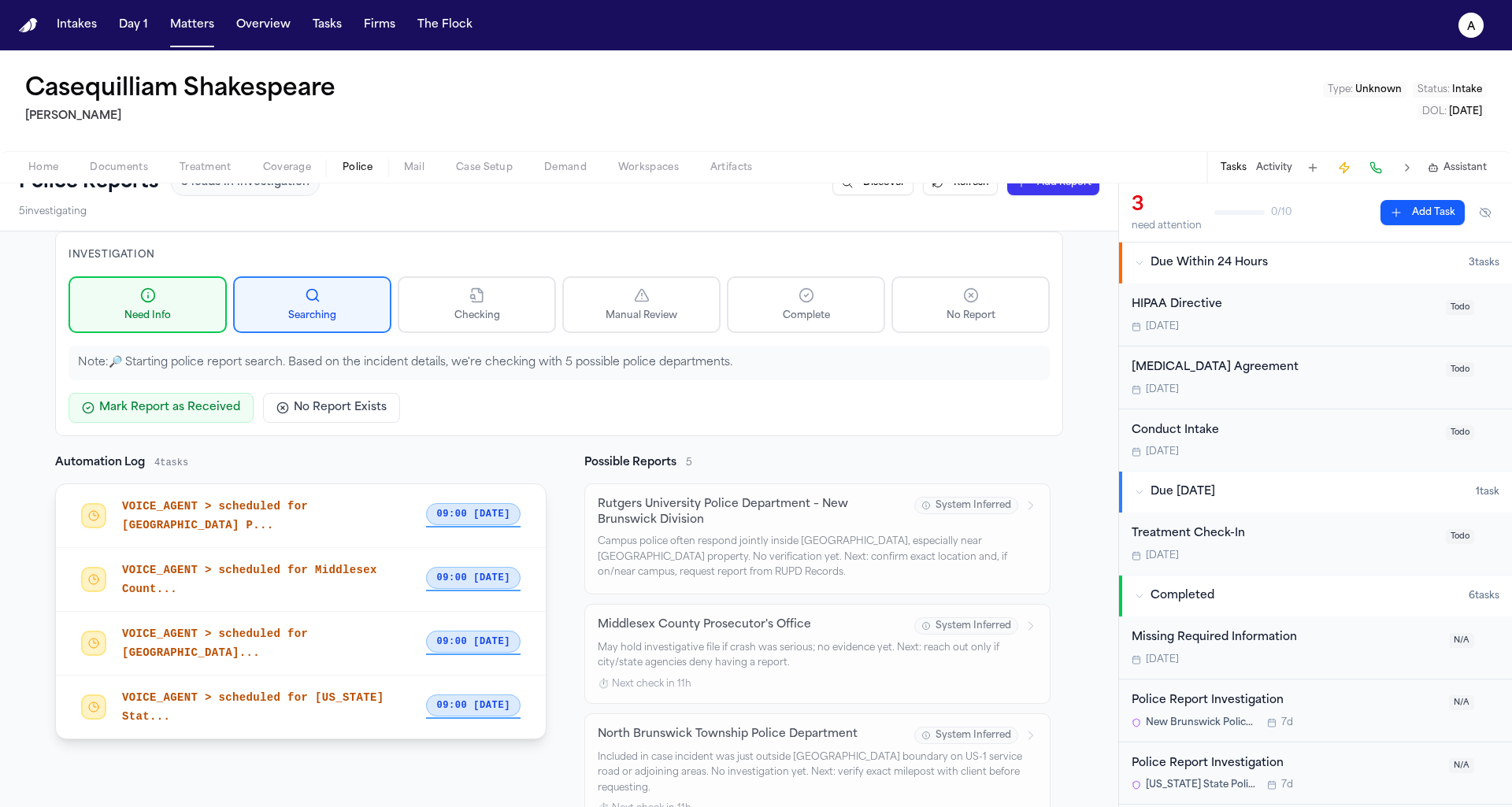
scroll to position [0, 0]
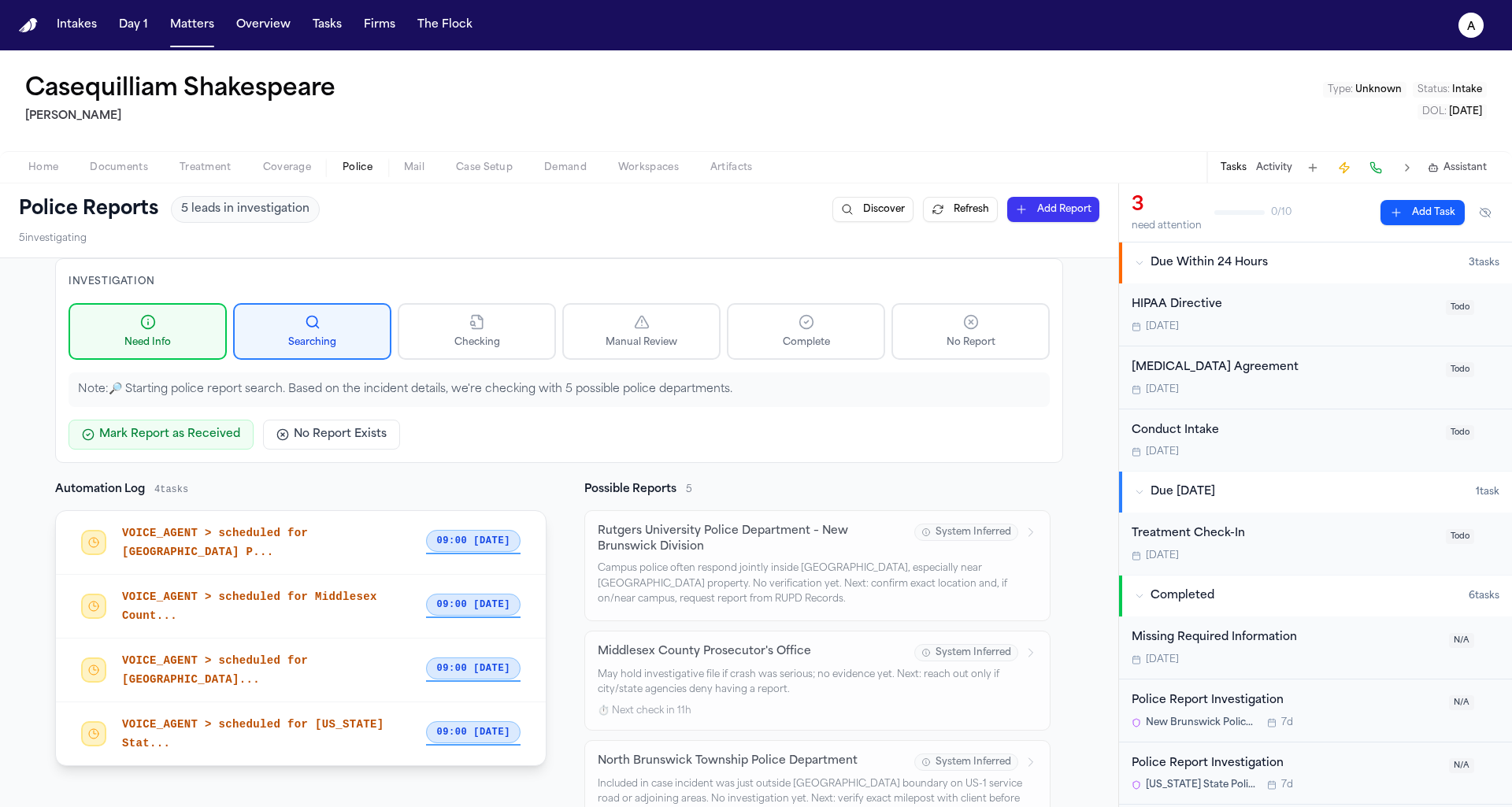
click at [482, 663] on span "09:00 [DATE]" at bounding box center [474, 669] width 95 height 22
click at [337, 575] on div "VOICE_AGENT > scheduled for Middlesex Count... 09:00 [DATE]" at bounding box center [301, 607] width 490 height 64
click at [291, 718] on span "VOICE_AGENT > scheduled for [US_STATE] Stat..." at bounding box center [253, 733] width 262 height 32
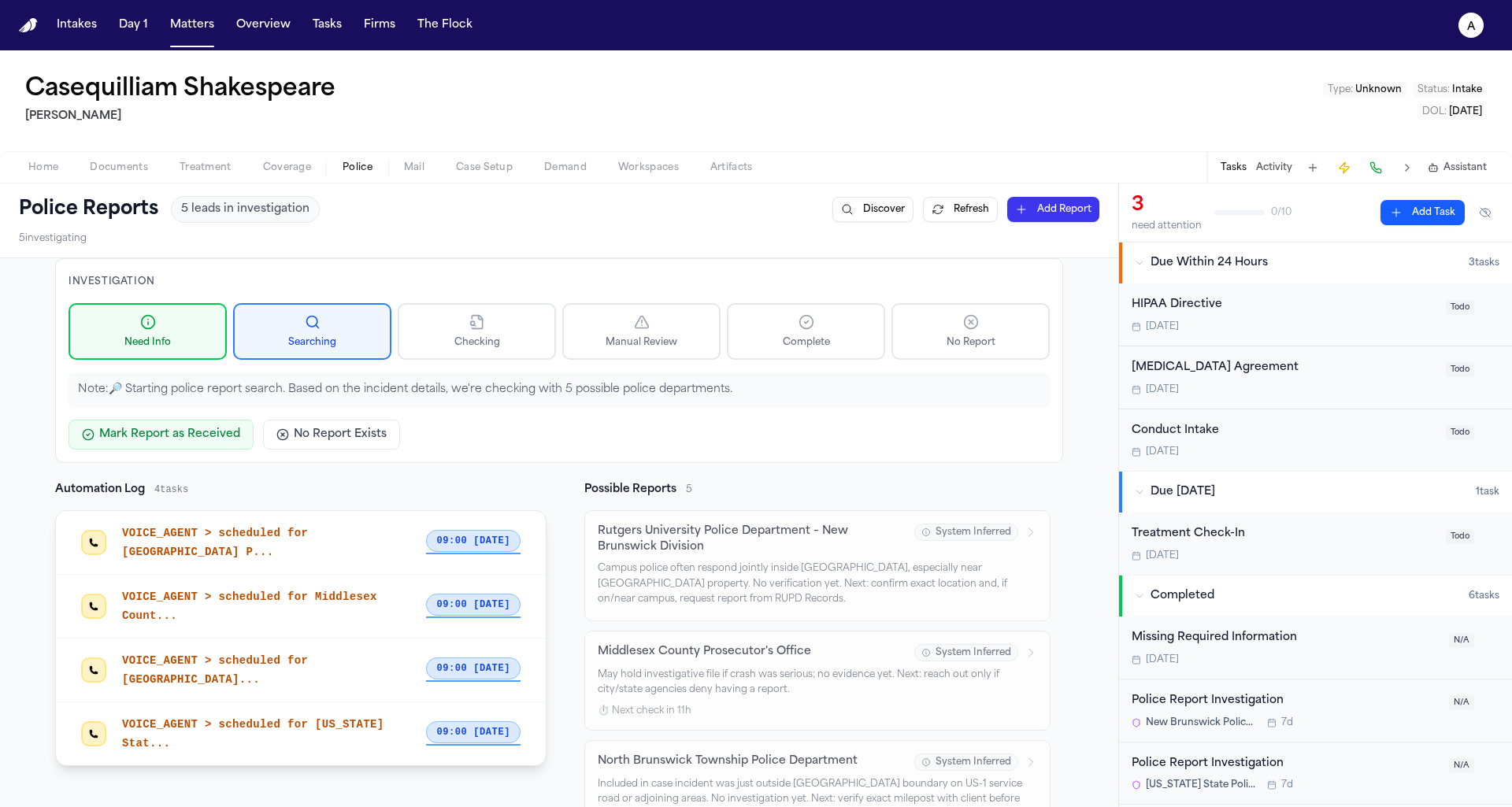
click at [291, 718] on span "VOICE_AGENT > scheduled for [US_STATE] Stat..." at bounding box center [253, 733] width 262 height 32
click at [284, 684] on div "VOICE_AGENT > scheduled for [GEOGRAPHIC_DATA]..." at bounding box center [274, 670] width 304 height 38
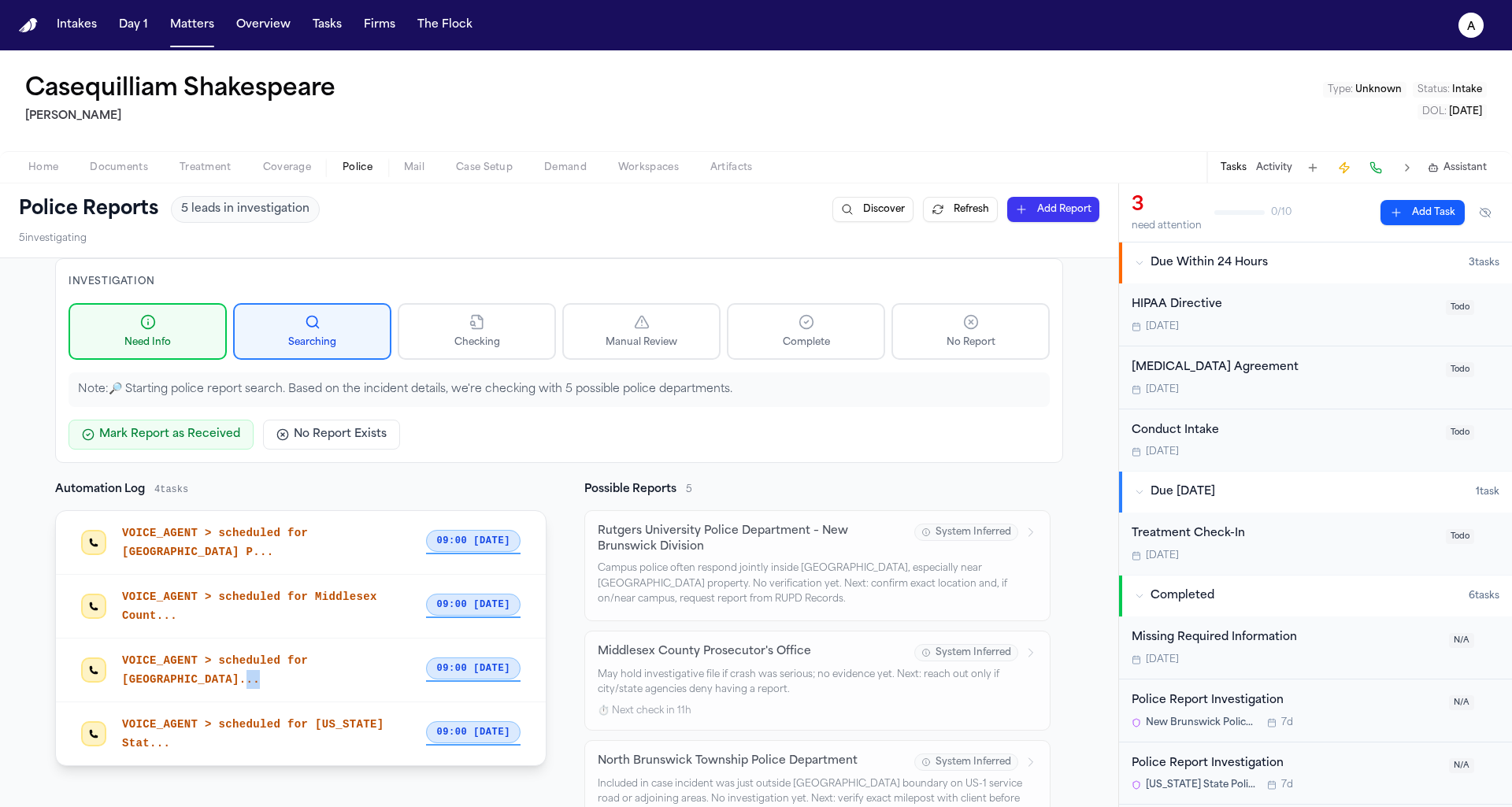
click at [284, 684] on div "VOICE_AGENT > scheduled for [GEOGRAPHIC_DATA]..." at bounding box center [274, 670] width 304 height 38
click at [335, 605] on div "VOICE_AGENT > scheduled for Middlesex Count..." at bounding box center [274, 606] width 304 height 38
click at [297, 651] on div "VOICE_AGENT > scheduled for [GEOGRAPHIC_DATA]..." at bounding box center [274, 670] width 304 height 38
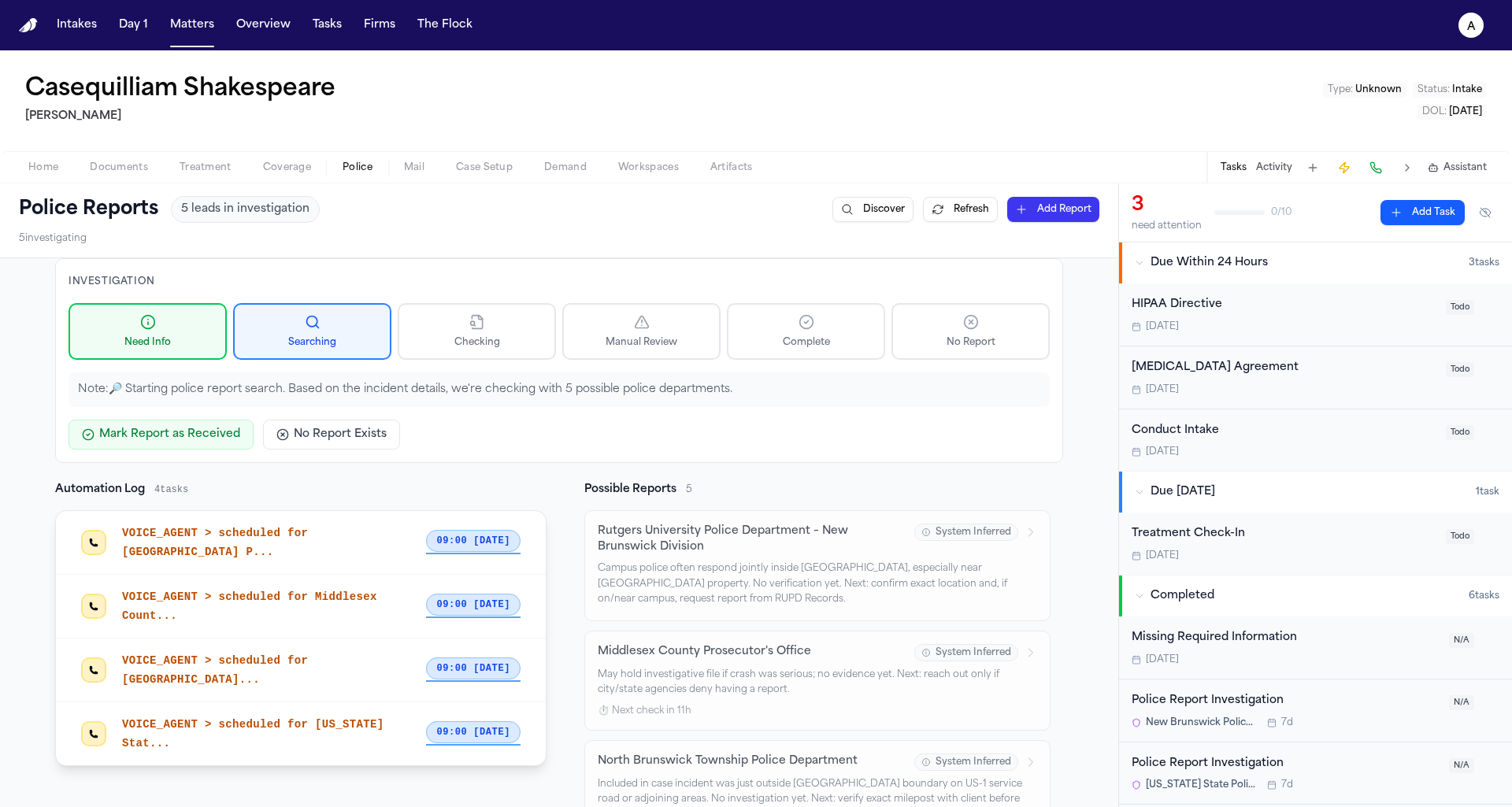
click at [297, 651] on div "VOICE_AGENT > scheduled for [GEOGRAPHIC_DATA]..." at bounding box center [274, 670] width 304 height 38
click at [279, 676] on div "VOICE_AGENT > scheduled for [GEOGRAPHIC_DATA]..." at bounding box center [274, 670] width 304 height 38
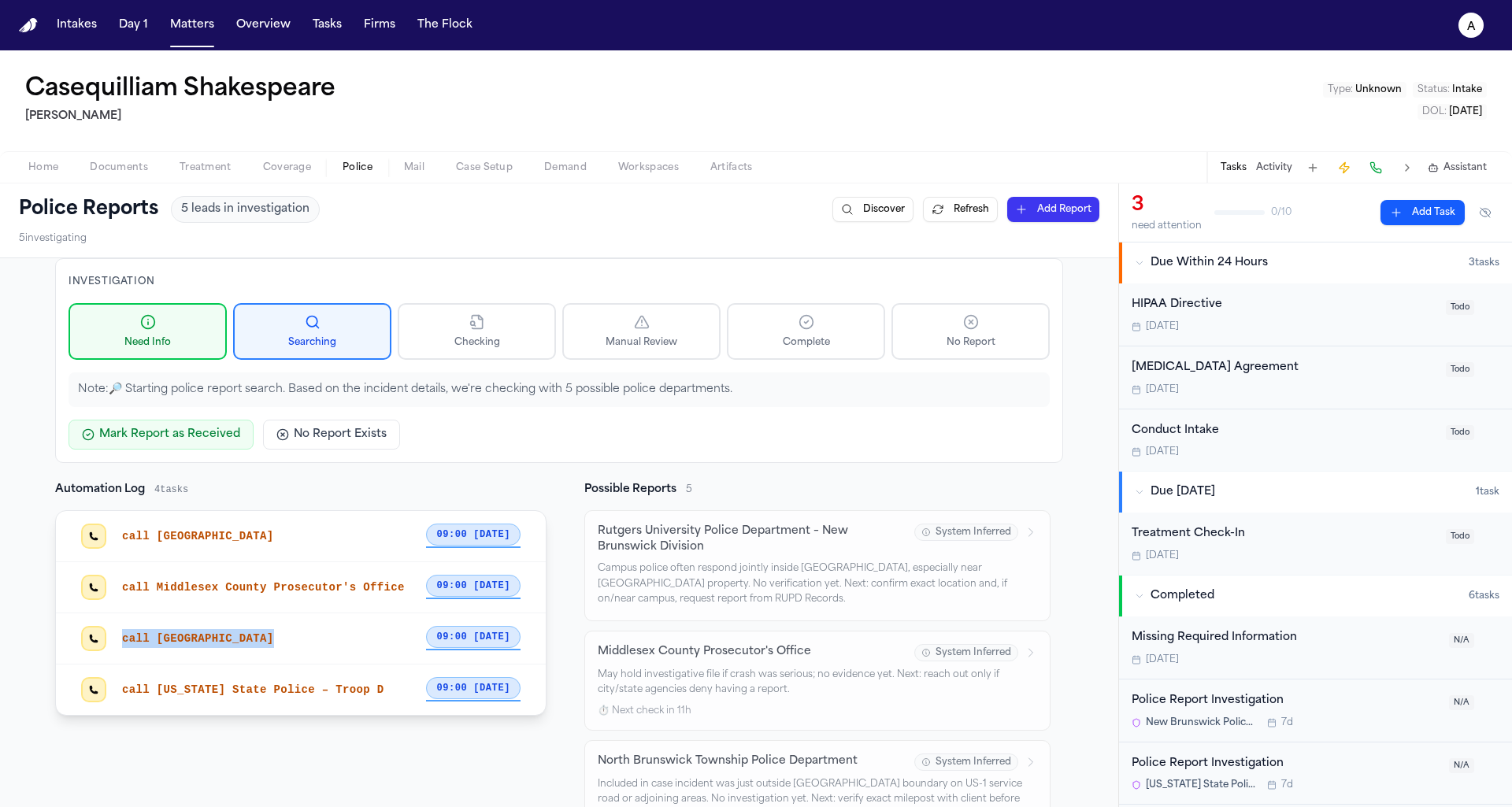
click at [300, 590] on span "call Middlesex County Prosecutor's Office" at bounding box center [263, 587] width 283 height 13
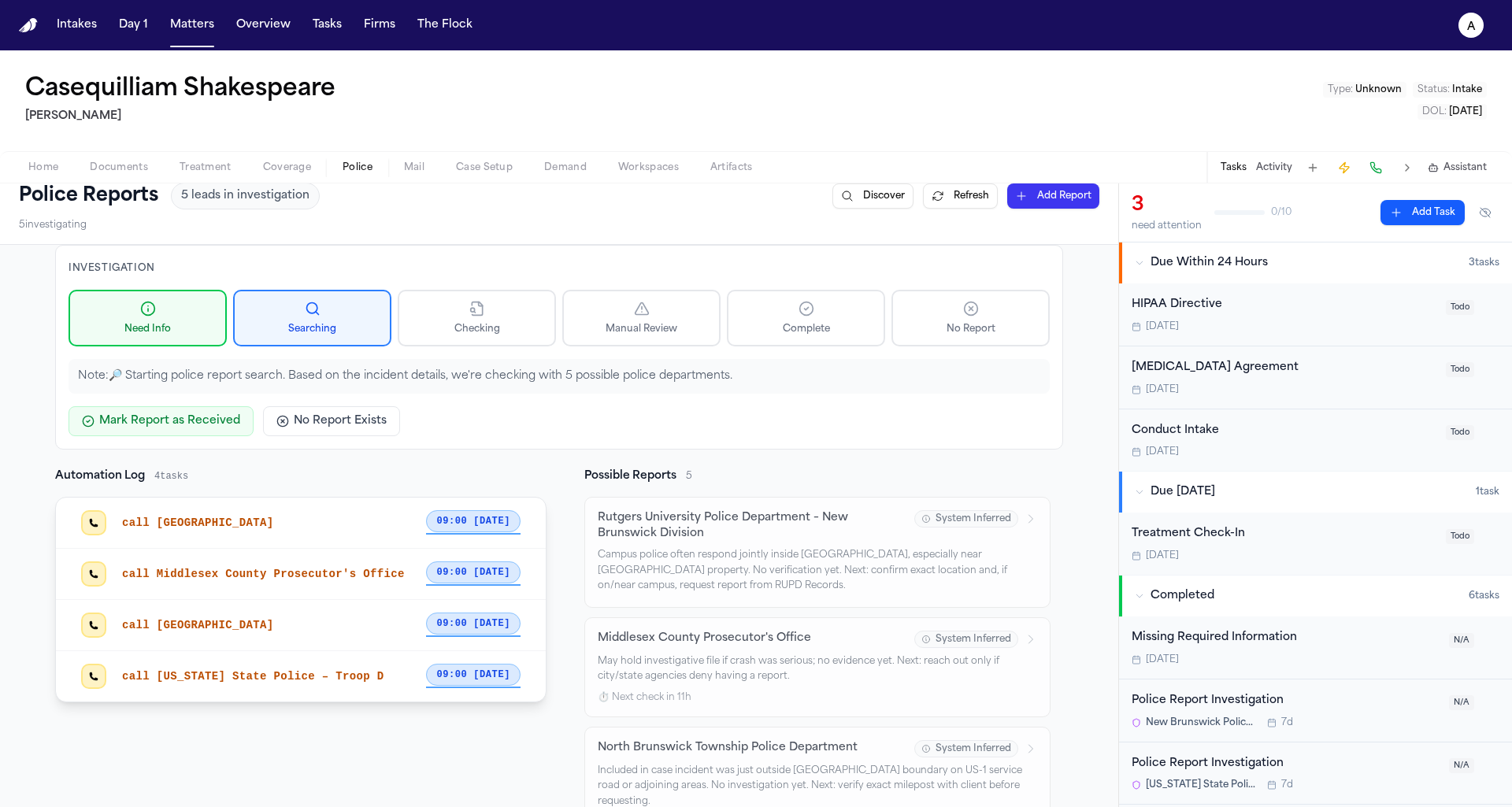
click at [258, 516] on div "call [GEOGRAPHIC_DATA]" at bounding box center [274, 523] width 304 height 19
click at [205, 551] on div "call Middlesex County Prosecutor's Office 09:00 [DATE]" at bounding box center [301, 574] width 490 height 52
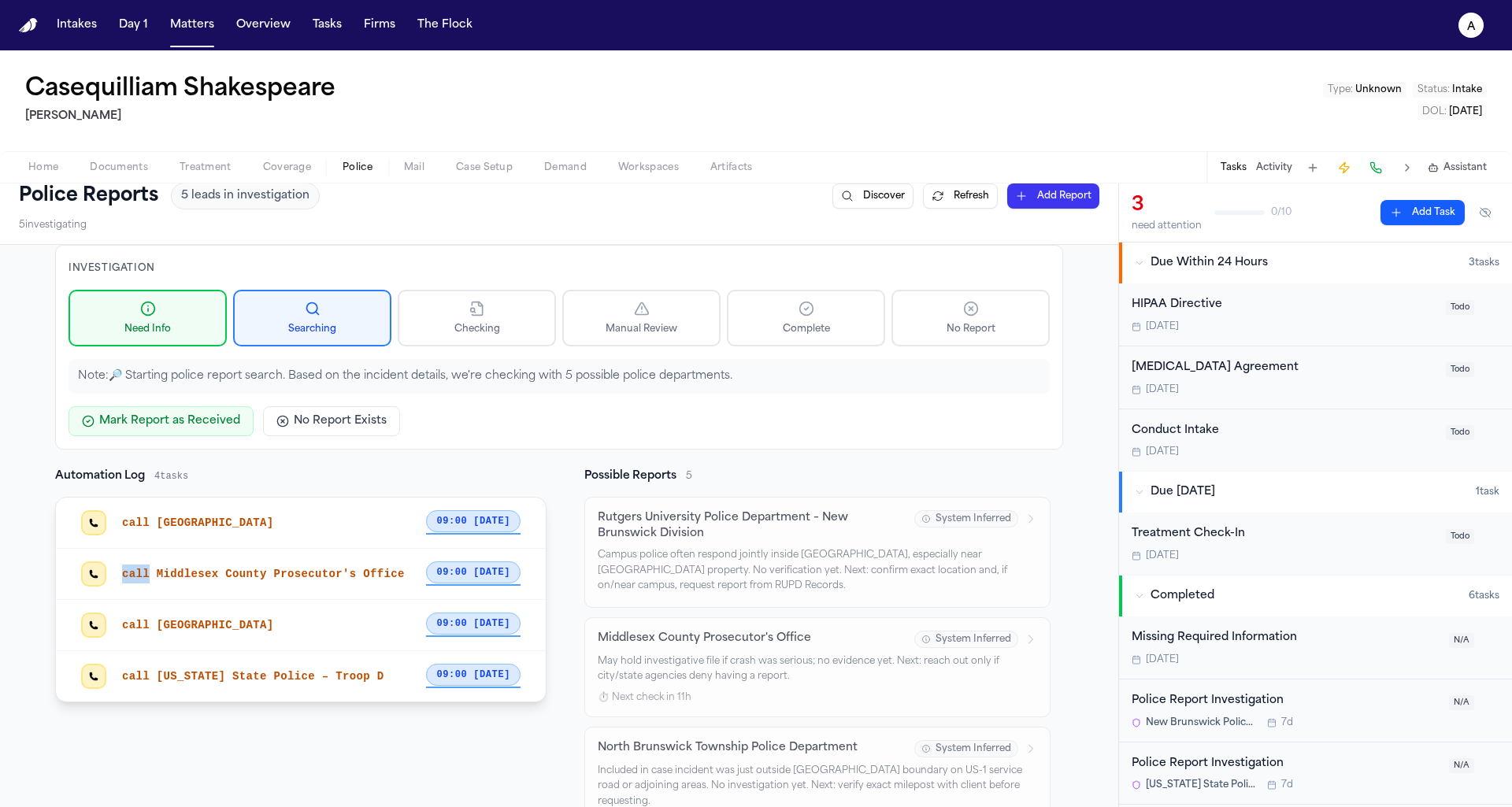
click at [205, 551] on div "call Middlesex County Prosecutor's Office 09:00 [DATE]" at bounding box center [301, 574] width 490 height 52
click at [199, 615] on div "call [GEOGRAPHIC_DATA]" at bounding box center [274, 625] width 304 height 19
click at [298, 633] on div "call [GEOGRAPHIC_DATA] 09:00 [DATE]" at bounding box center [301, 626] width 490 height 52
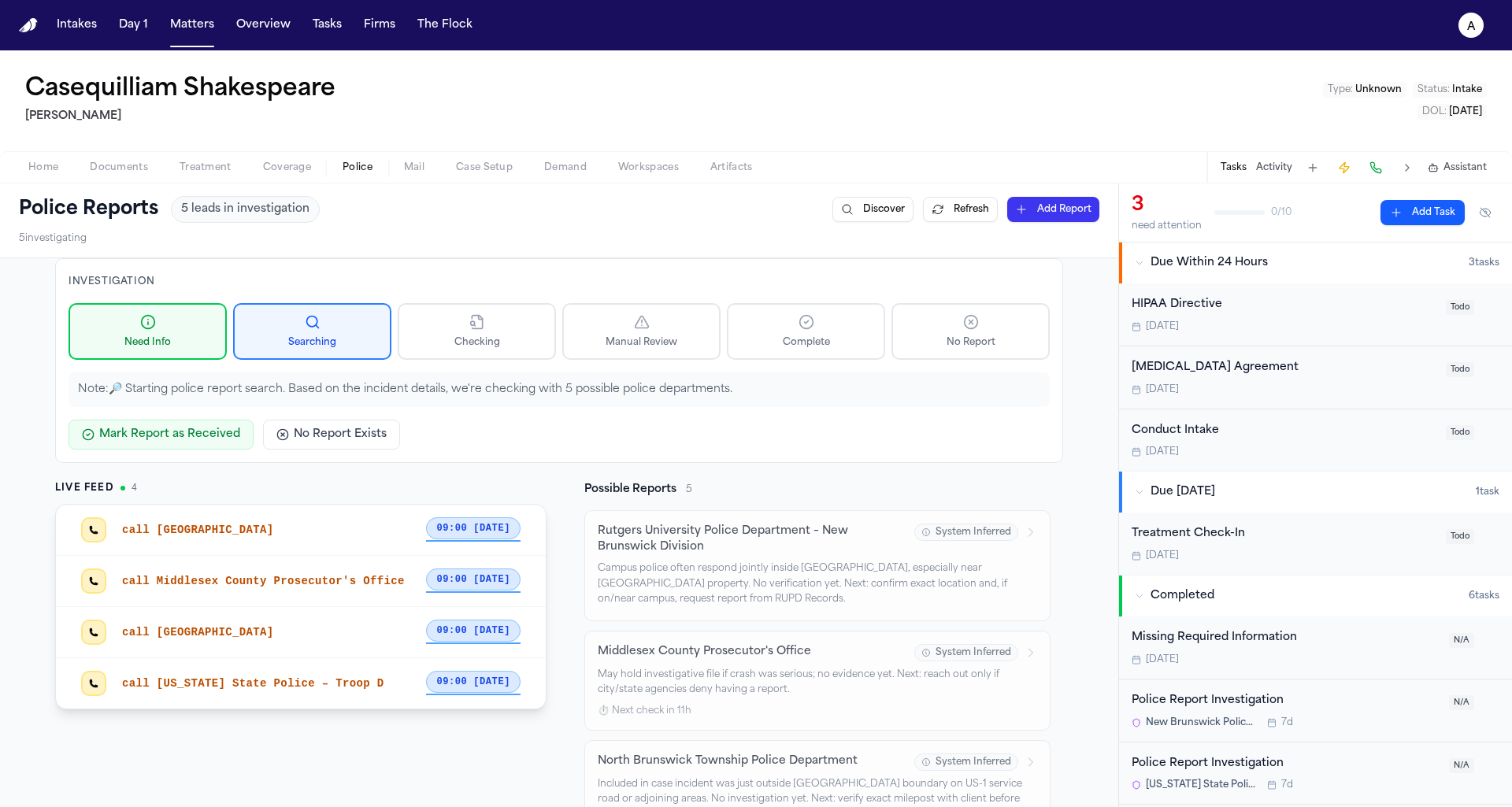
click at [339, 602] on div "call Middlesex County Prosecutor's Office 09:00 [DATE]" at bounding box center [301, 582] width 490 height 52
click at [319, 660] on div "call [US_STATE] State Police – Troop D 09:00 [DATE]" at bounding box center [301, 683] width 490 height 51
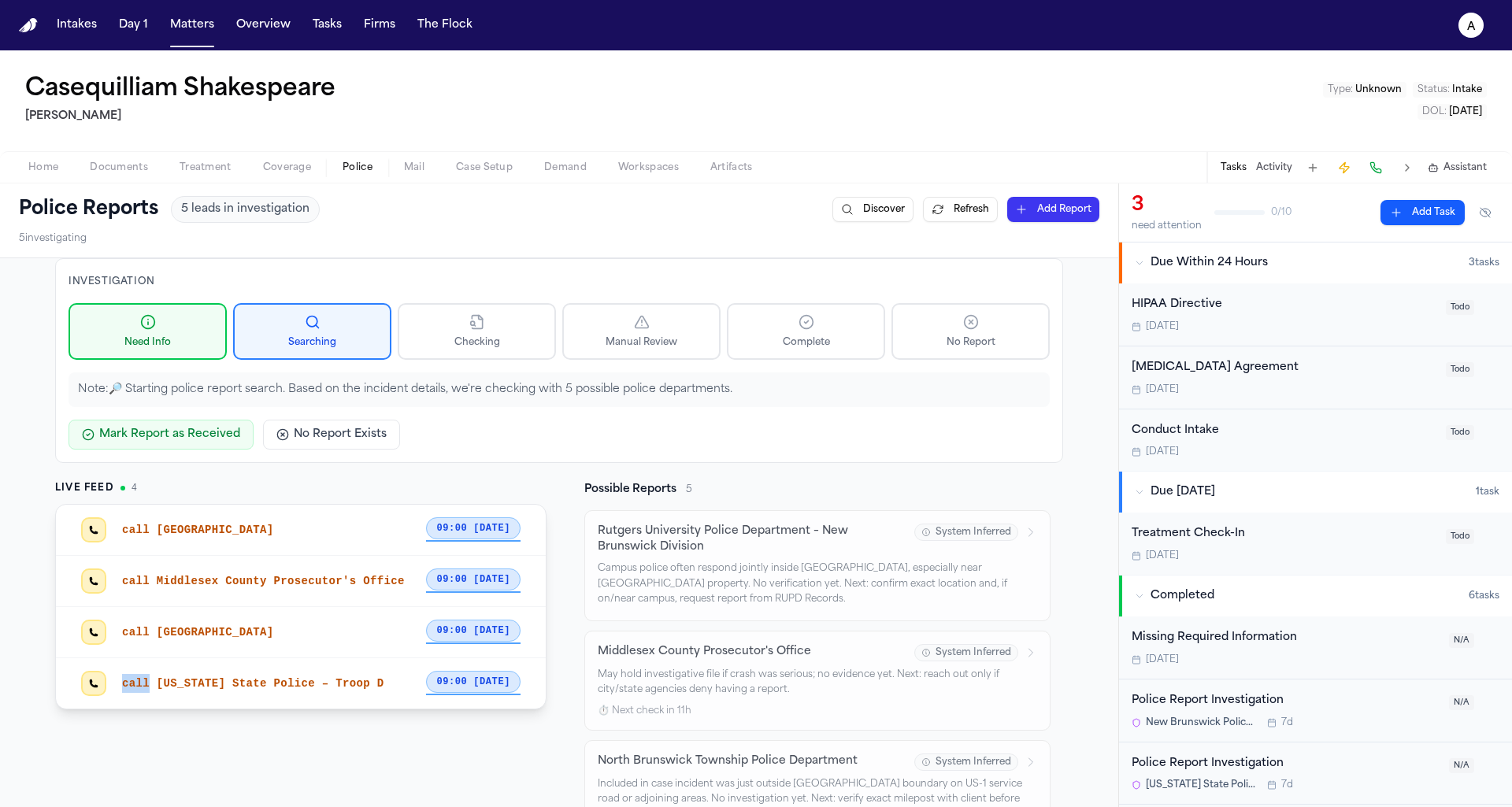
click at [319, 660] on div "call [US_STATE] State Police – Troop D 09:00 [DATE]" at bounding box center [301, 683] width 490 height 51
click at [271, 715] on div "Live Feed 4 call [GEOGRAPHIC_DATA] 09:00 [DATE] call [GEOGRAPHIC_DATA] Prosecut…" at bounding box center [301, 793] width 492 height 623
click at [117, 475] on div "Investigation Need Info Searching Checking Manual Review Complete No Report Not…" at bounding box center [559, 681] width 1008 height 847
click at [115, 493] on div "Live Feed 4 call [GEOGRAPHIC_DATA] 09:00 [DATE] call [GEOGRAPHIC_DATA] Prosecut…" at bounding box center [301, 596] width 492 height 228
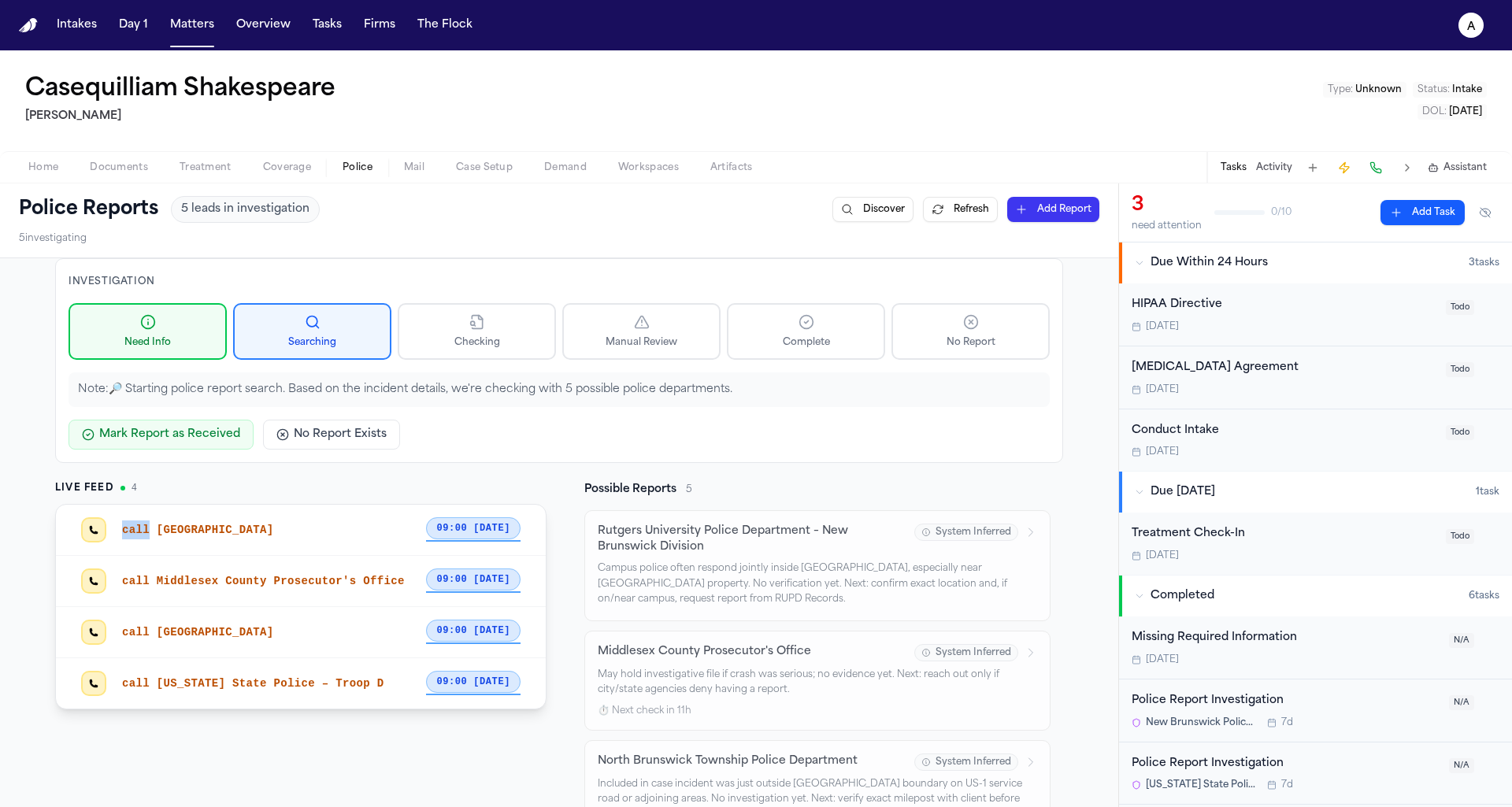
click at [115, 493] on div "Live Feed 4 call [GEOGRAPHIC_DATA] 09:00 [DATE] call [GEOGRAPHIC_DATA] Prosecut…" at bounding box center [301, 596] width 492 height 228
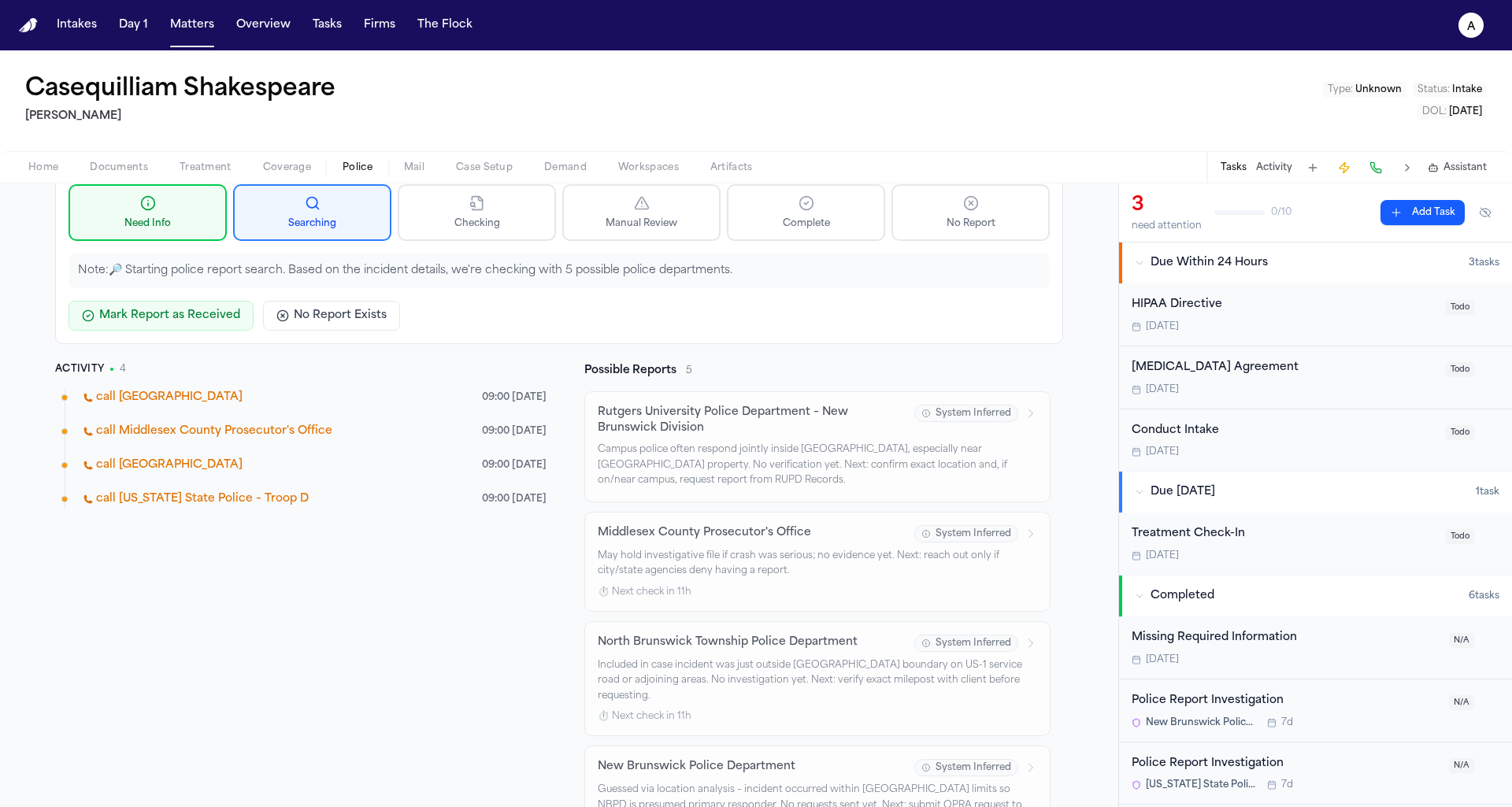
scroll to position [162, 0]
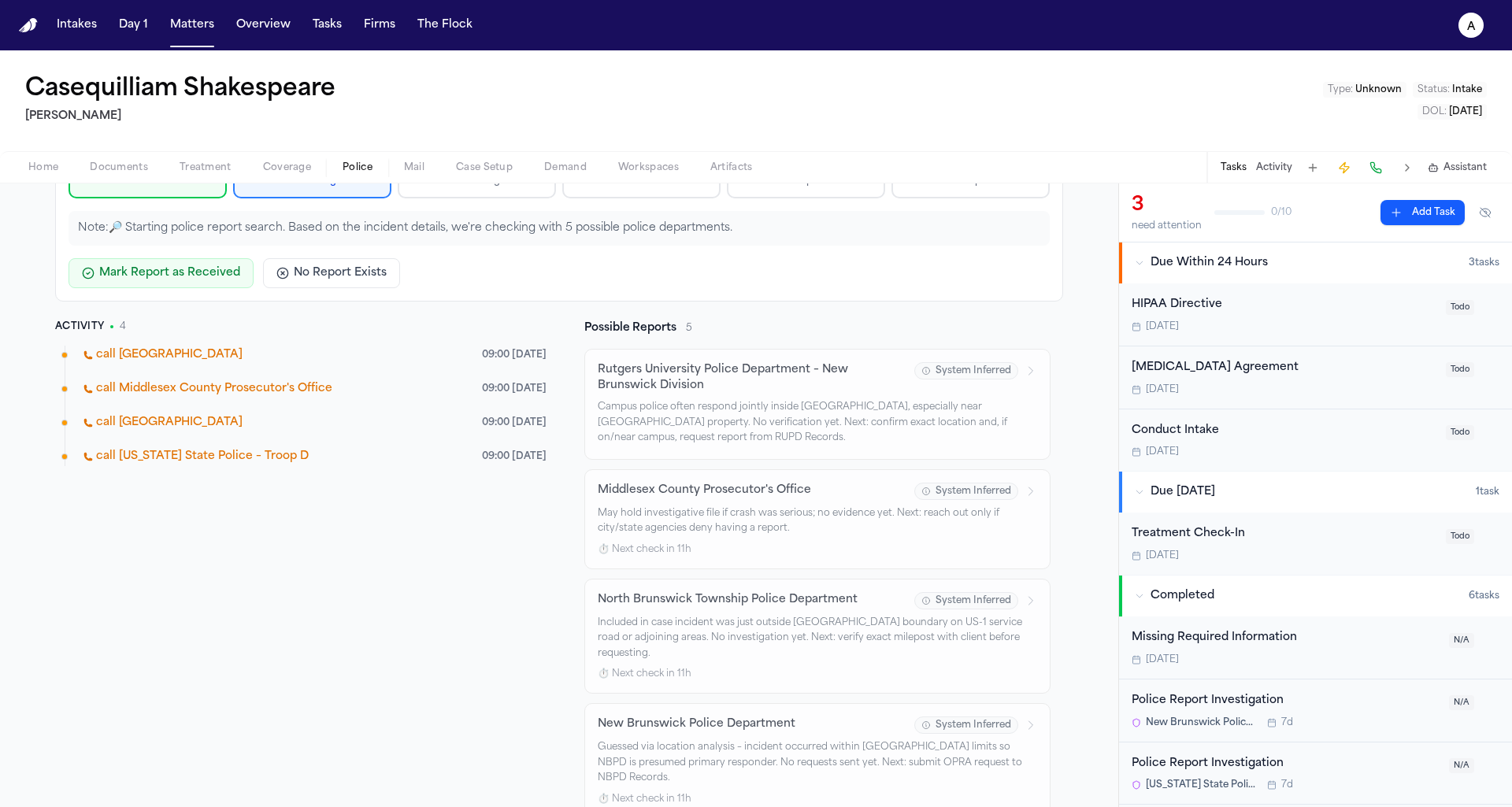
click at [204, 431] on ul "call New Brunswick 09:00 today call Middlesex County Prosecutor's Office 09:00 …" at bounding box center [301, 407] width 492 height 123
click at [211, 468] on div "Activity 4 call New Brunswick 09:00 today call Middlesex County Prosecutor's Of…" at bounding box center [301, 632] width 492 height 623
click at [213, 455] on span "call New Jersey State Police – Troop D" at bounding box center [196, 456] width 225 height 15
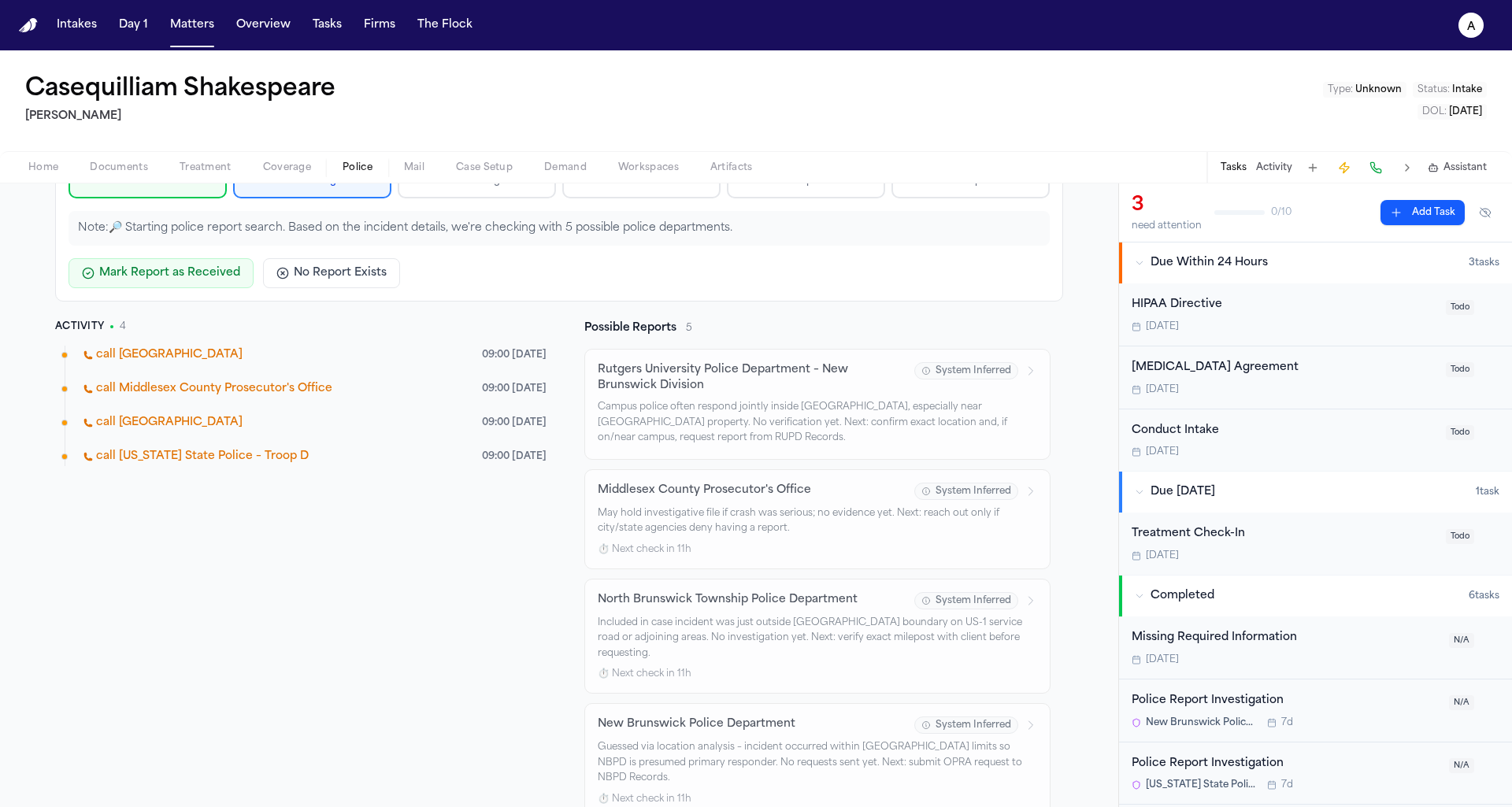
click at [491, 459] on div "Activity 4 call New Brunswick 09:00 today call Middlesex County Prosecutor's Of…" at bounding box center [301, 632] width 492 height 623
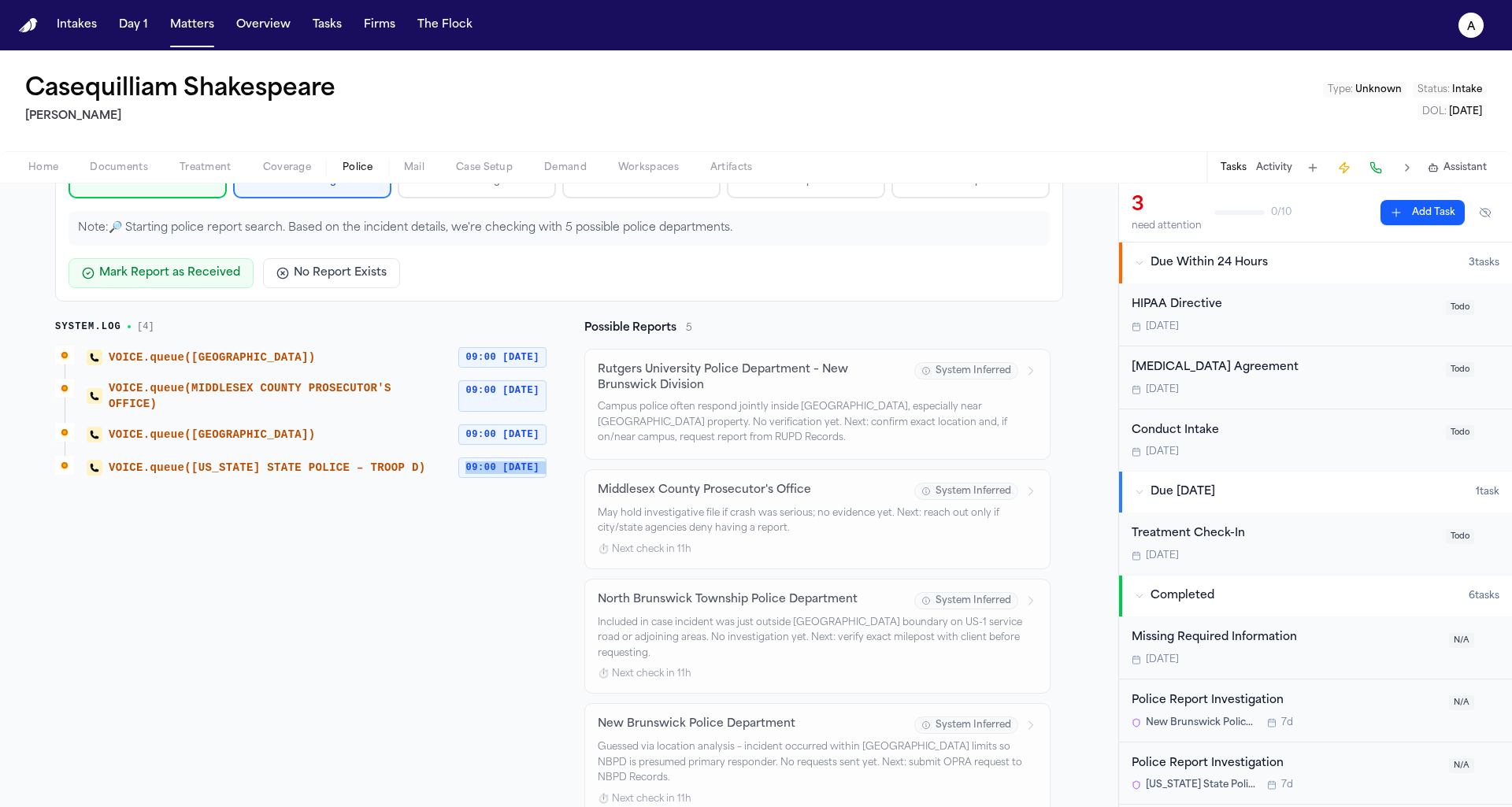
click at [407, 460] on span "VOICE.queue(NEW JERSEY STATE POLICE – TROOP D)" at bounding box center [266, 468] width 317 height 15
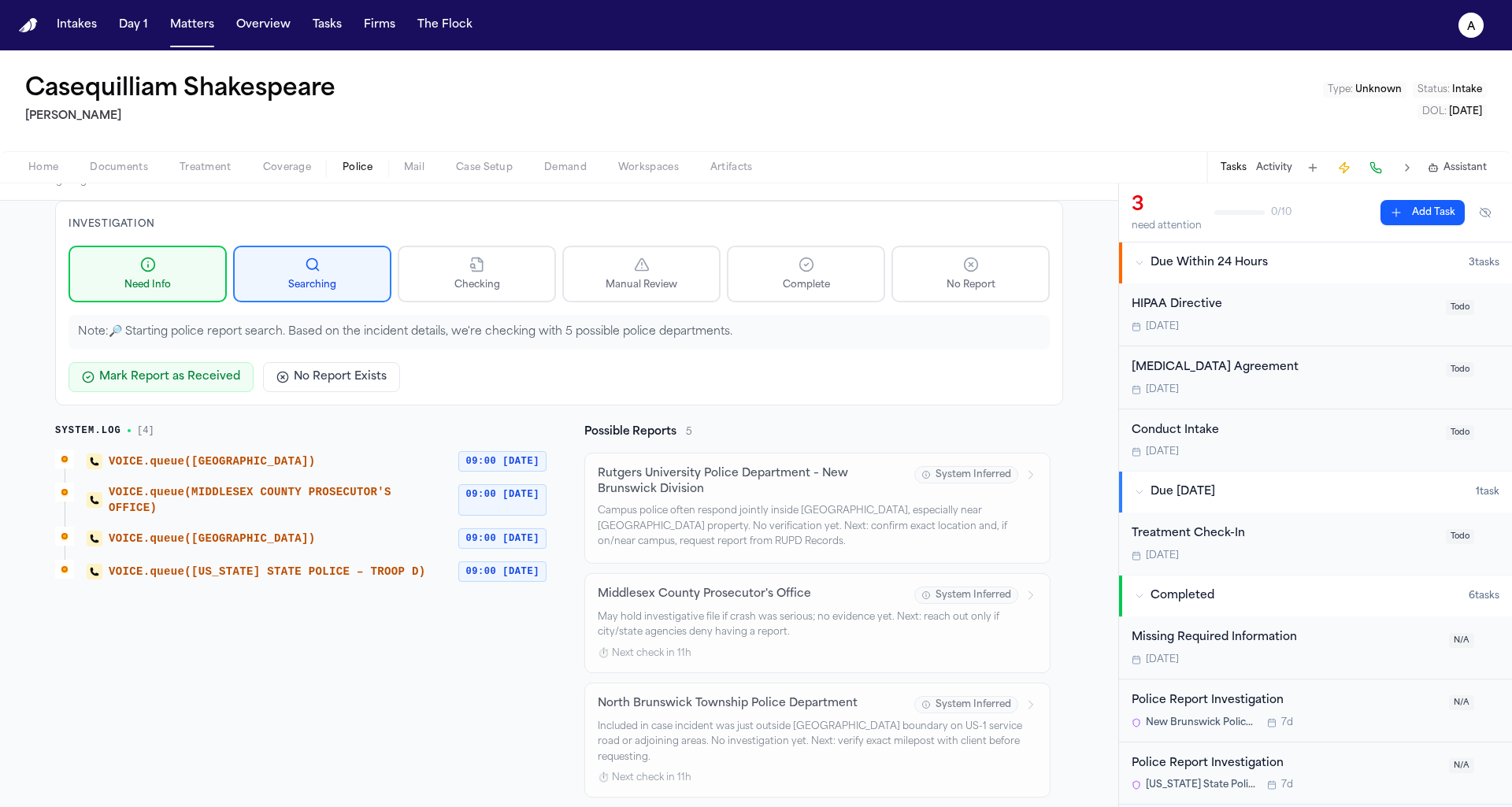
scroll to position [0, 0]
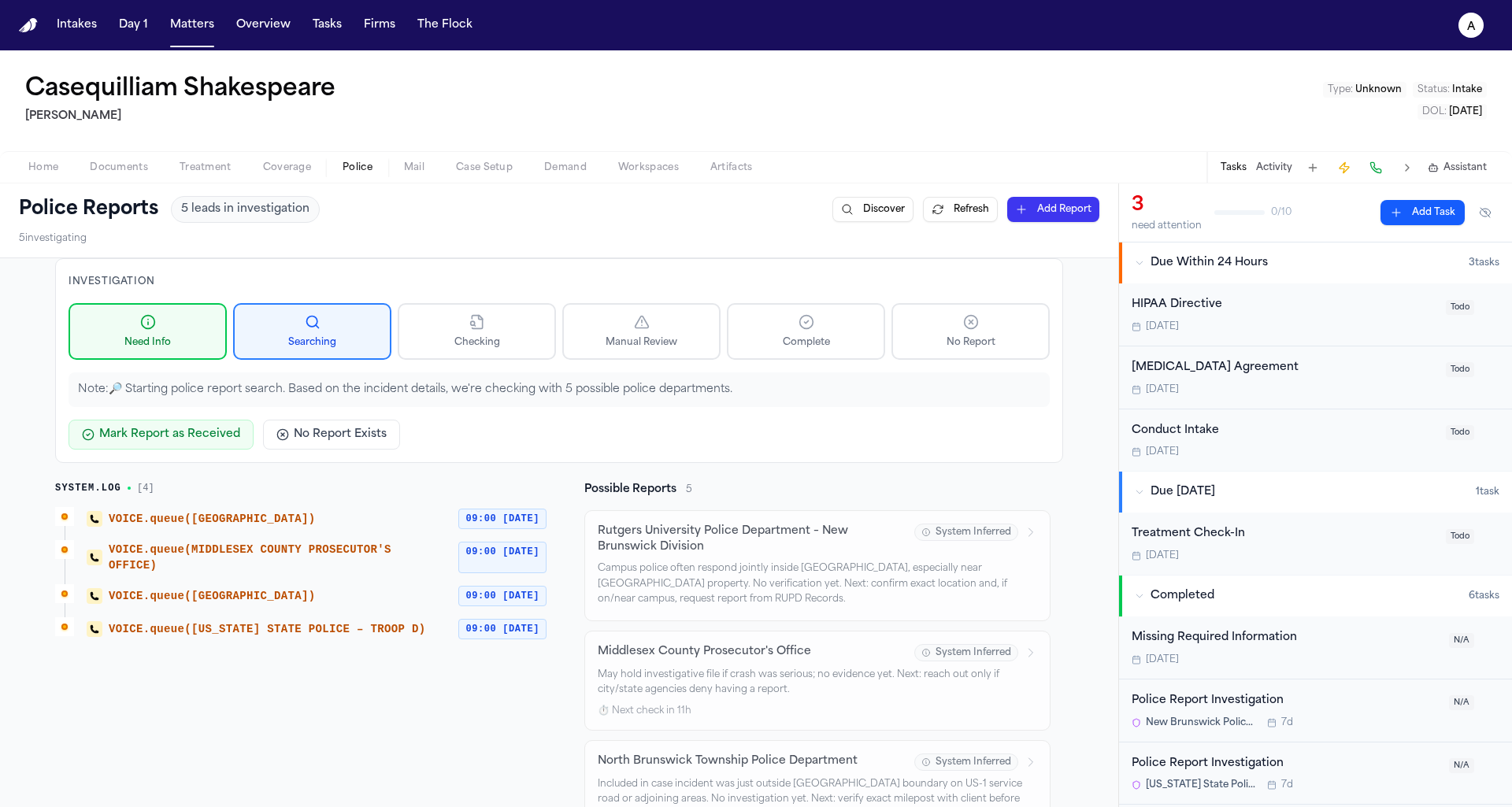
click at [524, 602] on div "VOICE.queue(NORTH BRUNSWICK TOWNSHIP) 09:00 today" at bounding box center [316, 596] width 460 height 23
click at [266, 569] on div "VOICE.queue(MIDDLESEX COUNTY PROSECUTOR'S OFFICE) 09:00 today" at bounding box center [316, 557] width 460 height 34
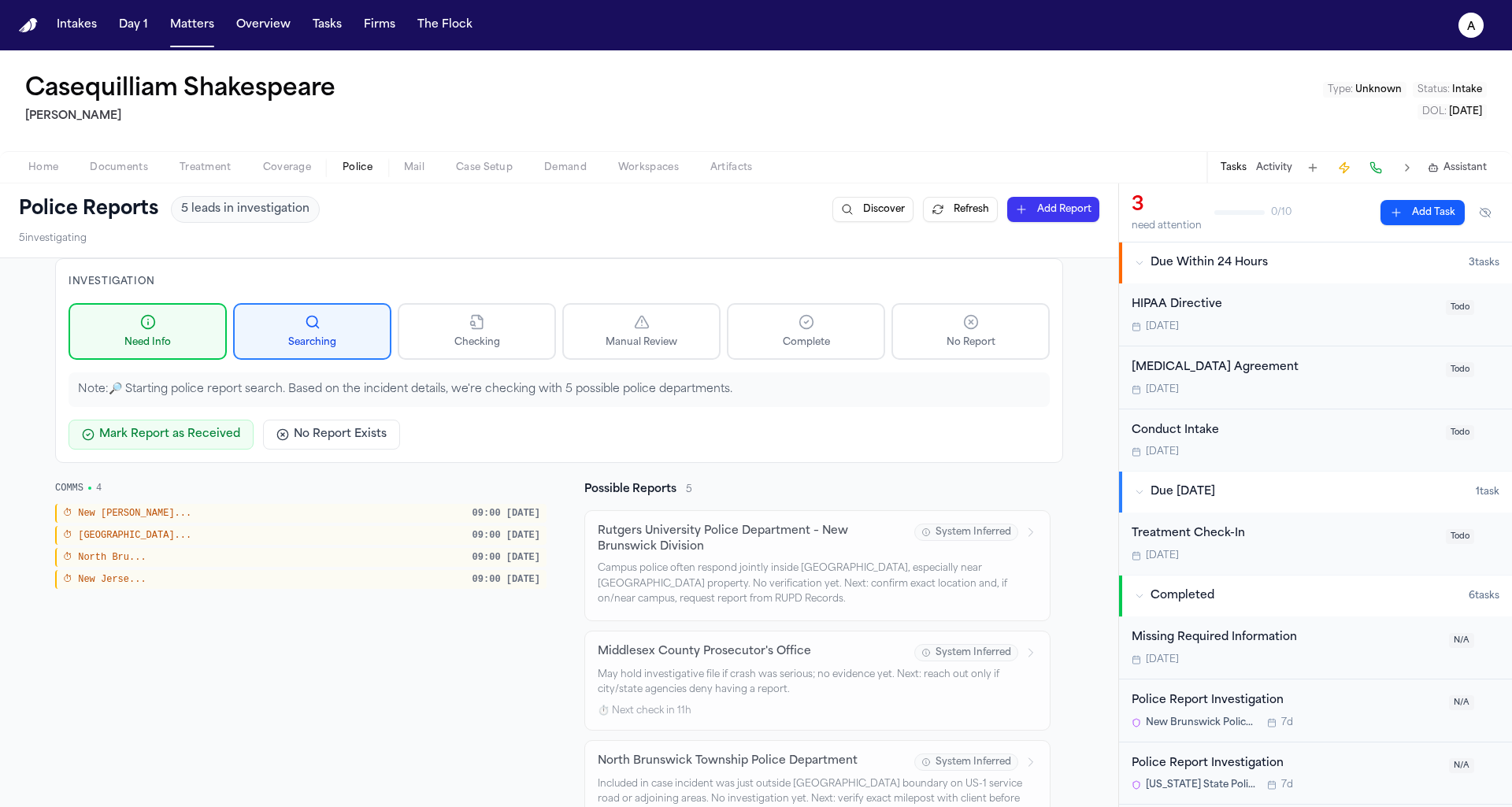
scroll to position [63, 0]
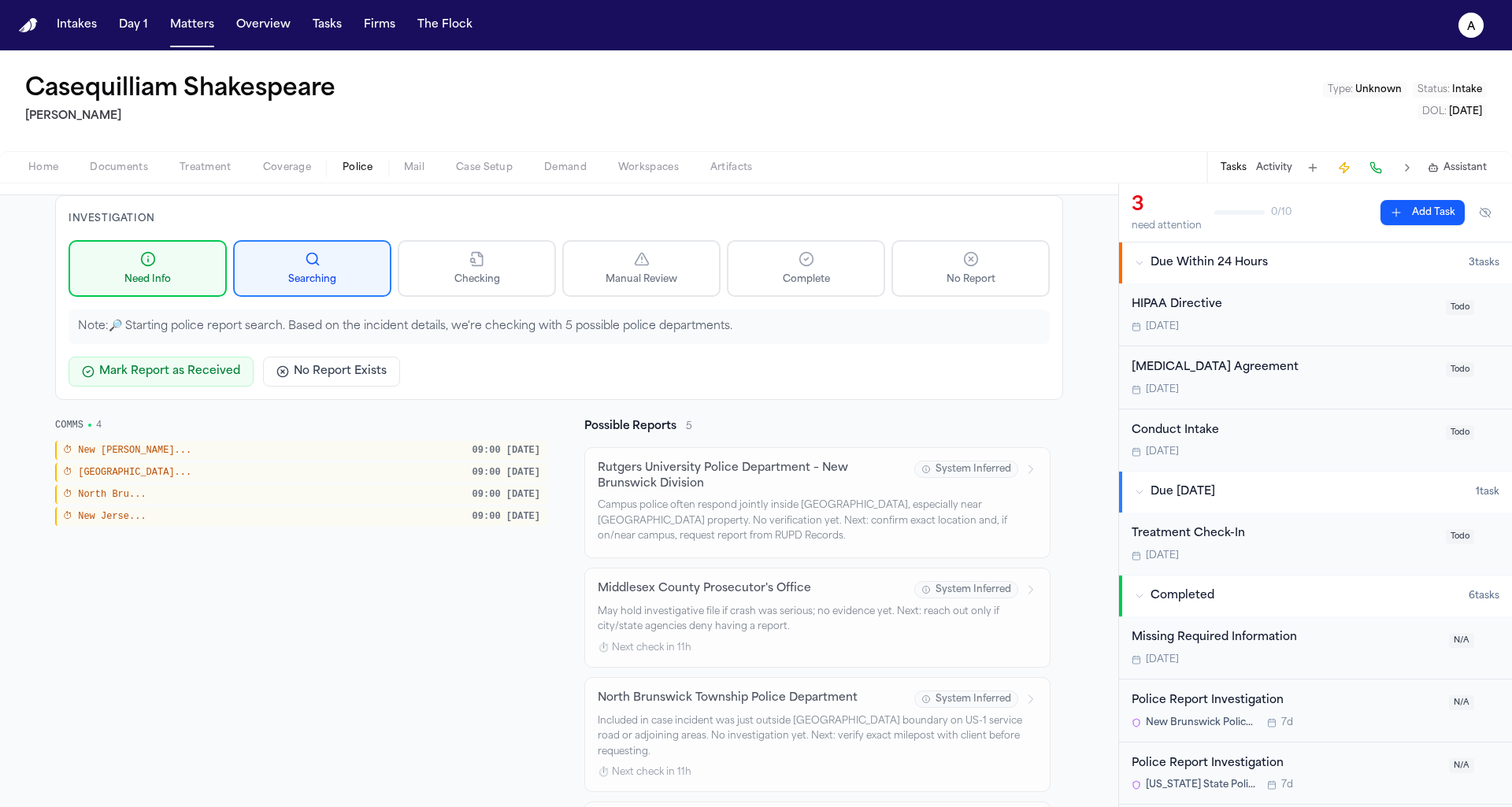
click at [97, 472] on span "⏱ Middlesex..." at bounding box center [126, 472] width 128 height 13
click at [113, 526] on div "COMMS 4 ⏱ New Bruns... 09:00 today ⏱ Middlesex... 09:00 today ⏱ North Bru... 09…" at bounding box center [301, 730] width 492 height 623
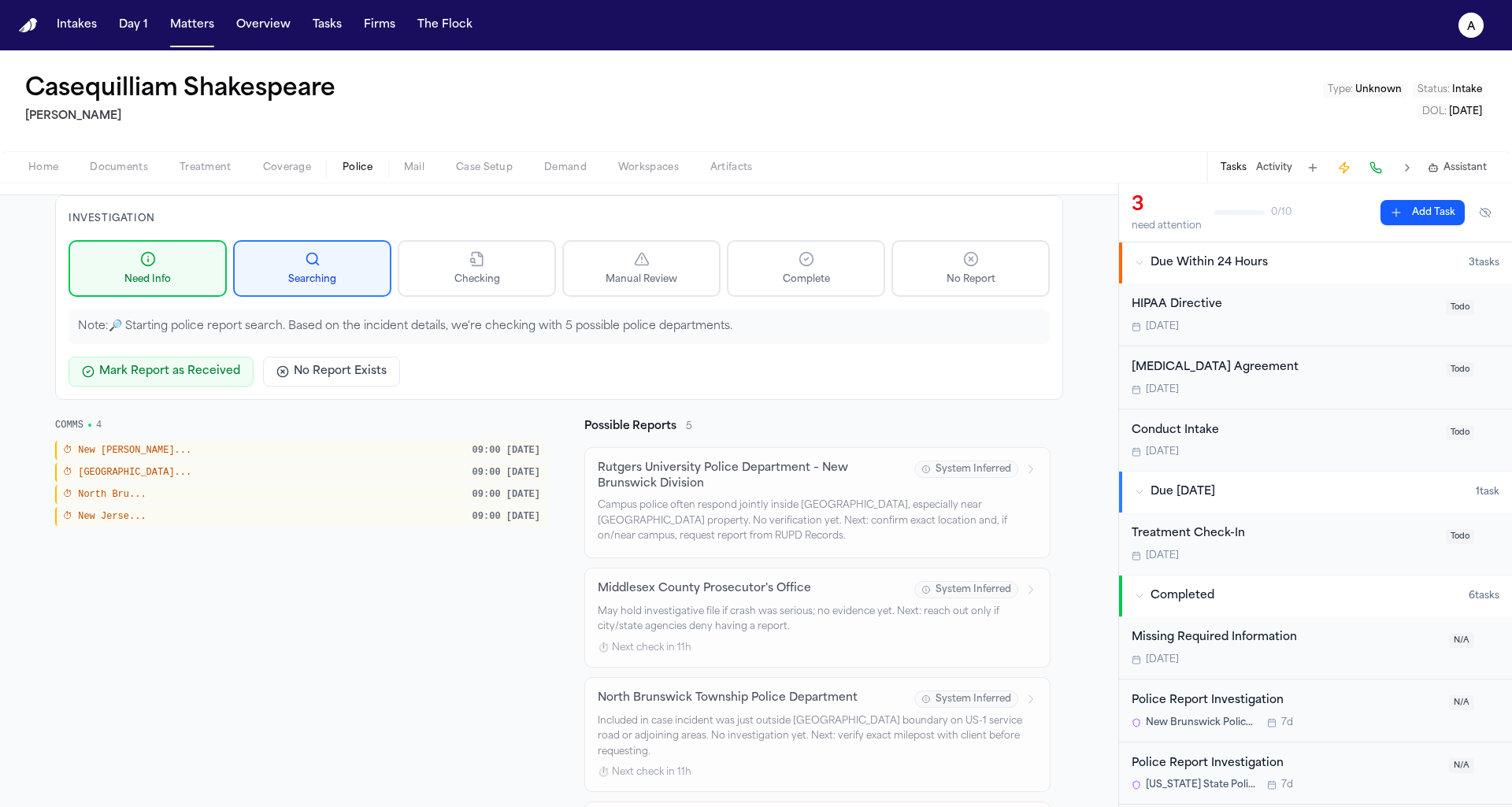
click at [98, 488] on span "⏱ North Bru..." at bounding box center [104, 494] width 83 height 13
drag, startPoint x: 140, startPoint y: 487, endPoint x: 500, endPoint y: 490, distance: 360.0
click at [506, 492] on div "⏱ North Bru... 09:00 today" at bounding box center [301, 494] width 492 height 19
click at [500, 490] on span "09:00 [DATE]" at bounding box center [506, 494] width 68 height 13
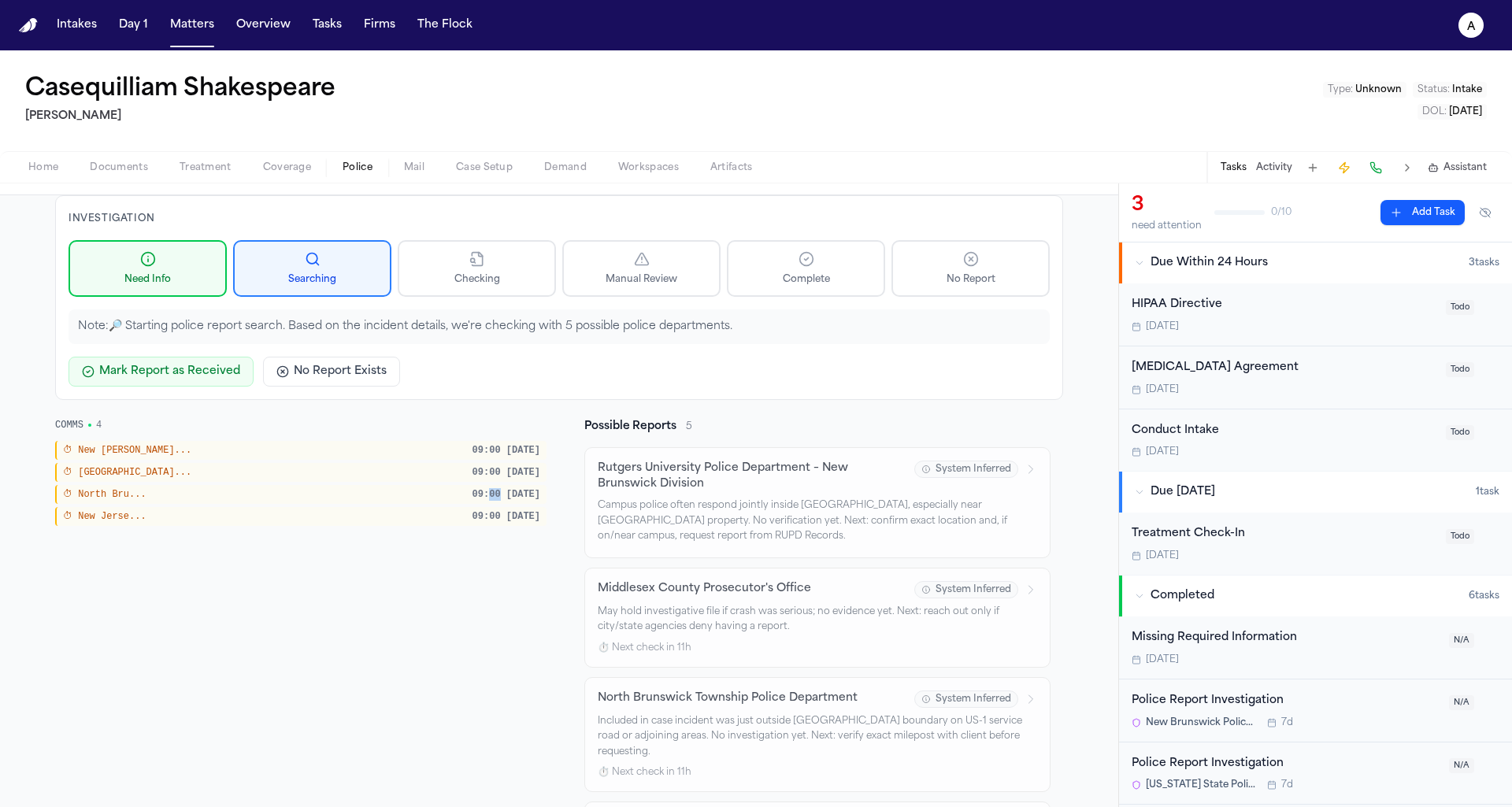
click at [500, 490] on span "09:00 [DATE]" at bounding box center [506, 494] width 68 height 13
click at [133, 537] on div "COMMS 4 ⏱ New Bruns... 09:00 today ⏱ Middlesex... 09:00 today ⏱ North Bru... 09…" at bounding box center [301, 730] width 492 height 623
click at [136, 510] on span "⏱ New Jerse..." at bounding box center [104, 517] width 83 height 13
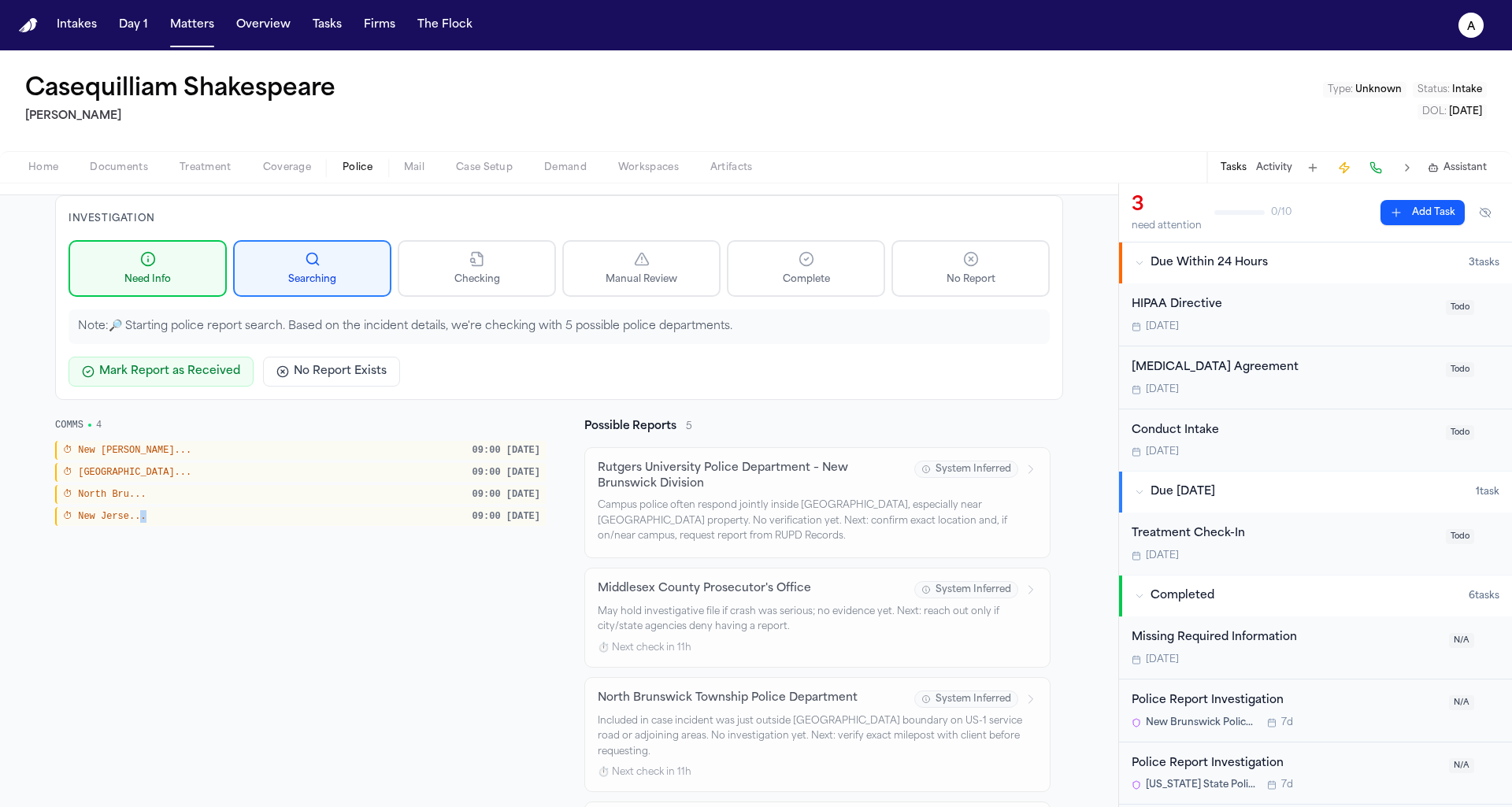
click at [136, 510] on span "⏱ New Jerse..." at bounding box center [104, 517] width 83 height 13
click at [200, 507] on div "⏱ New Jerse... 09:00 today" at bounding box center [301, 517] width 492 height 19
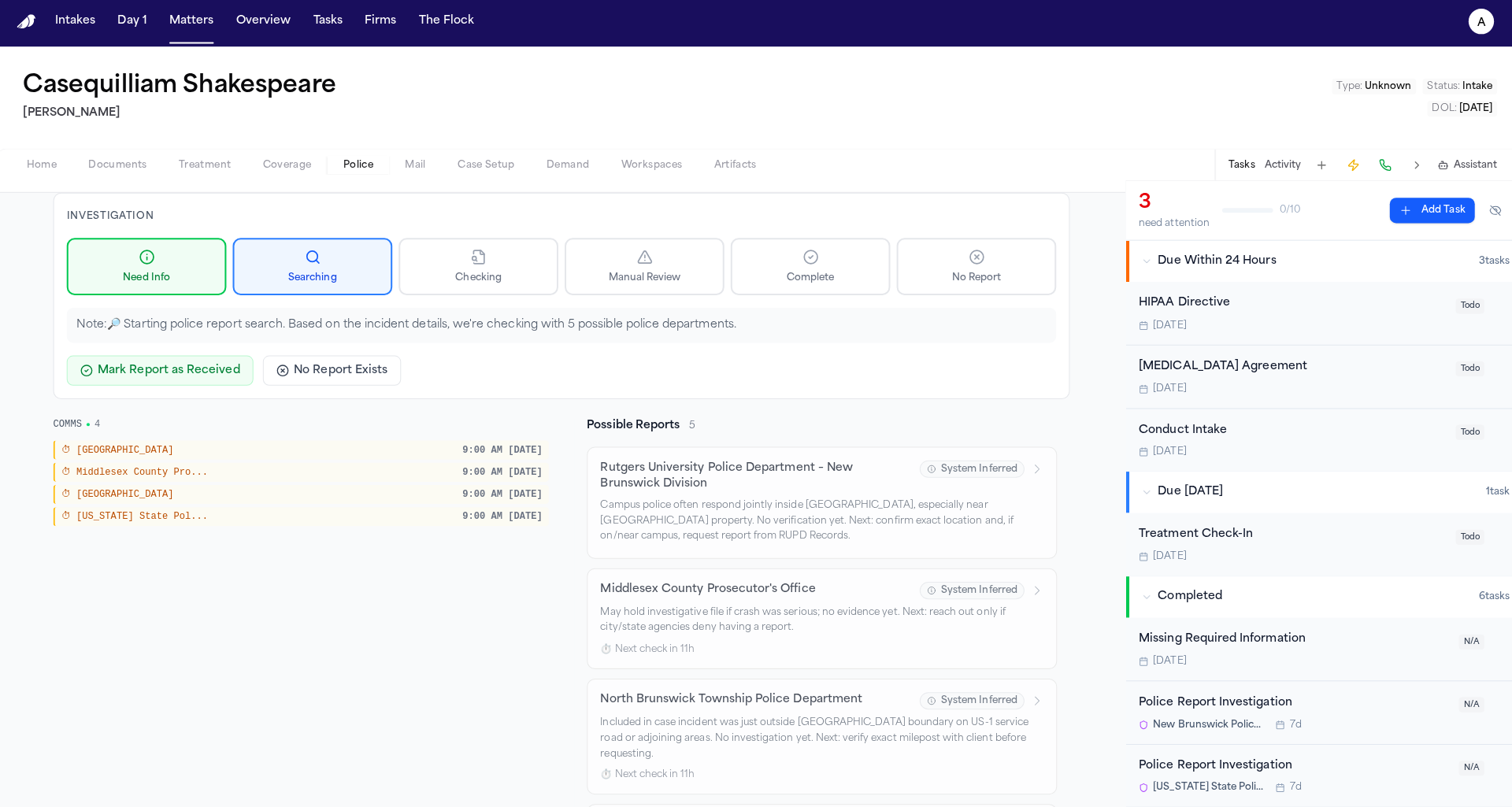
scroll to position [0, 0]
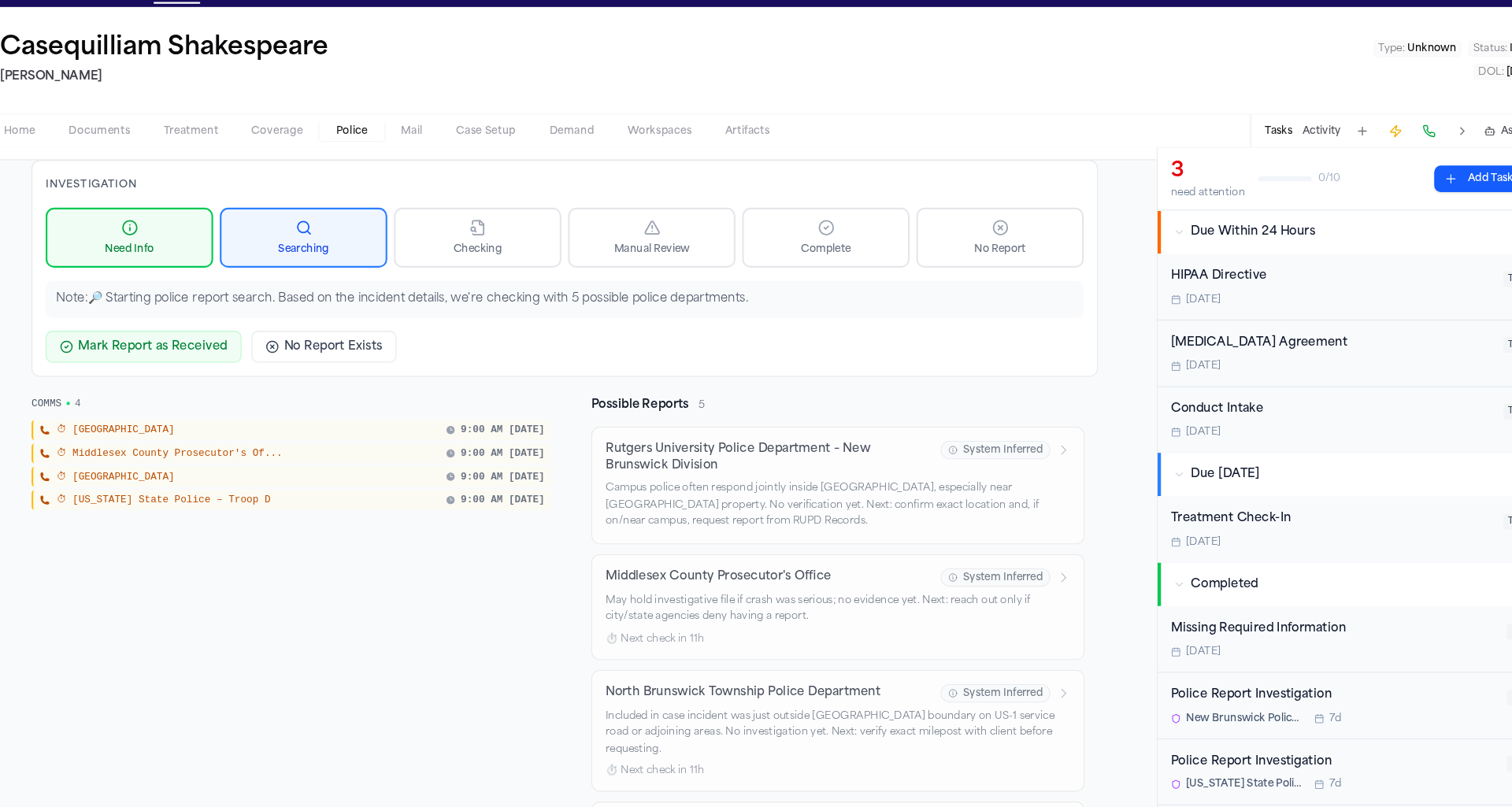
click at [498, 507] on div "⏱ New Jersey State Police – Troop D 9:00 AM tomorrow" at bounding box center [301, 517] width 492 height 19
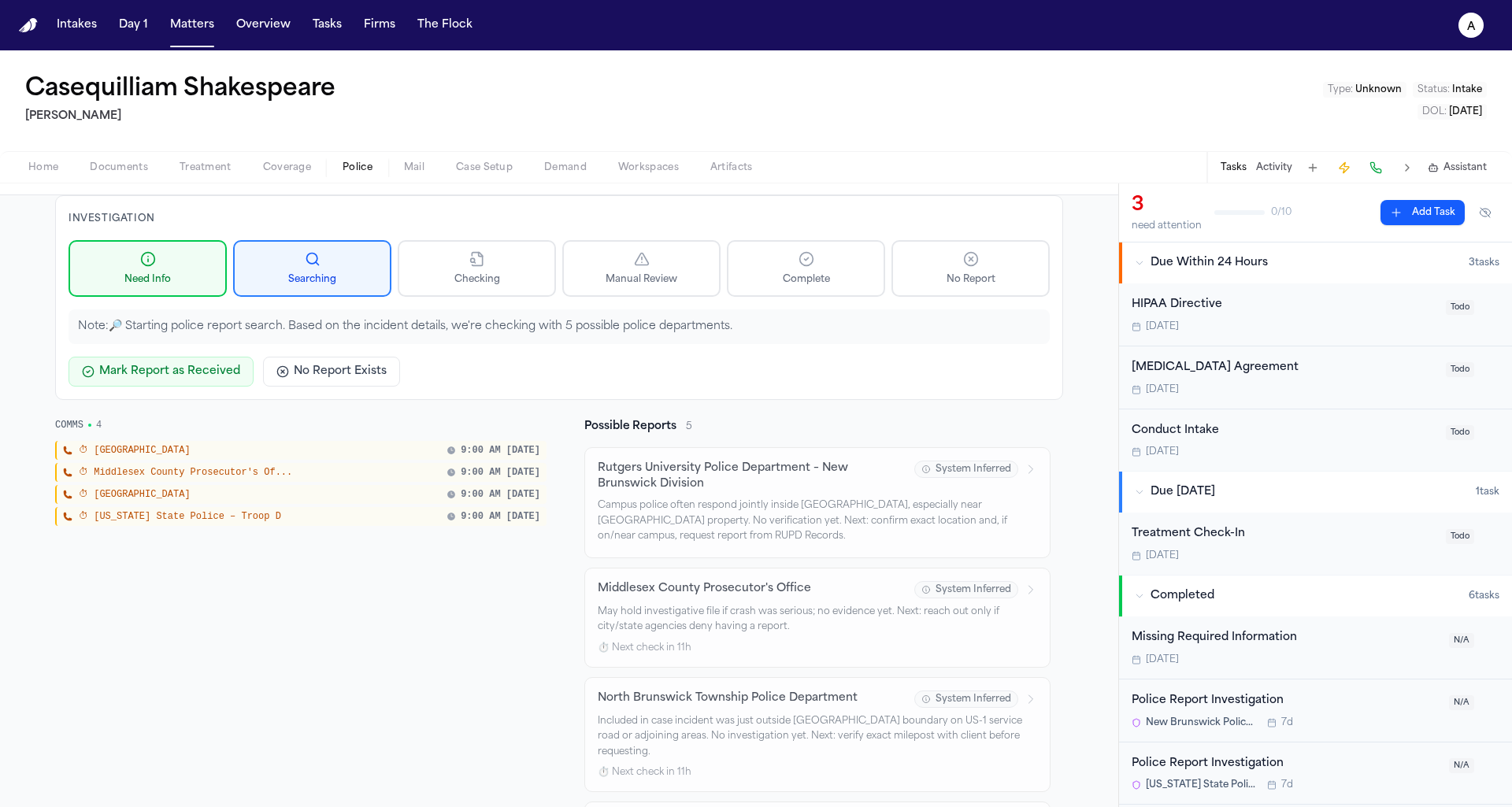
click at [302, 468] on div "⏱ Middlesex County Prosecutor's Of... 9:00 AM tomorrow" at bounding box center [301, 473] width 492 height 19
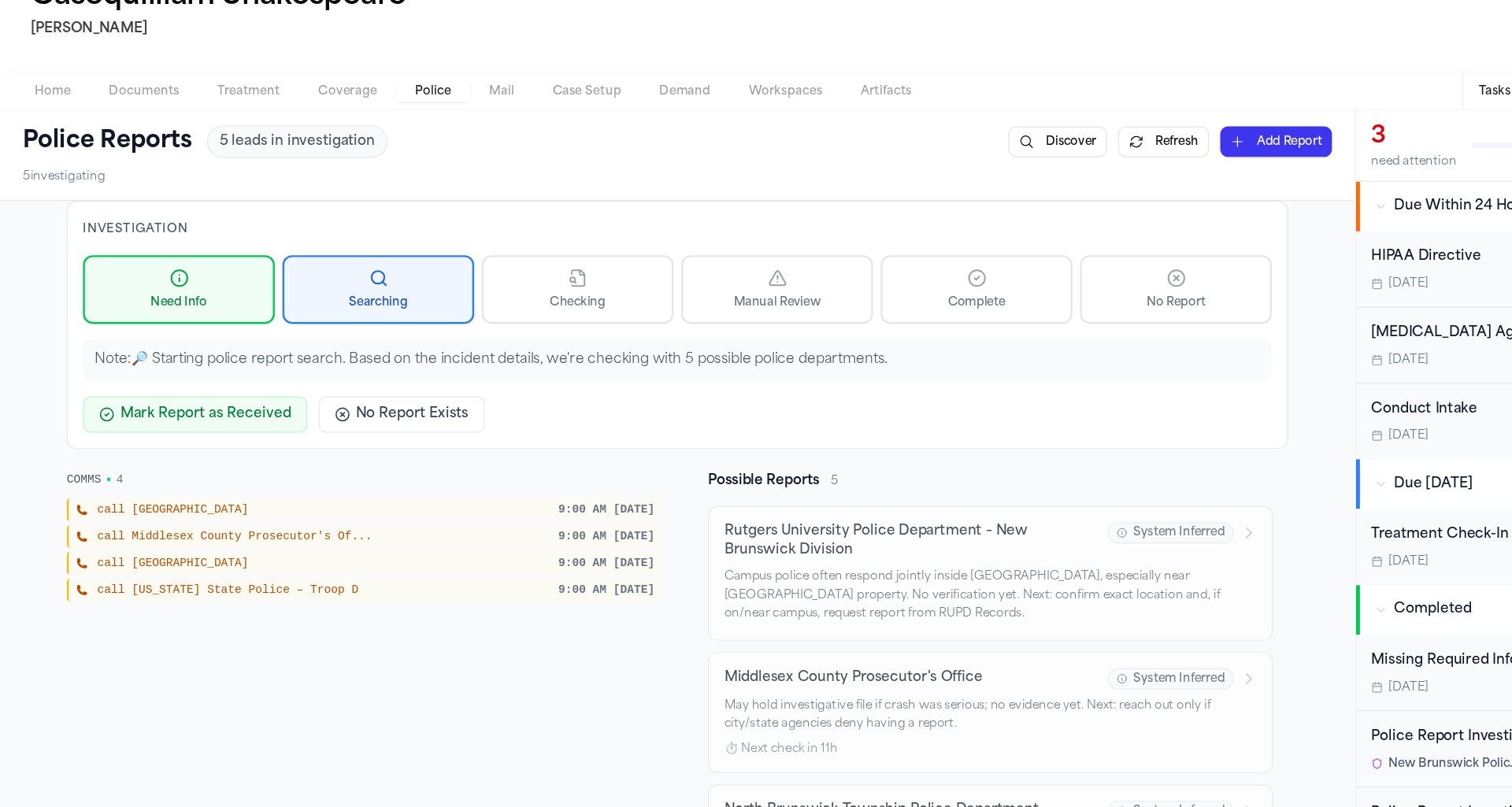
click at [296, 548] on div "call North Brunswick Township 9:00 AM tomorrow" at bounding box center [301, 558] width 492 height 19
click at [298, 572] on div "call New Jersey State Police – Troop D 9:00 AM tomorrow" at bounding box center [301, 579] width 492 height 19
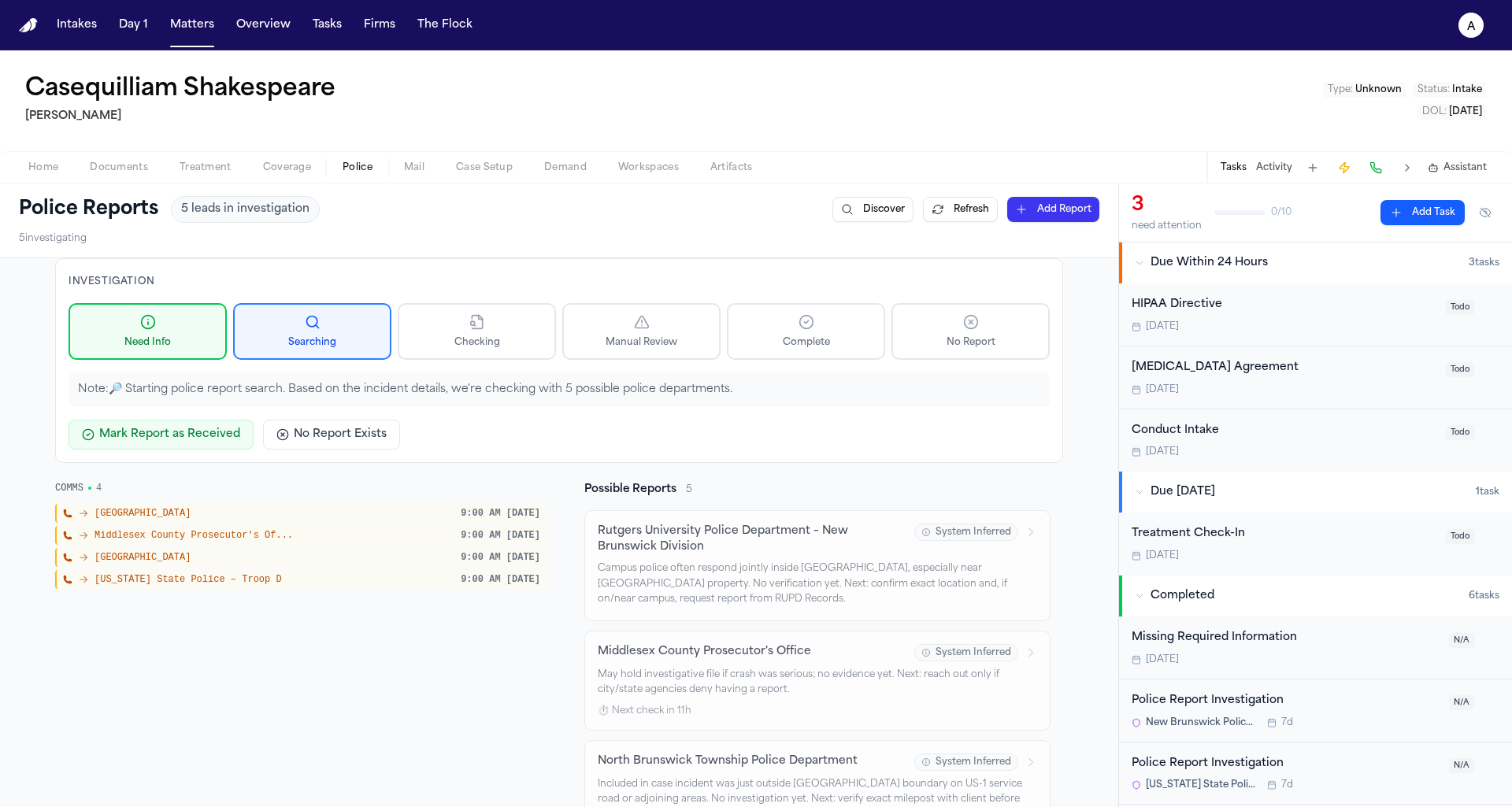
click at [340, 559] on div "North Brunswick Township 9:00 AM tomorrow" at bounding box center [301, 558] width 492 height 19
click at [267, 548] on div "North Brunswick Township 9:00 AM tomorrow" at bounding box center [301, 558] width 492 height 19
click at [315, 564] on div "New Brunswick 9:00 AM tomorrow Middlesex County Prosecutor's Of... 9:00 AM tomo…" at bounding box center [301, 546] width 492 height 85
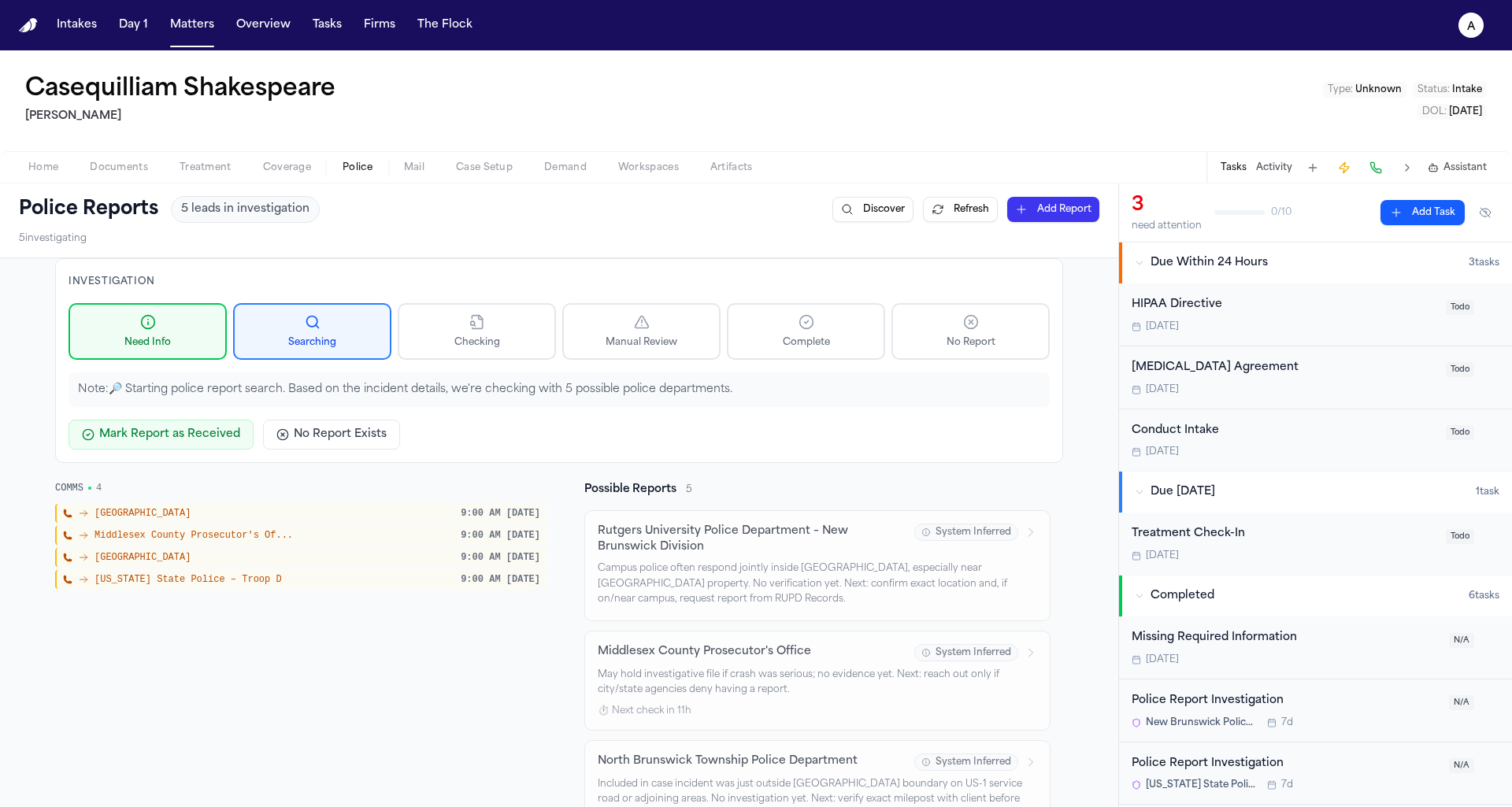
click at [315, 564] on div "New Brunswick 9:00 AM tomorrow Middlesex County Prosecutor's Of... 9:00 AM tomo…" at bounding box center [301, 546] width 492 height 85
click at [392, 548] on div "North Brunswick Township 9:00 AM tomorrow" at bounding box center [301, 558] width 492 height 19
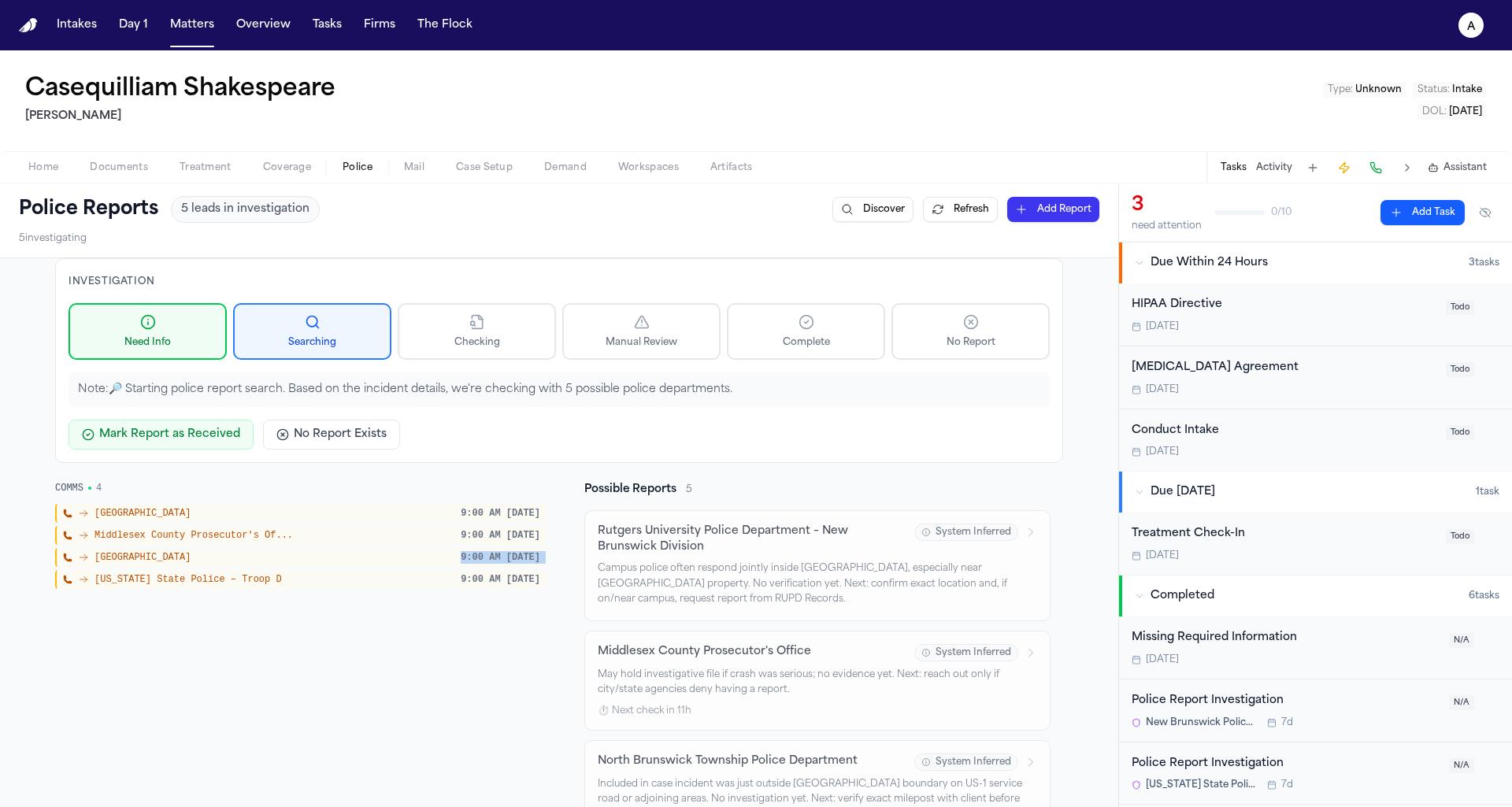
click at [342, 540] on div "Middlesex County Prosecutor's Of... 9:00 AM tomorrow" at bounding box center [301, 535] width 492 height 19
click at [320, 633] on div "COMMS 4 New Brunswick 9:00 AM tomorrow Middlesex County Prosecutor's Of... 9:00…" at bounding box center [301, 793] width 492 height 623
click at [228, 570] on div "New Jersey State Police – Troop D 9:00 AM tomorrow" at bounding box center [301, 579] width 492 height 19
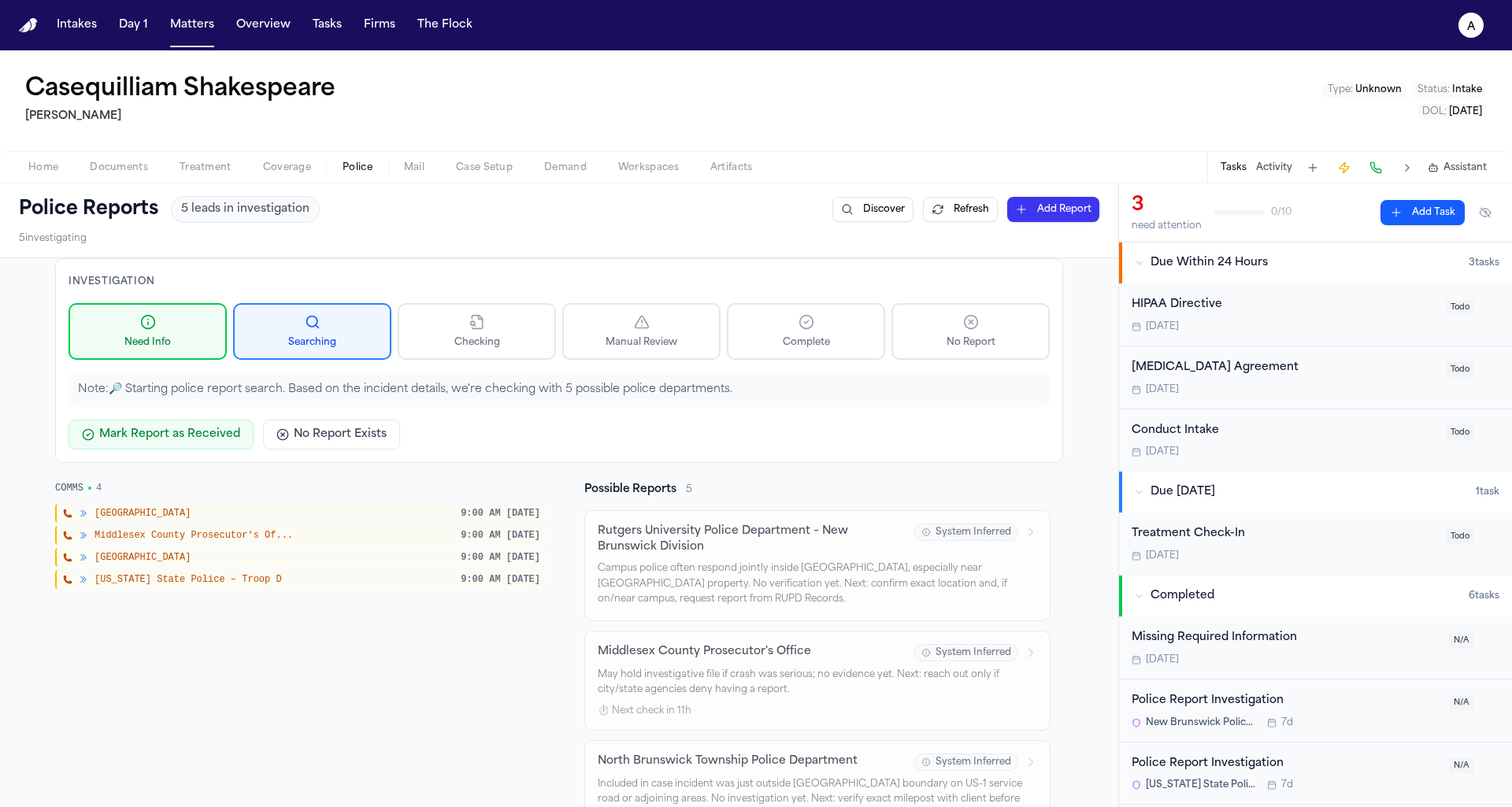
click at [228, 570] on div "New Jersey State Police – Troop D 9:00 AM tomorrow" at bounding box center [301, 579] width 492 height 19
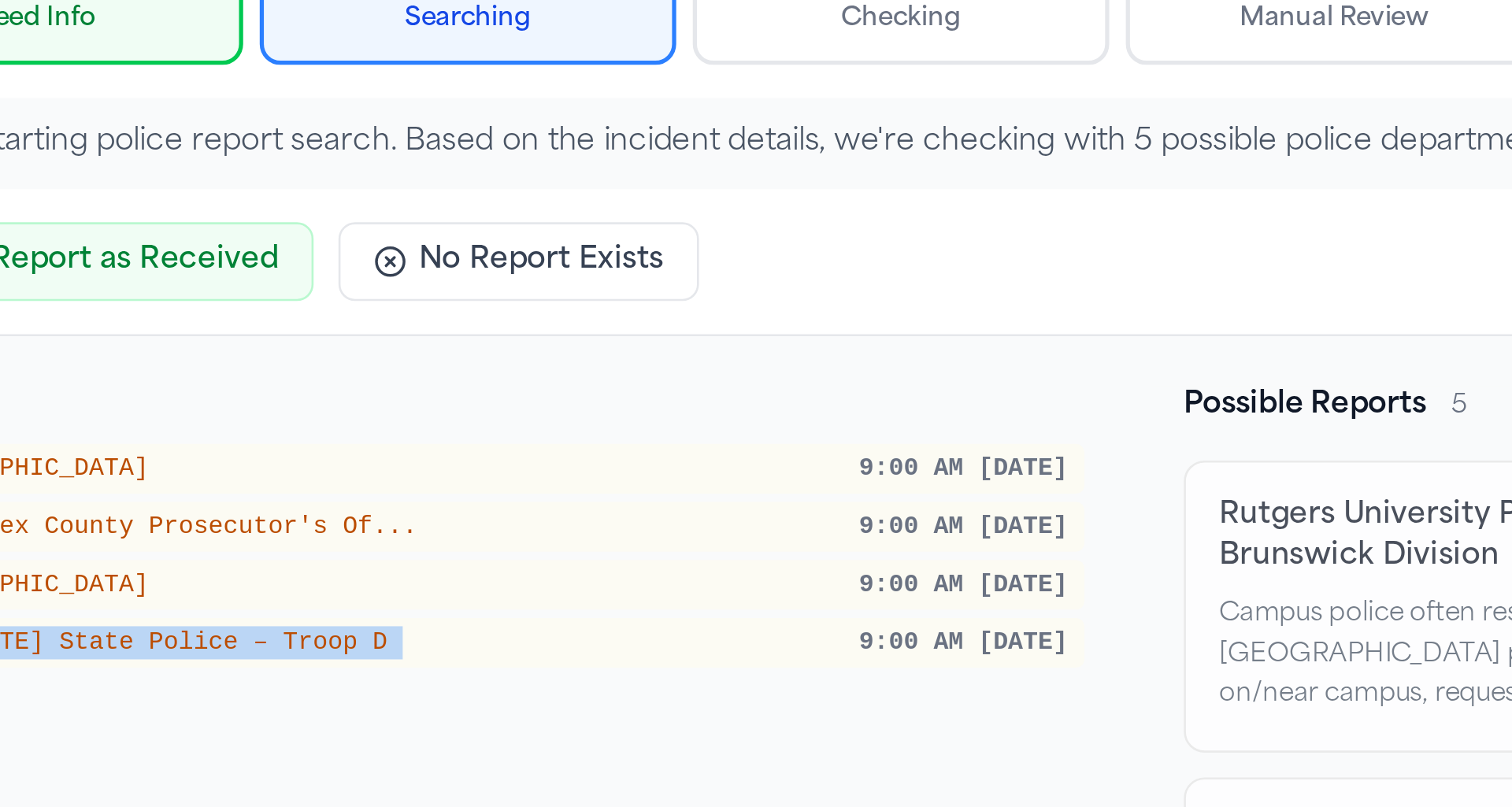
click at [272, 539] on div "Middlesex County Prosecutor's Of... 9:00 AM tomorrow" at bounding box center [301, 535] width 492 height 19
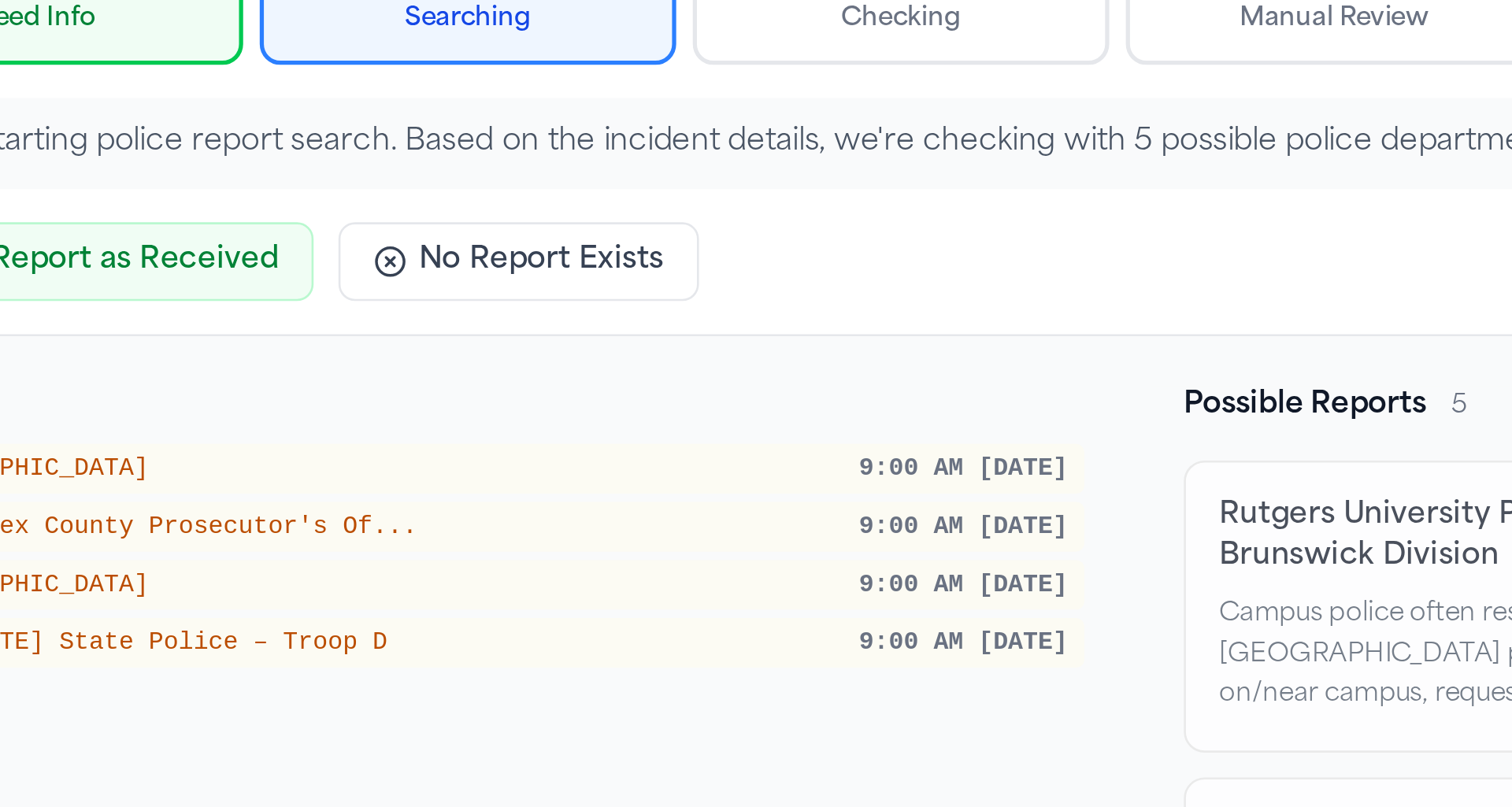
click at [272, 539] on div "Middlesex County Prosecutor's Of... 9:00 AM tomorrow" at bounding box center [301, 535] width 492 height 19
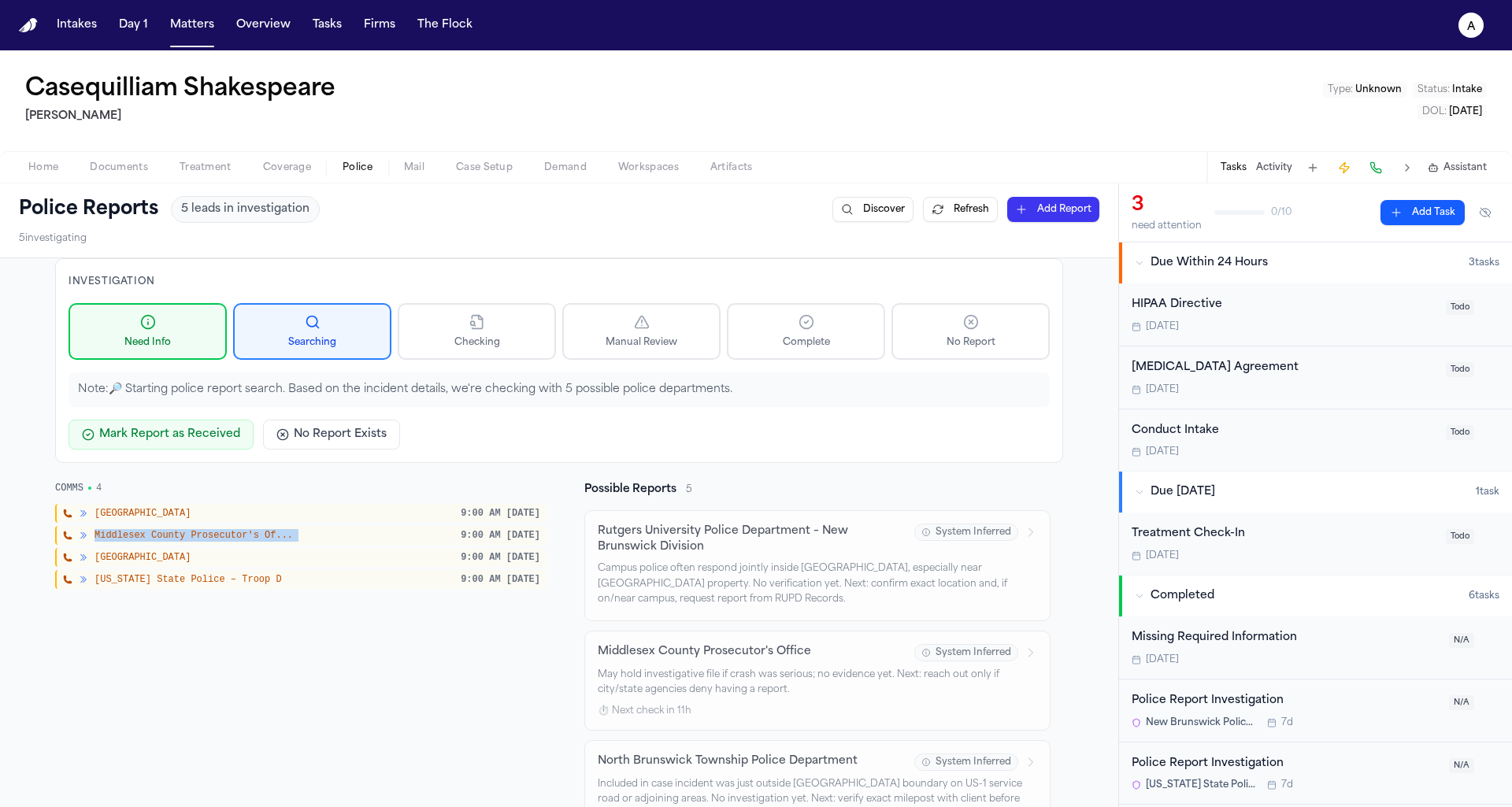
click at [191, 551] on span "North Brunswick Township" at bounding box center [143, 557] width 96 height 13
click at [173, 551] on span "North Brunswick Township" at bounding box center [143, 557] width 96 height 13
click at [279, 596] on div "COMMS 4 New Brunswick 9:00 AM tomorrow Middlesex County Prosecutor's Of... 9:00…" at bounding box center [301, 793] width 492 height 623
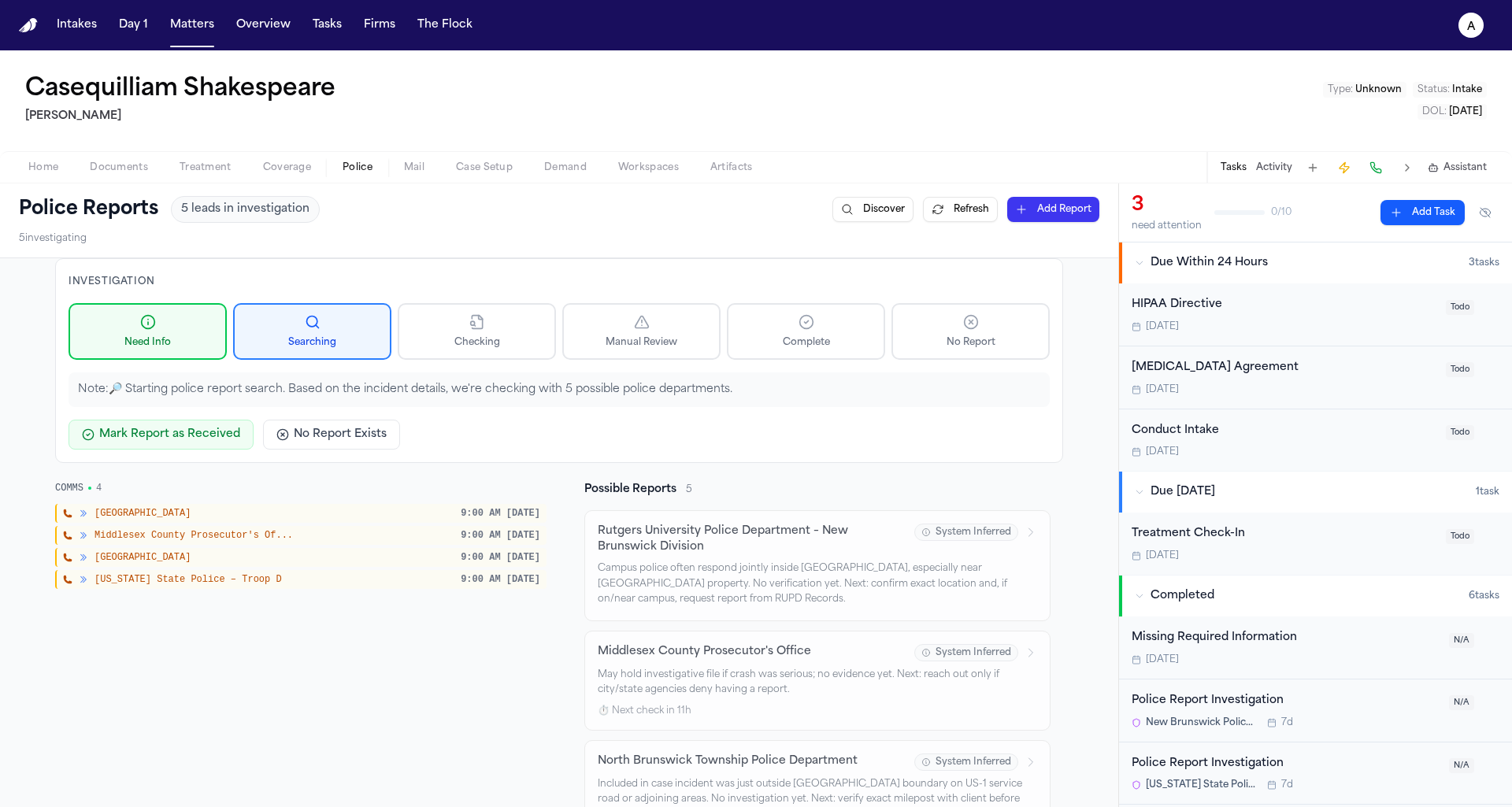
click at [313, 513] on div "New Brunswick 9:00 AM tomorrow" at bounding box center [301, 513] width 492 height 19
click at [273, 573] on span "[US_STATE] State Police – Troop D" at bounding box center [188, 579] width 187 height 13
click at [280, 530] on span "Middlesex County Prosecutor's Of..." at bounding box center [193, 535] width 199 height 13
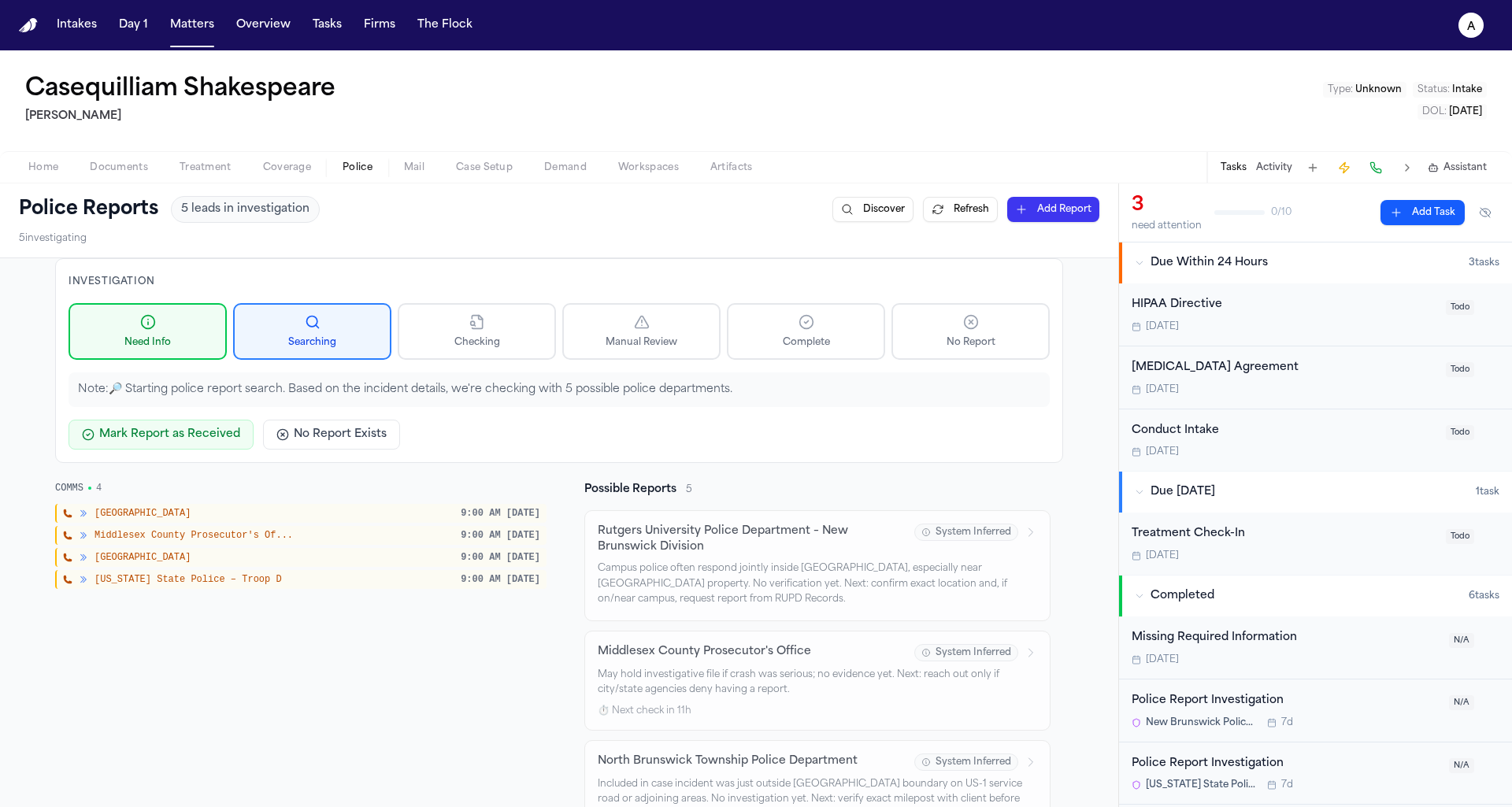
click at [280, 530] on span "Middlesex County Prosecutor's Of..." at bounding box center [193, 535] width 199 height 13
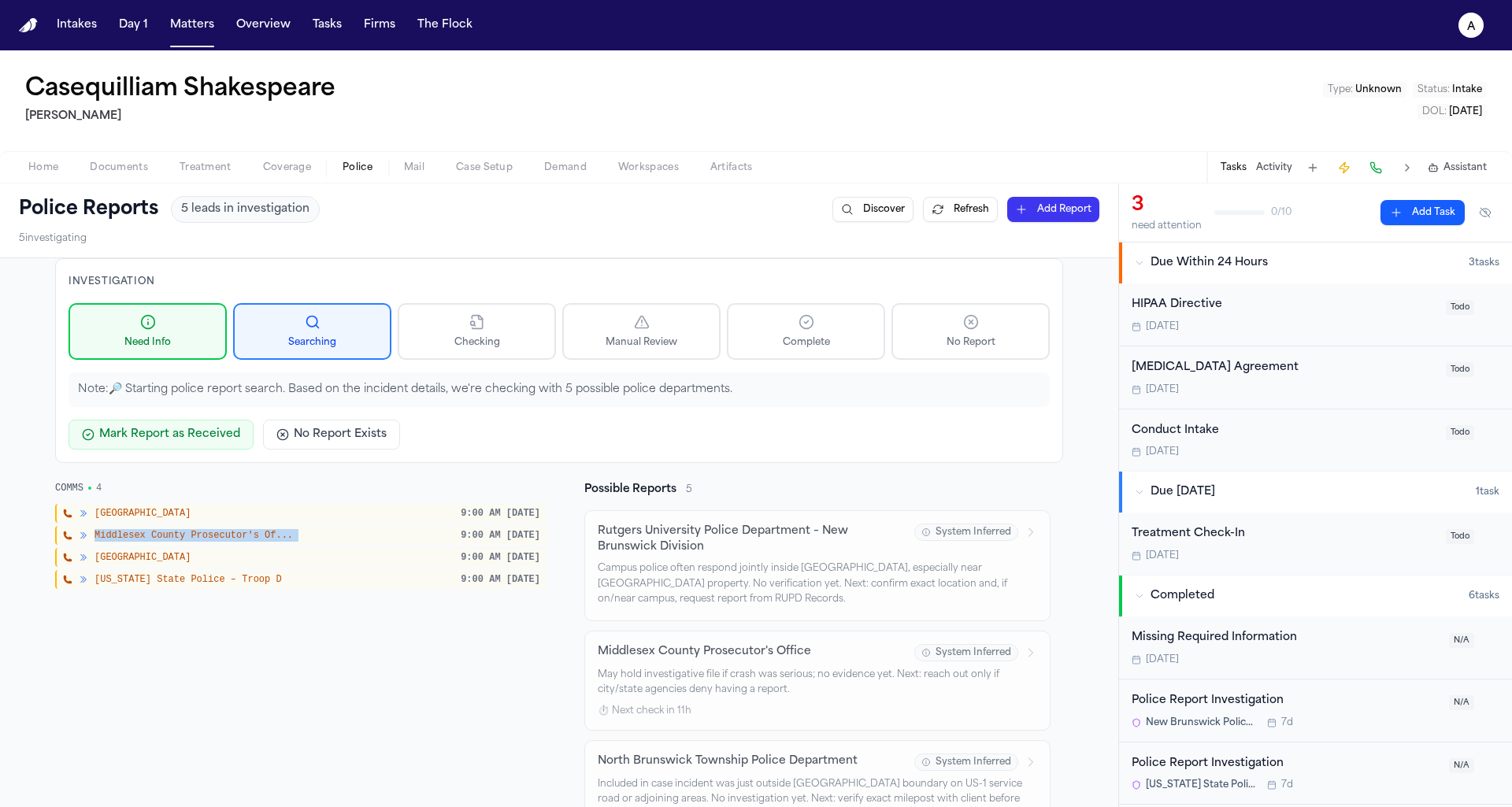
click at [285, 584] on div "New Jersey State Police – Troop D 9:00 AM tomorrow" at bounding box center [301, 579] width 492 height 19
click at [270, 535] on span "Middlesex County Prosecutor's Of..." at bounding box center [193, 535] width 199 height 13
click at [234, 570] on div "New Jersey State Police – Troop D 9:00 AM tomorrow" at bounding box center [301, 579] width 492 height 19
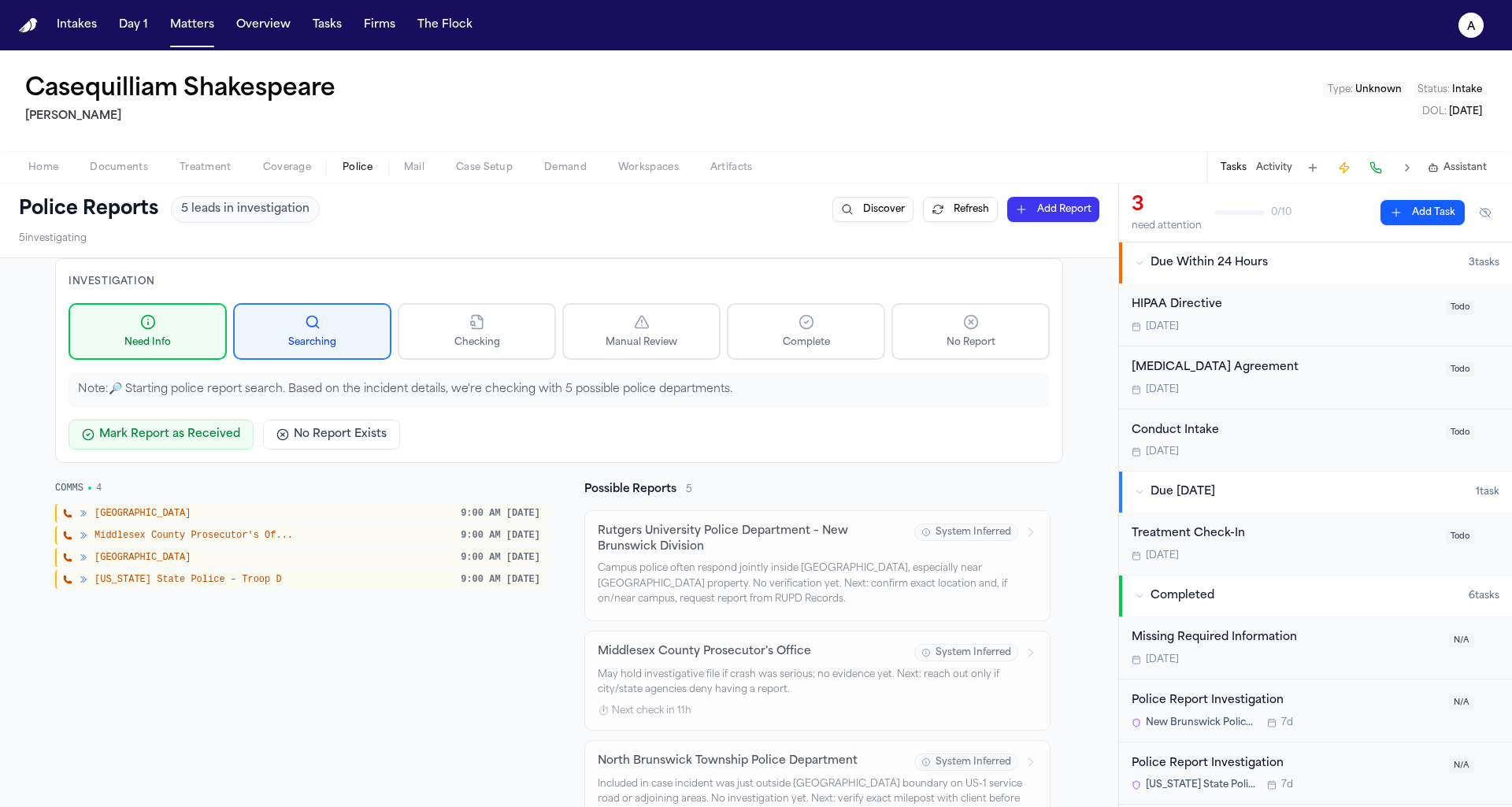
click at [234, 570] on div "New Jersey State Police – Troop D 9:00 AM tomorrow" at bounding box center [301, 579] width 492 height 19
click at [331, 614] on div "COMMS 4 New Brunswick 9:00 AM tomorrow Middlesex County Prosecutor's Of... 9:00…" at bounding box center [301, 793] width 492 height 623
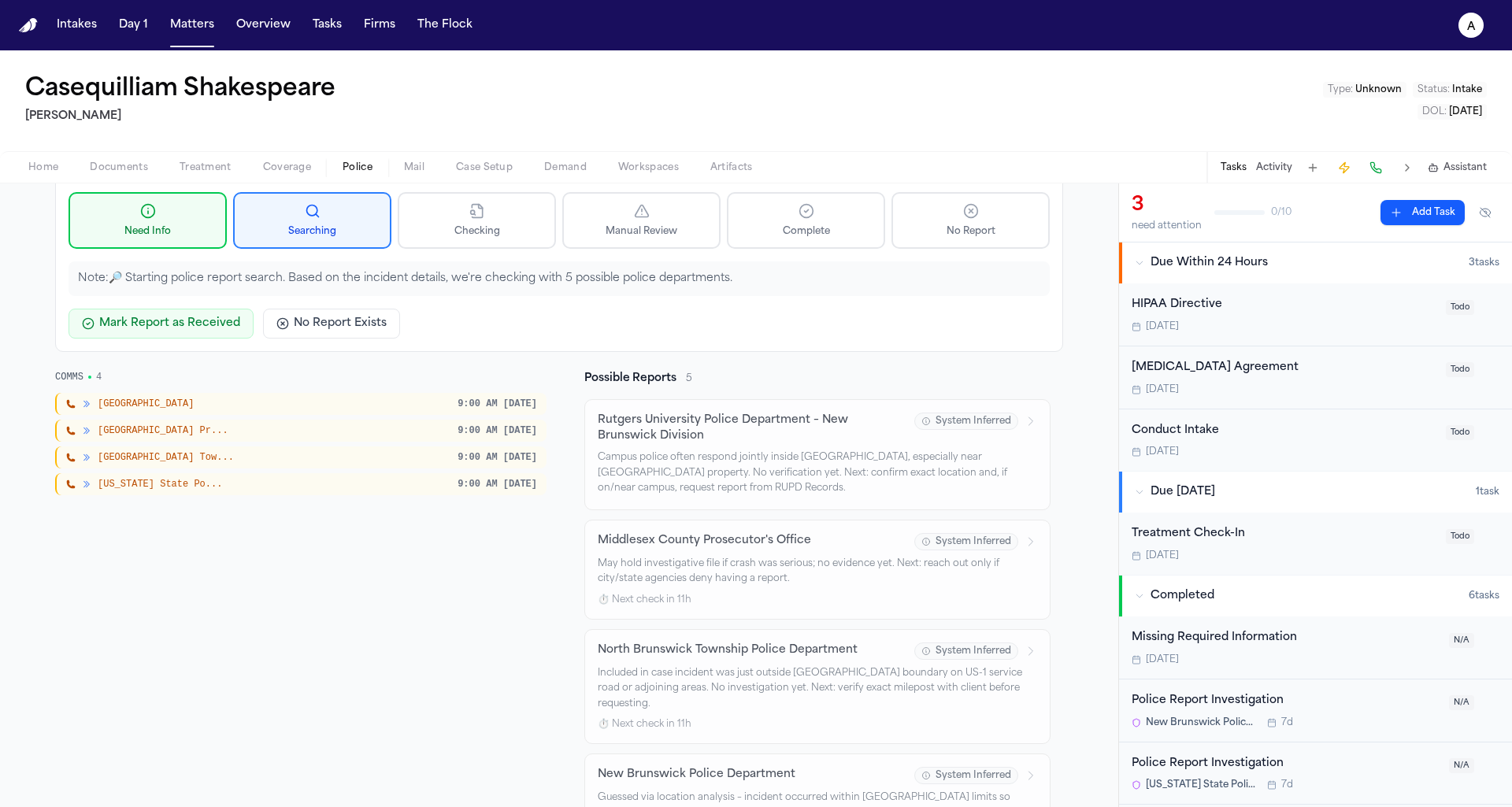
scroll to position [174, 0]
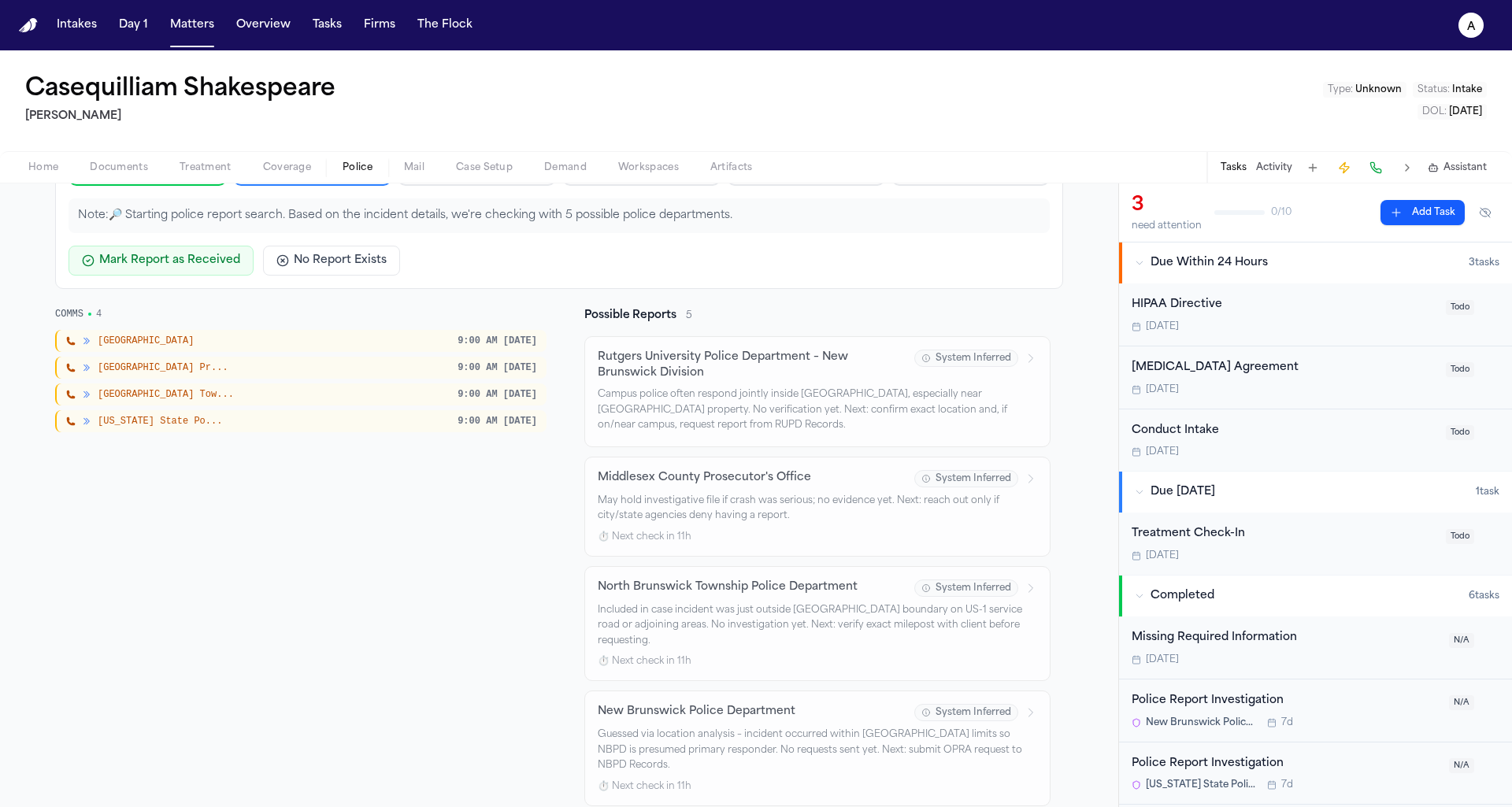
click at [147, 421] on span "New Jersey State Po..." at bounding box center [160, 421] width 125 height 13
click at [220, 378] on div "New Brunswick 9:00 AM tomorrow Middlesex County Pr... 9:00 AM tomorrow North Br…" at bounding box center [301, 381] width 492 height 102
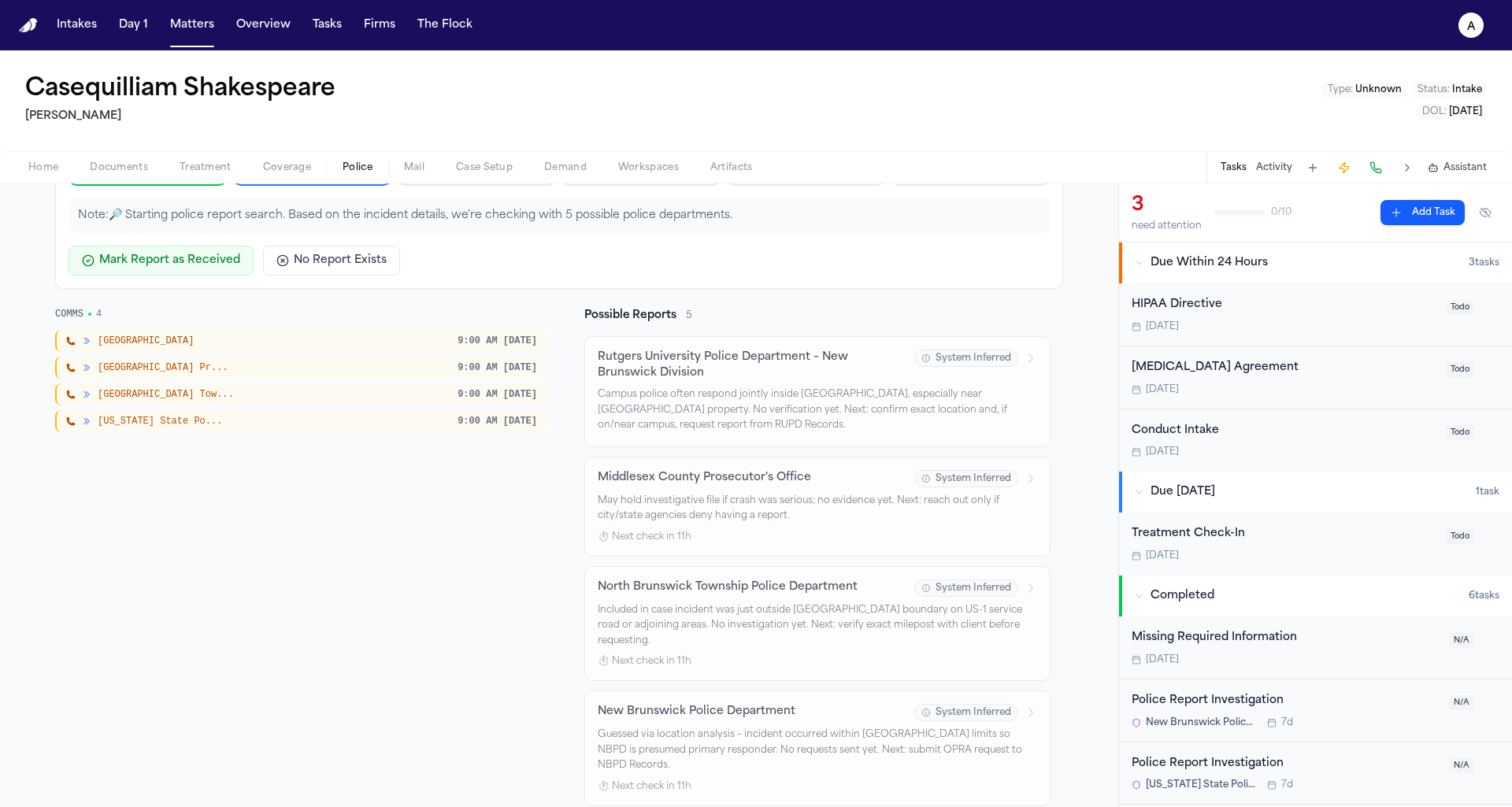
click at [220, 378] on div "New Brunswick 9:00 AM tomorrow Middlesex County Pr... 9:00 AM tomorrow North Br…" at bounding box center [301, 381] width 492 height 102
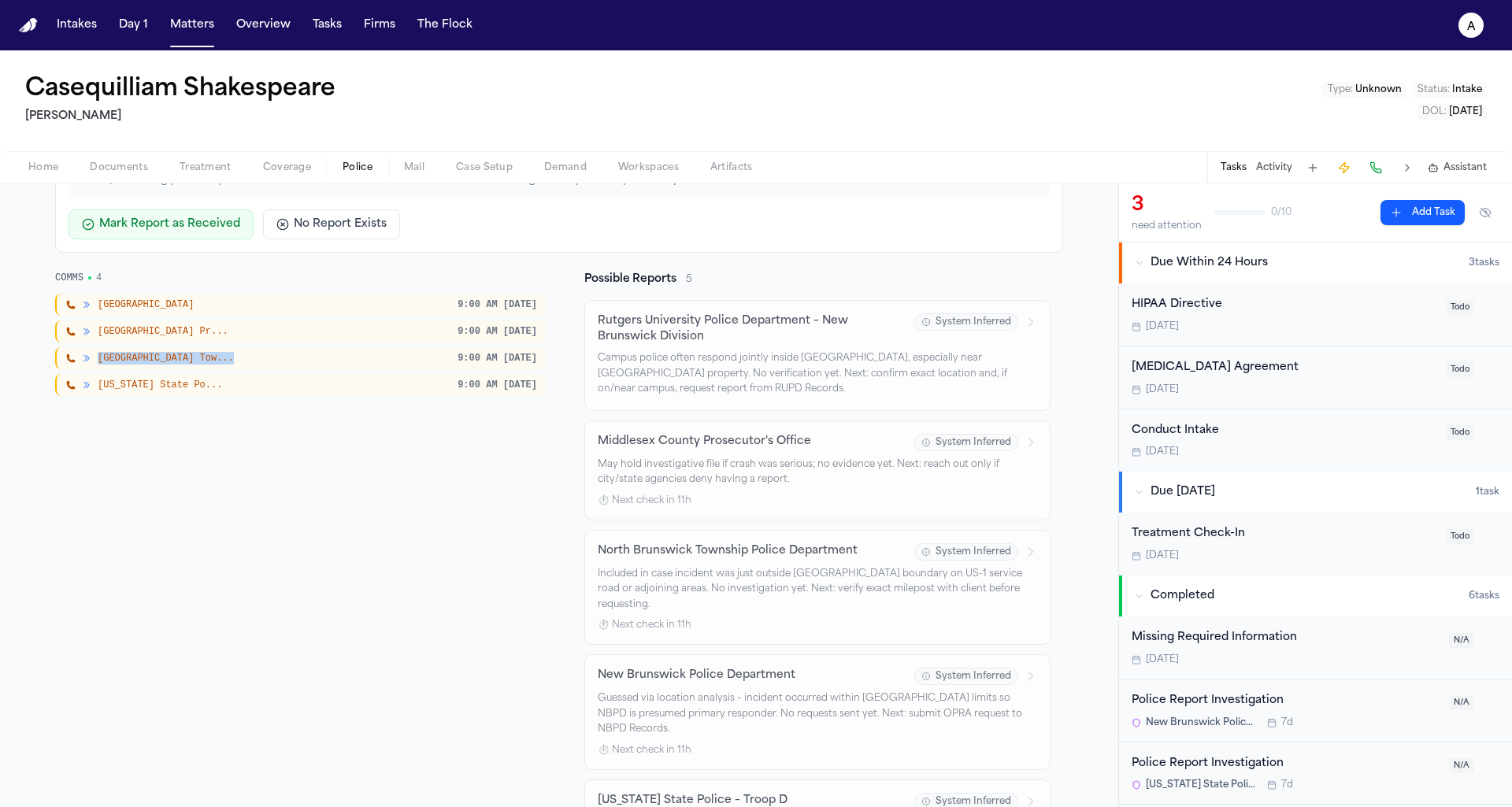
scroll to position [284, 0]
